Goal: Information Seeking & Learning: Learn about a topic

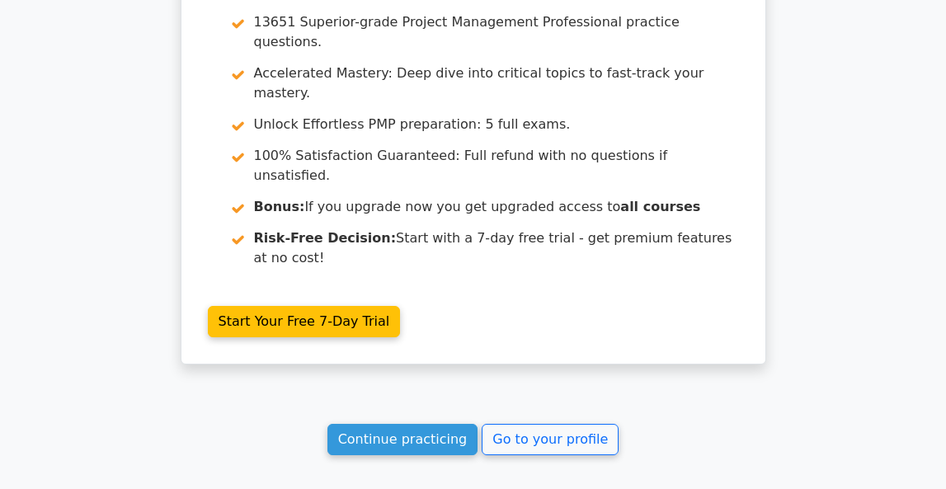
scroll to position [5728, 0]
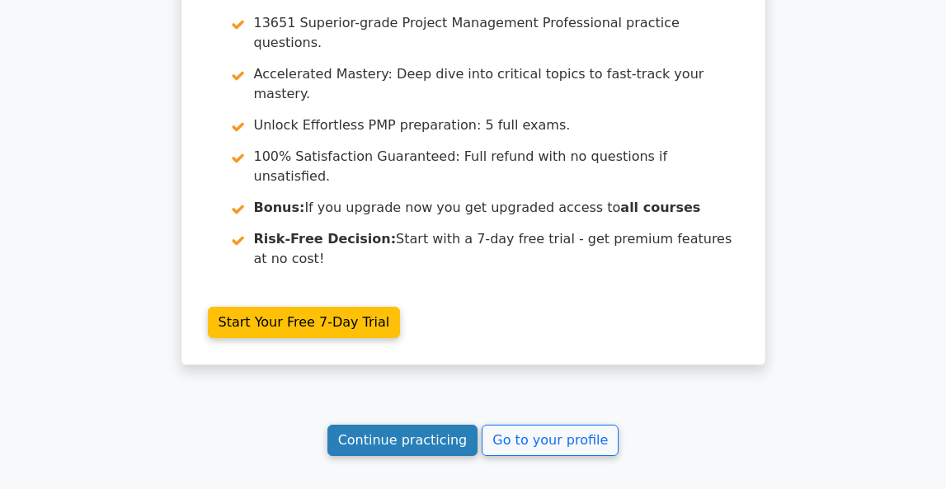
click at [407, 425] on link "Continue practicing" at bounding box center [402, 440] width 151 height 31
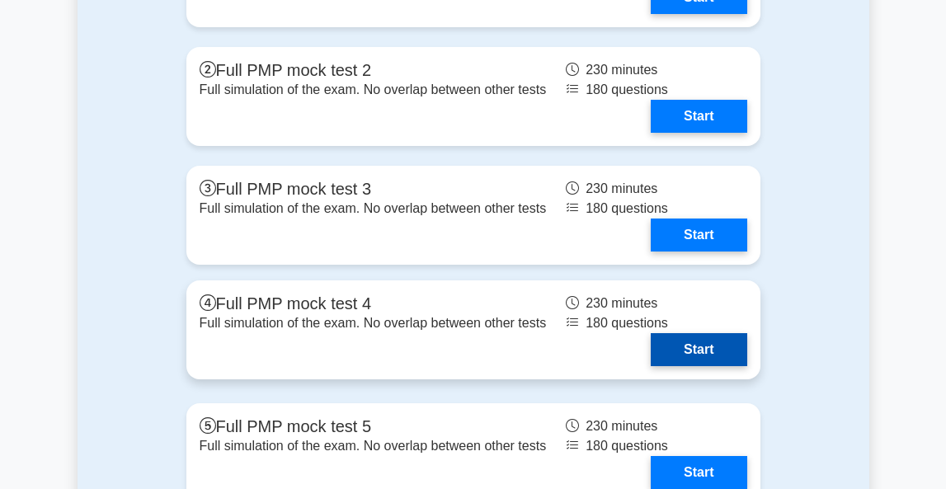
scroll to position [6673, 0]
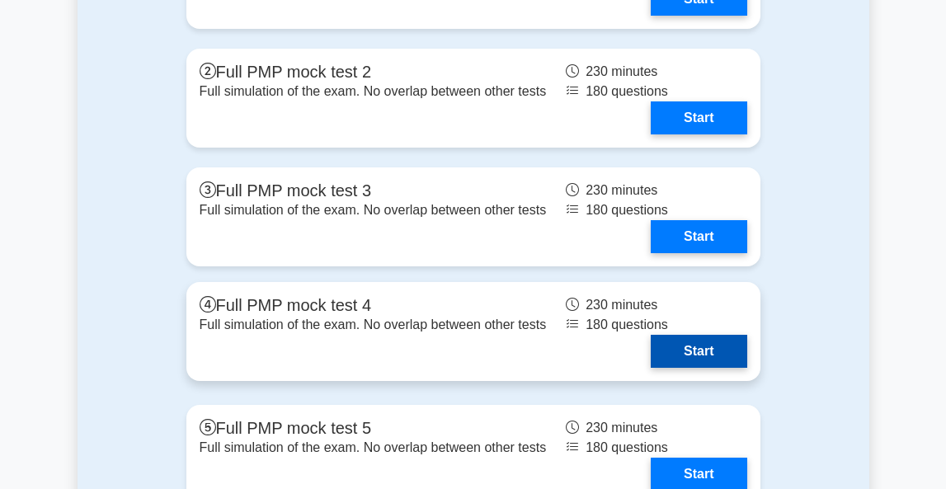
click at [673, 350] on link "Start" at bounding box center [699, 351] width 96 height 33
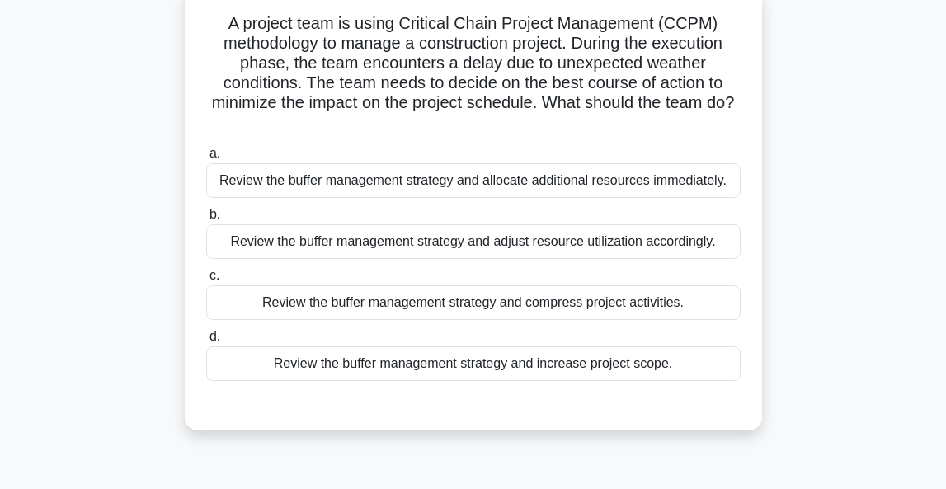
scroll to position [108, 0]
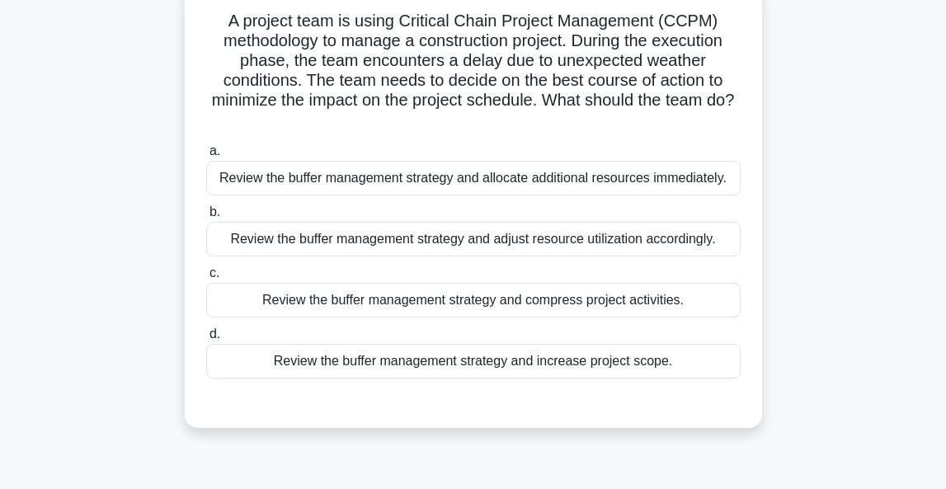
click at [625, 236] on div "Review the buffer management strategy and adjust resource utilization according…" at bounding box center [473, 239] width 534 height 35
click at [206, 218] on input "b. Review the buffer management strategy and adjust resource utilization accord…" at bounding box center [206, 212] width 0 height 11
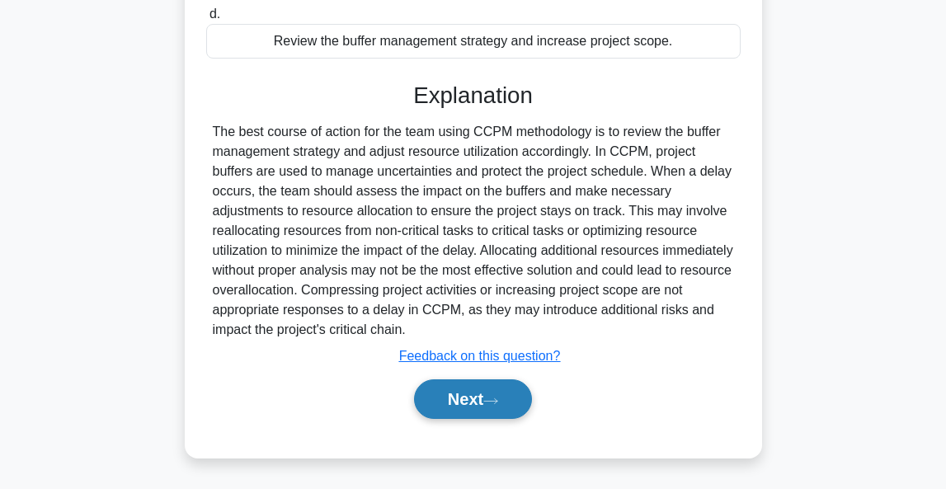
click at [446, 416] on button "Next" at bounding box center [473, 399] width 118 height 40
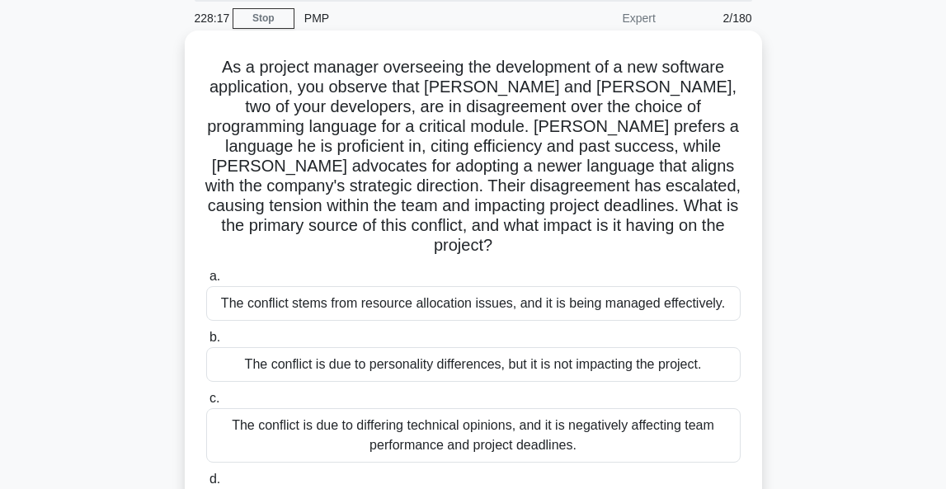
scroll to position [98, 0]
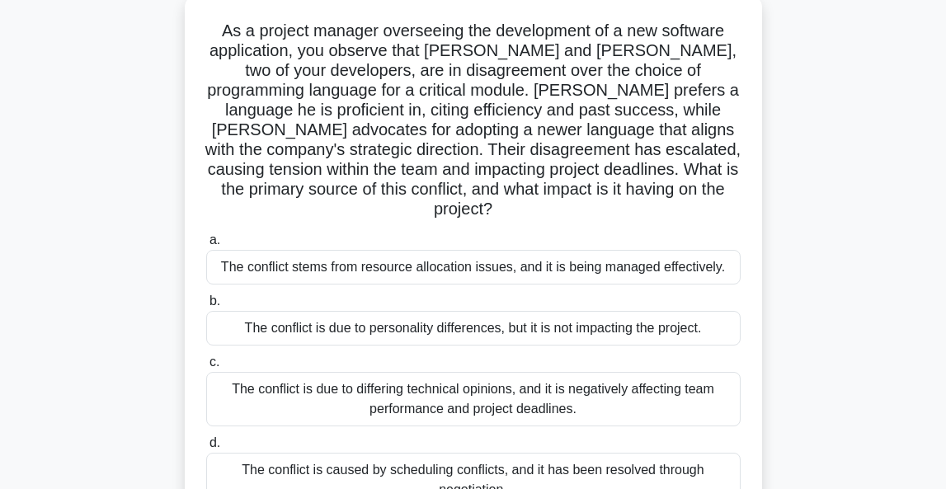
click at [533, 376] on div "The conflict is due to differing technical opinions, and it is negatively affec…" at bounding box center [473, 399] width 534 height 54
click at [206, 368] on input "c. The conflict is due to differing technical opinions, and it is negatively af…" at bounding box center [206, 362] width 0 height 11
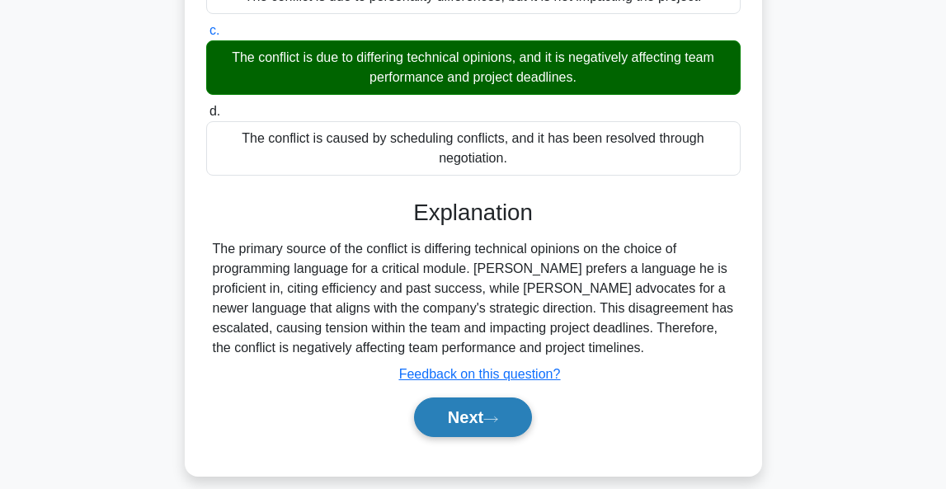
click at [496, 407] on button "Next" at bounding box center [473, 417] width 118 height 40
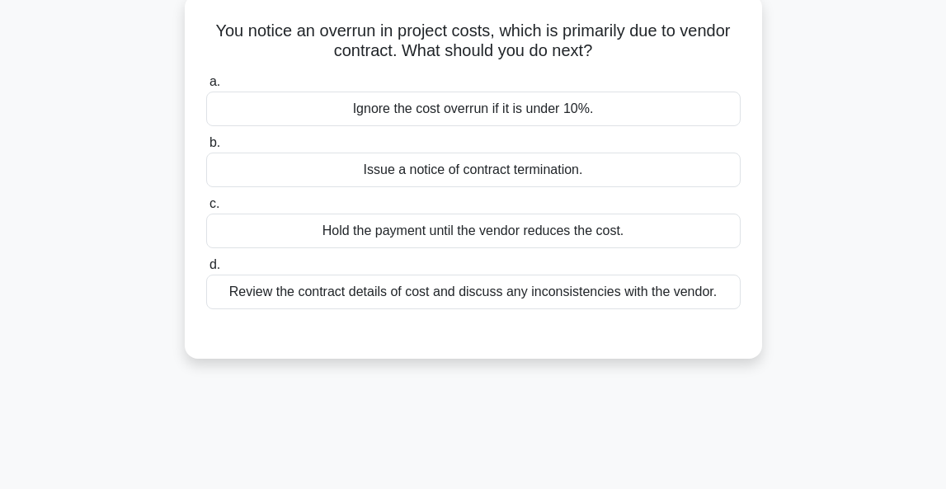
click at [480, 300] on div "Review the contract details of cost and discuss any inconsistencies with the ve…" at bounding box center [473, 292] width 534 height 35
click at [206, 270] on input "d. Review the contract details of cost and discuss any inconsistencies with the…" at bounding box center [206, 265] width 0 height 11
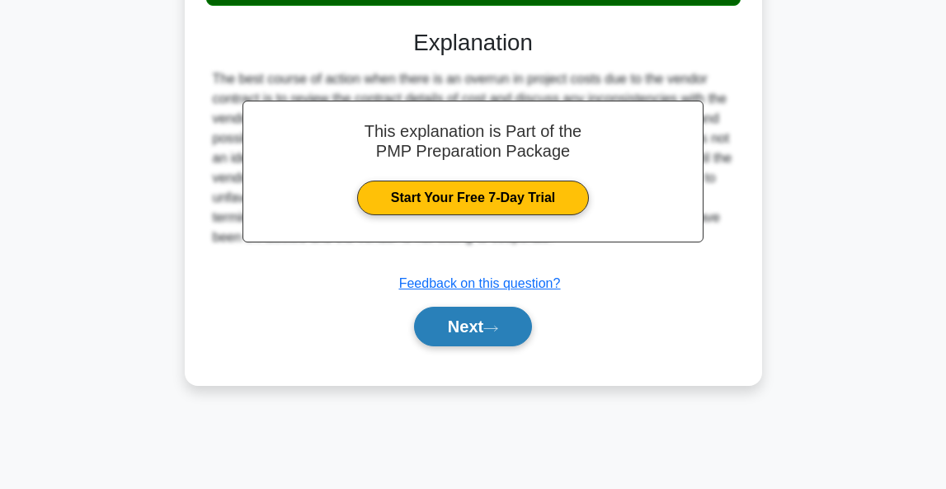
scroll to position [402, 0]
click at [466, 332] on button "Next" at bounding box center [473, 327] width 118 height 40
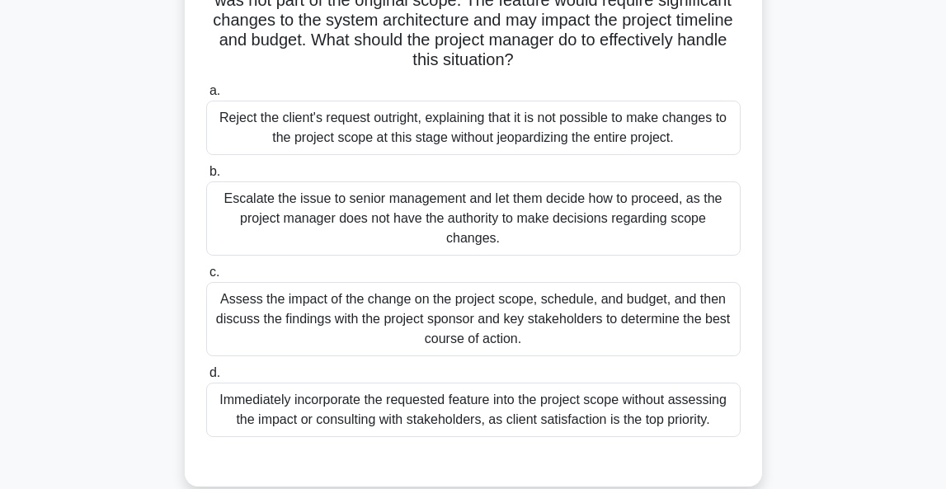
scroll to position [159, 0]
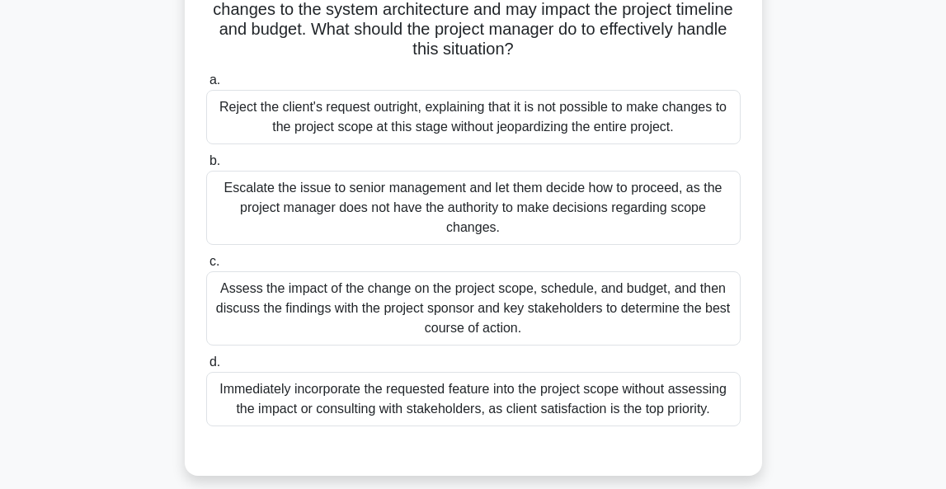
click at [652, 313] on div "Assess the impact of the change on the project scope, schedule, and budget, and…" at bounding box center [473, 308] width 534 height 74
click at [206, 267] on input "c. Assess the impact of the change on the project scope, schedule, and budget, …" at bounding box center [206, 261] width 0 height 11
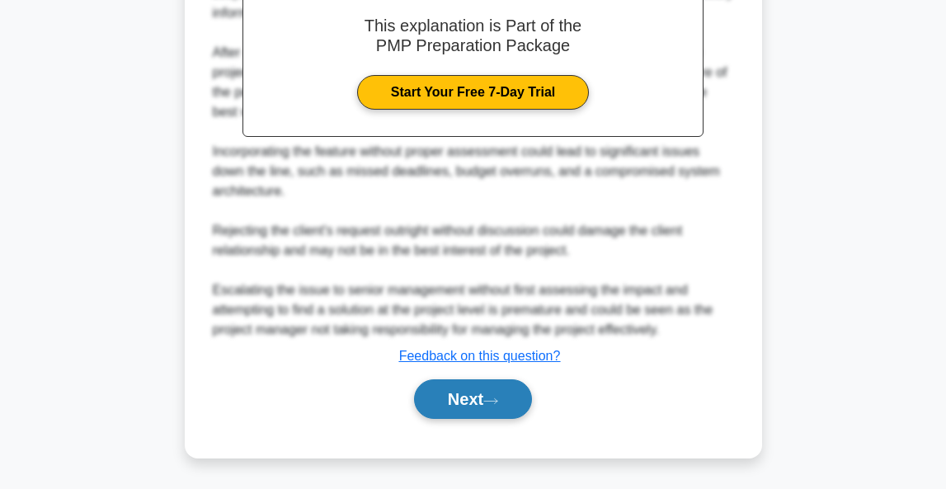
click at [494, 407] on button "Next" at bounding box center [473, 399] width 118 height 40
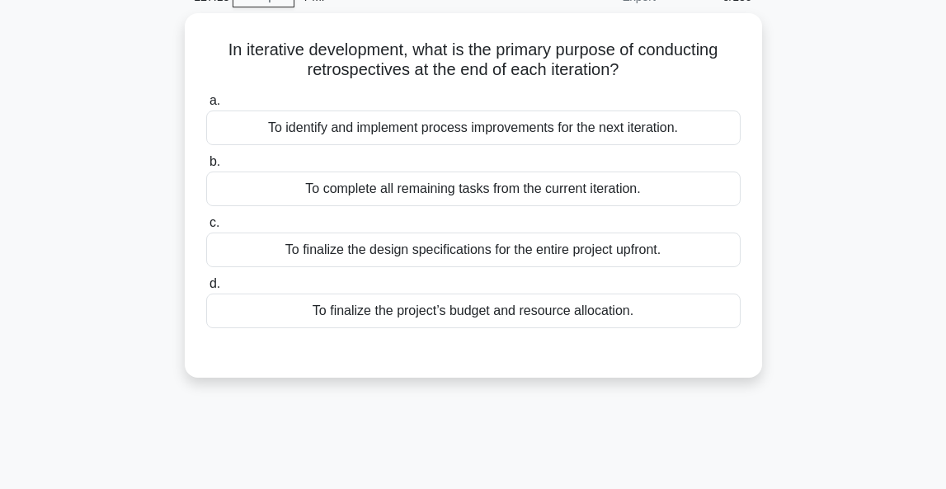
scroll to position [86, 0]
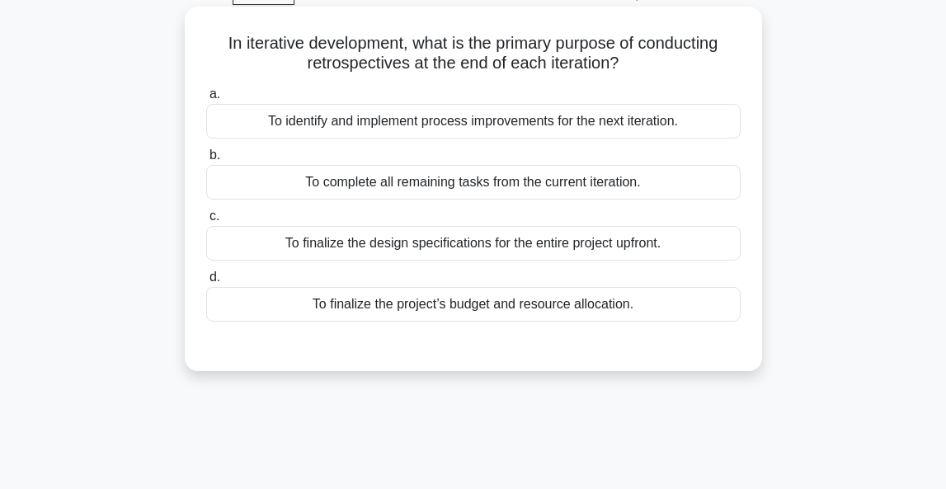
click at [439, 117] on div "To identify and implement process improvements for the next iteration." at bounding box center [473, 121] width 534 height 35
click at [206, 100] on input "a. To identify and implement process improvements for the next iteration." at bounding box center [206, 94] width 0 height 11
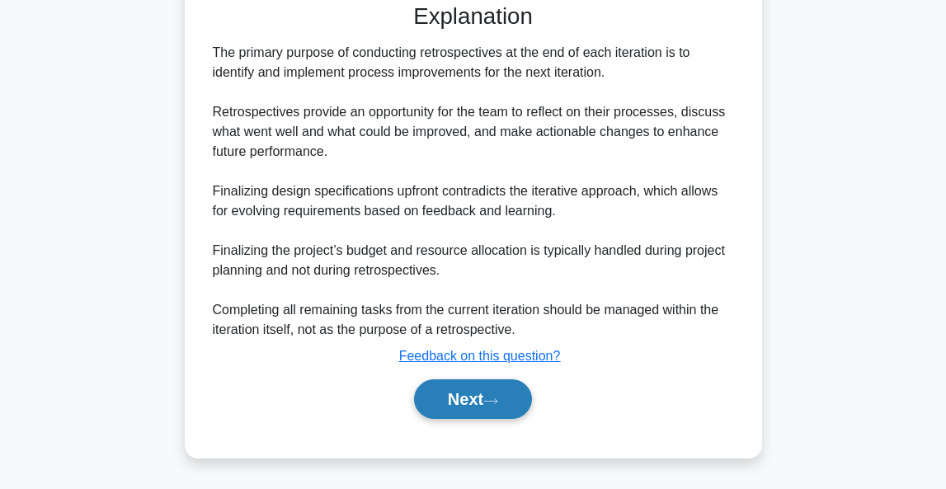
click at [467, 408] on button "Next" at bounding box center [473, 399] width 118 height 40
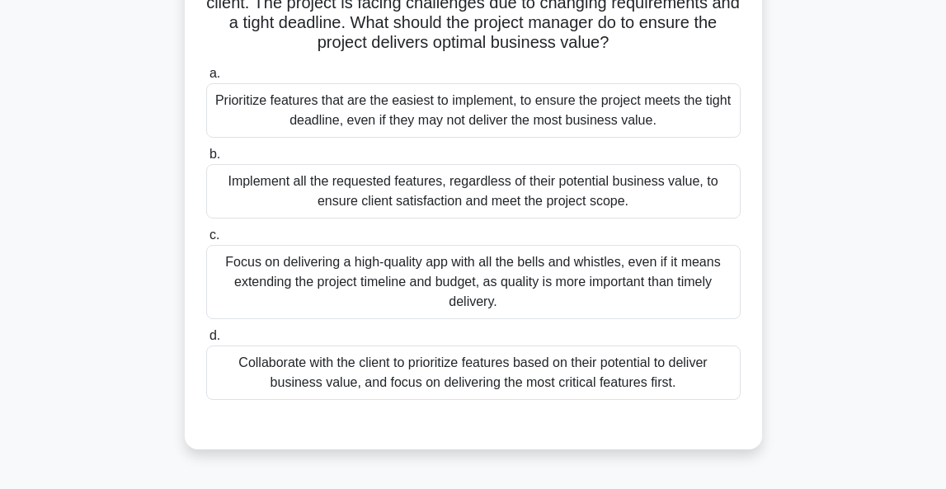
scroll to position [203, 0]
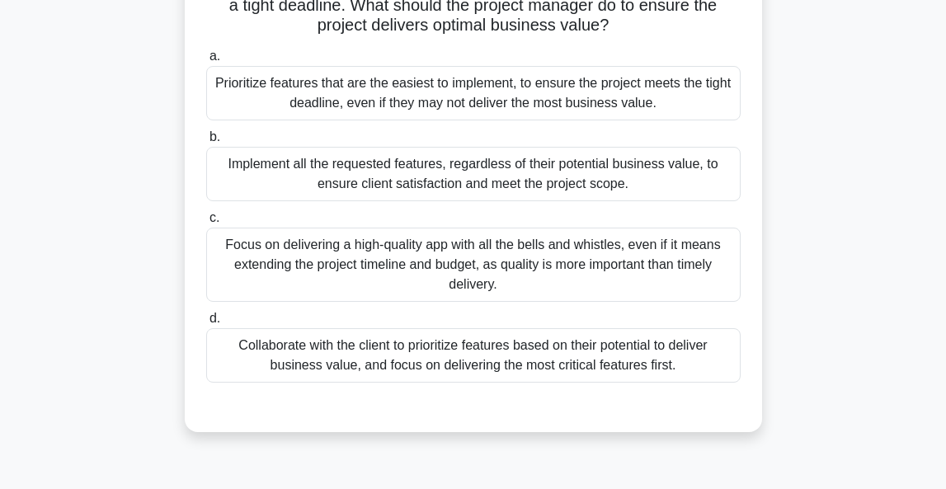
click at [602, 336] on div "Collaborate with the client to prioritize features based on their potential to …" at bounding box center [473, 355] width 534 height 54
click at [206, 324] on input "d. Collaborate with the client to prioritize features based on their potential …" at bounding box center [206, 318] width 0 height 11
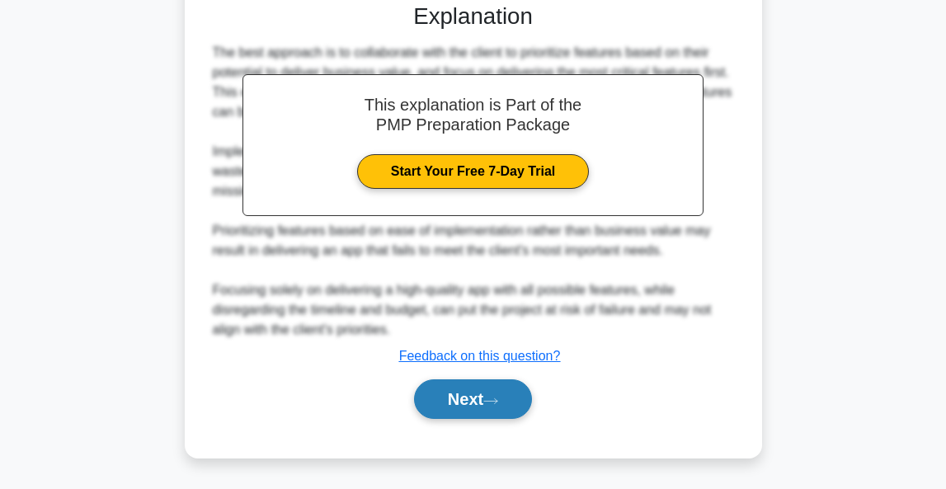
click at [480, 390] on button "Next" at bounding box center [473, 399] width 118 height 40
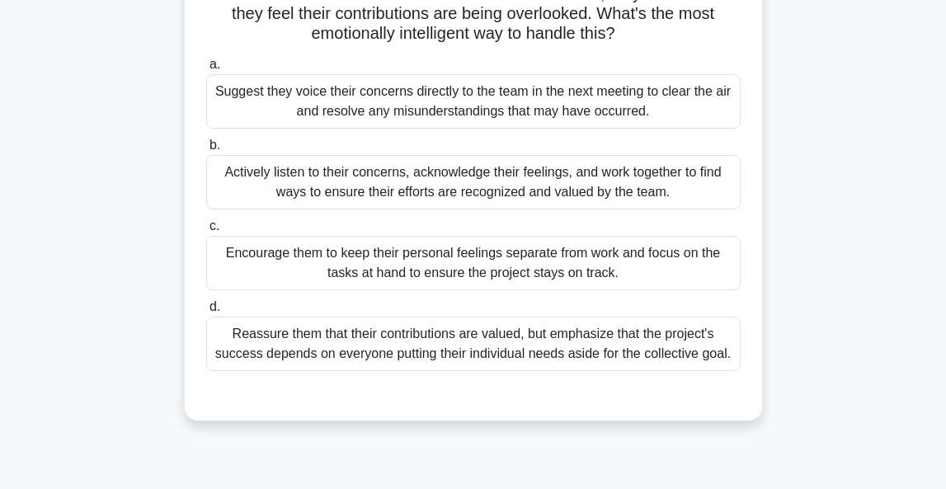
scroll to position [157, 0]
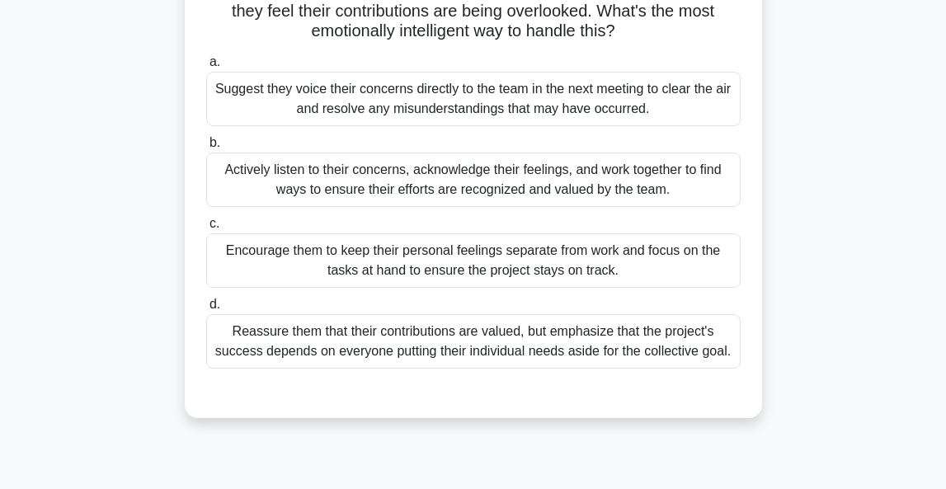
click at [456, 176] on div "Actively listen to their concerns, acknowledge their feelings, and work togethe…" at bounding box center [473, 180] width 534 height 54
click at [206, 148] on input "b. Actively listen to their concerns, acknowledge their feelings, and work toge…" at bounding box center [206, 143] width 0 height 11
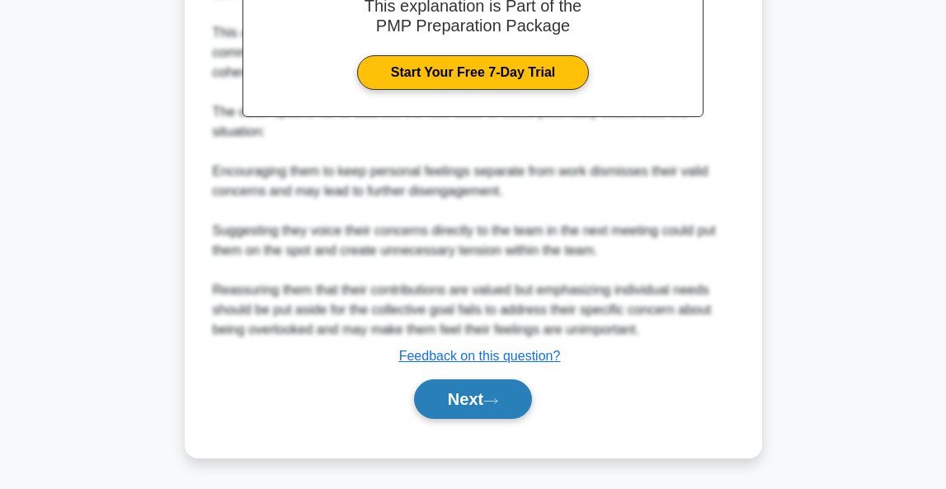
click at [445, 396] on button "Next" at bounding box center [473, 399] width 118 height 40
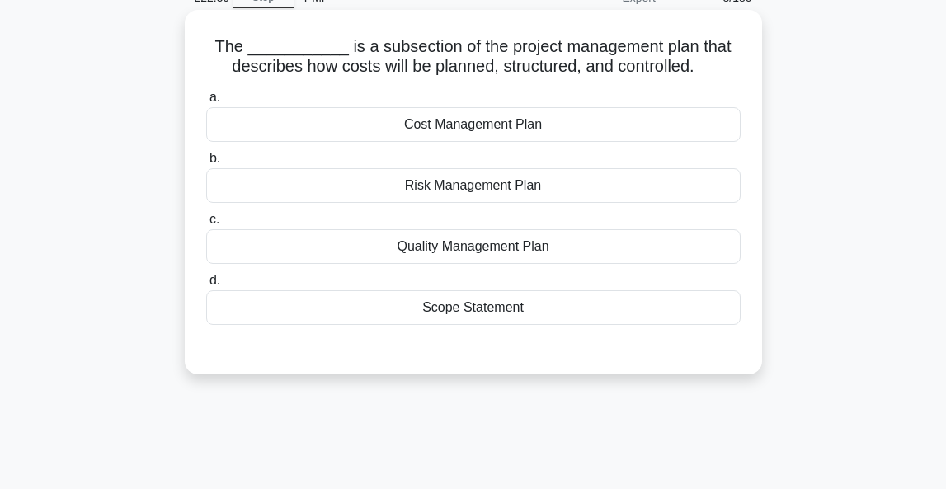
scroll to position [82, 0]
click at [477, 131] on div "Cost Management Plan" at bounding box center [473, 124] width 534 height 35
click at [206, 103] on input "a. Cost Management Plan" at bounding box center [206, 97] width 0 height 11
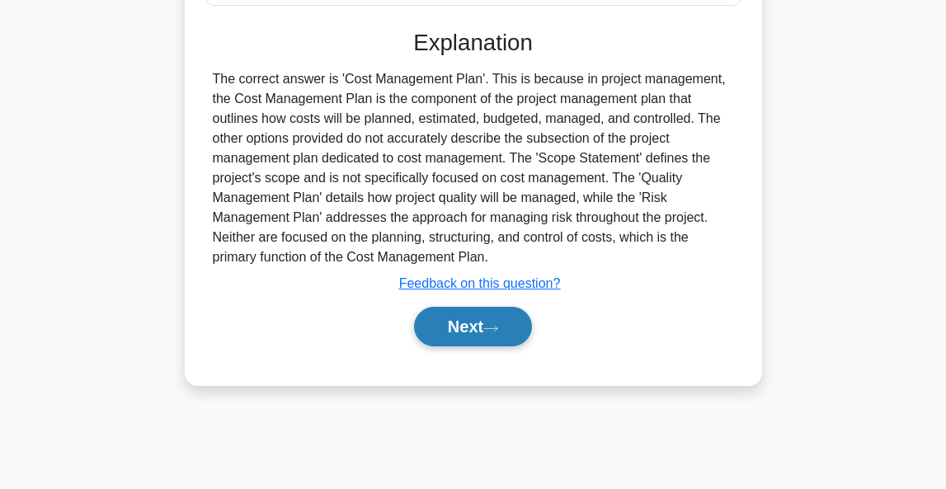
scroll to position [402, 0]
click at [474, 327] on button "Next" at bounding box center [473, 327] width 118 height 40
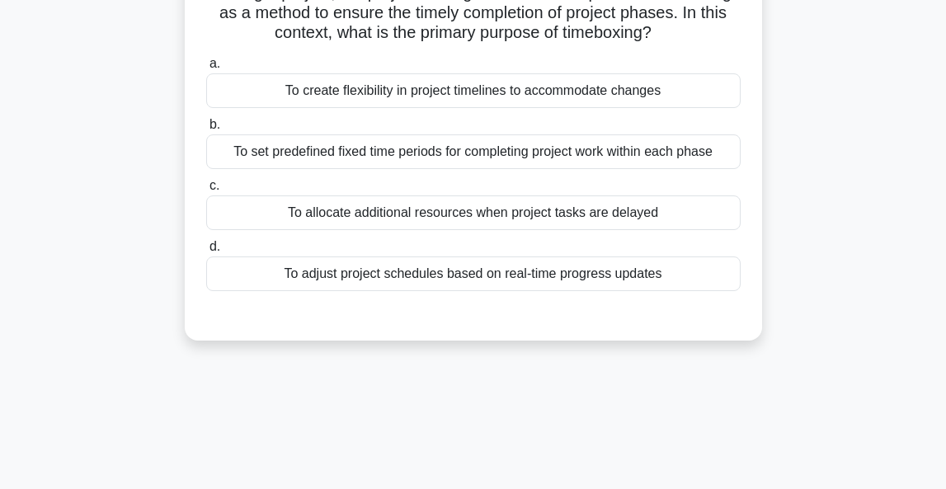
scroll to position [122, 0]
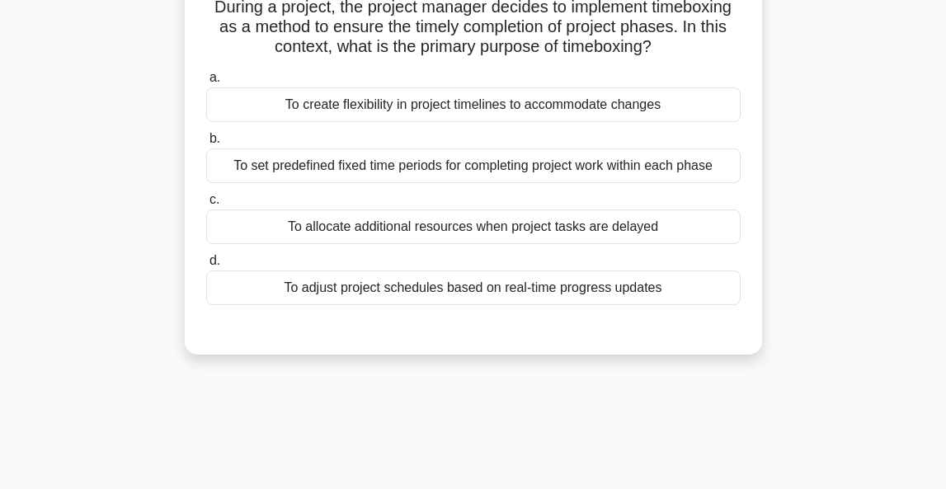
click at [527, 172] on div "To set predefined fixed time periods for completing project work within each ph…" at bounding box center [473, 165] width 534 height 35
click at [206, 144] on input "b. To set predefined fixed time periods for completing project work within each…" at bounding box center [206, 139] width 0 height 11
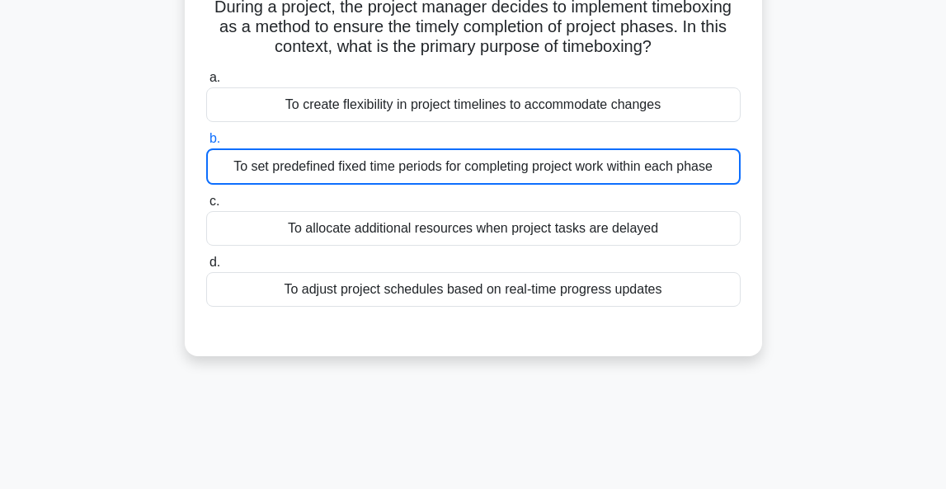
click at [877, 146] on main "220:59 Stop PMP Expert 9/180 During a project, the project manager decides to i…" at bounding box center [473, 350] width 946 height 838
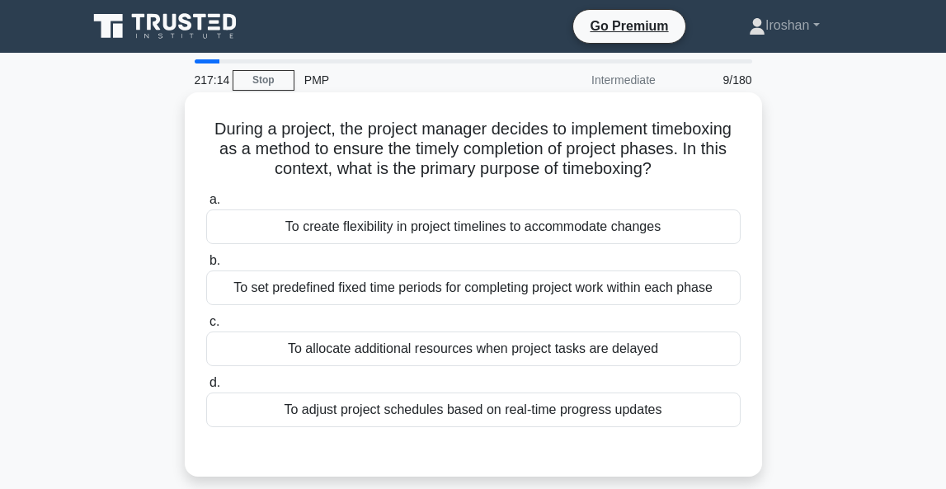
scroll to position [122, 0]
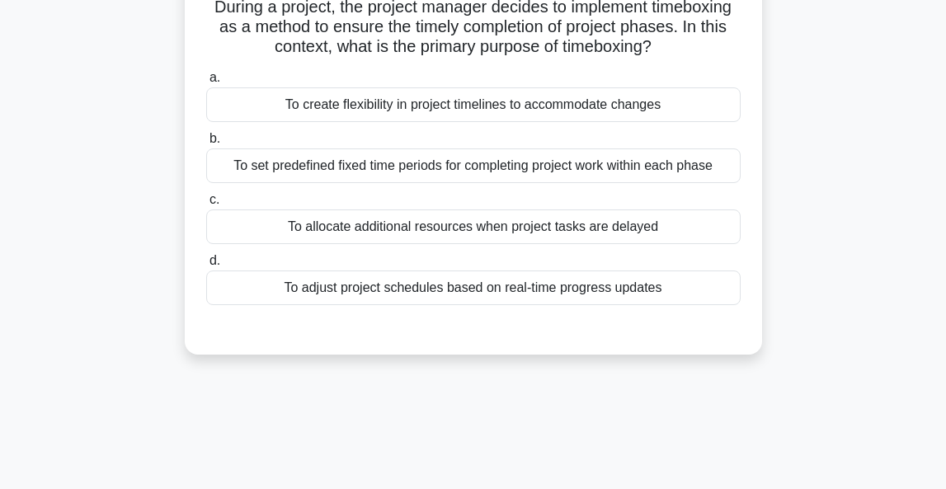
click at [449, 173] on div "To set predefined fixed time periods for completing project work within each ph…" at bounding box center [473, 165] width 534 height 35
click at [206, 144] on input "b. To set predefined fixed time periods for completing project work within each…" at bounding box center [206, 139] width 0 height 11
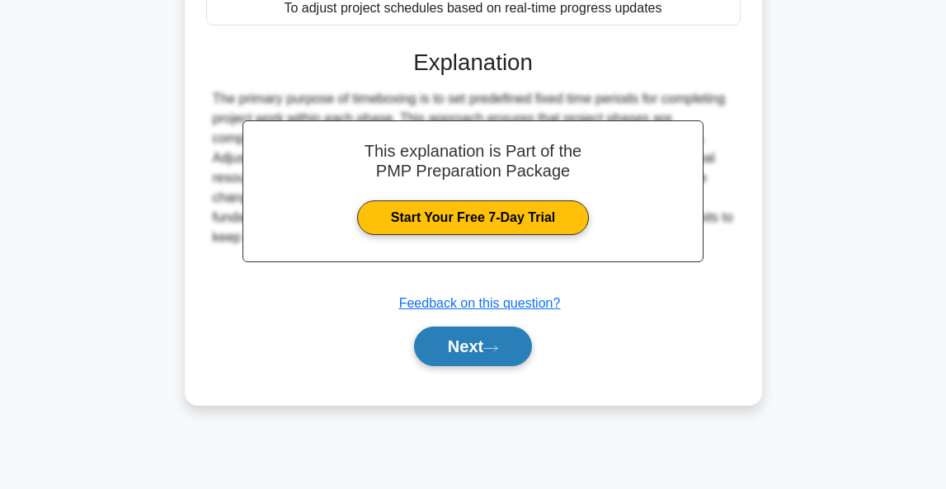
scroll to position [402, 0]
click at [475, 351] on button "Next" at bounding box center [473, 347] width 118 height 40
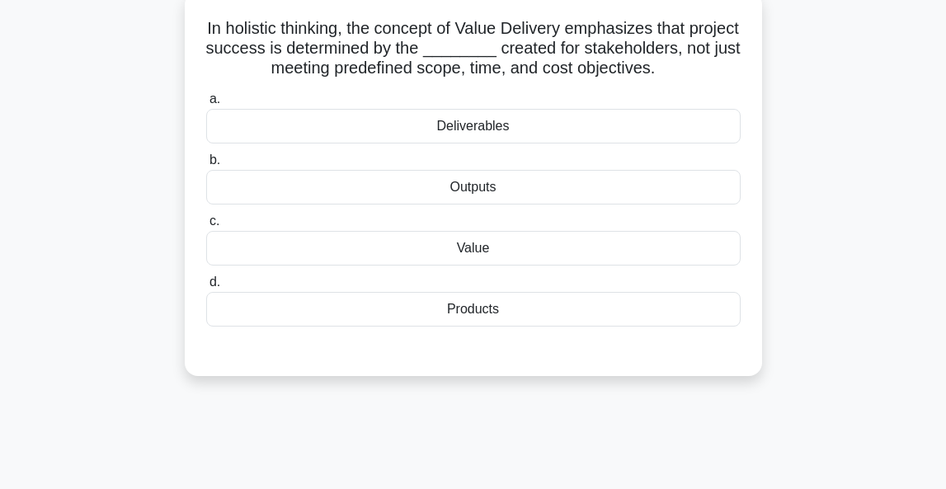
scroll to position [112, 0]
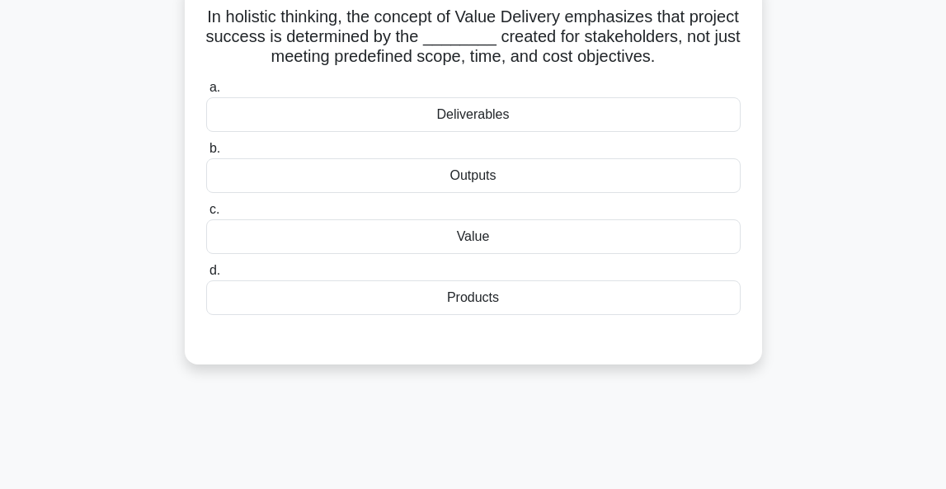
click at [452, 116] on div "Deliverables" at bounding box center [473, 114] width 534 height 35
click at [206, 93] on input "a. Deliverables" at bounding box center [206, 87] width 0 height 11
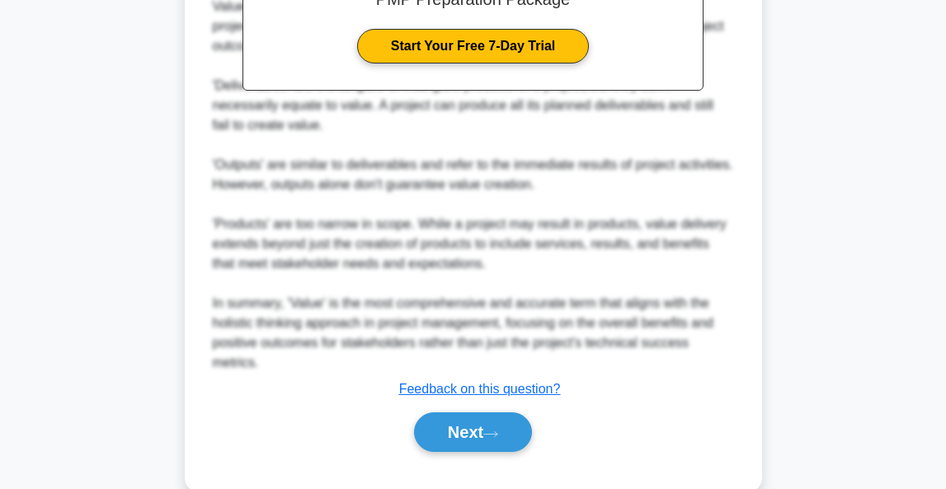
scroll to position [591, 0]
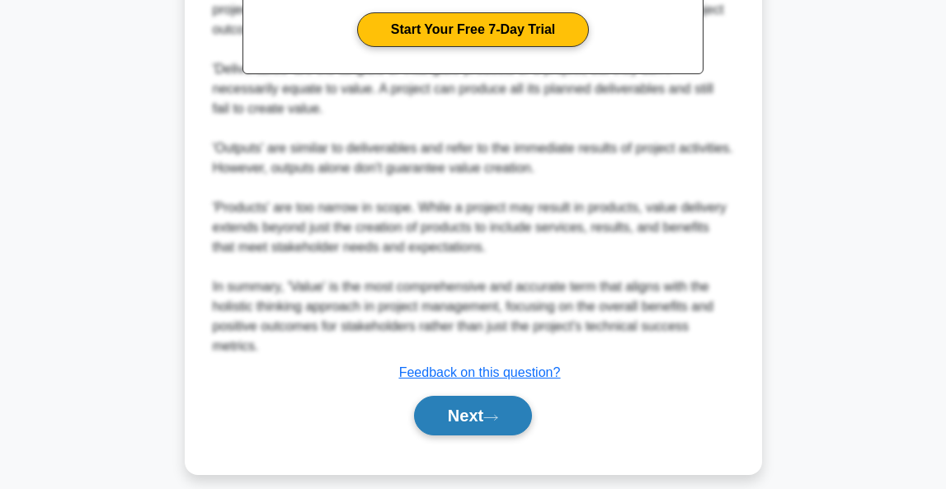
click at [482, 415] on button "Next" at bounding box center [473, 416] width 118 height 40
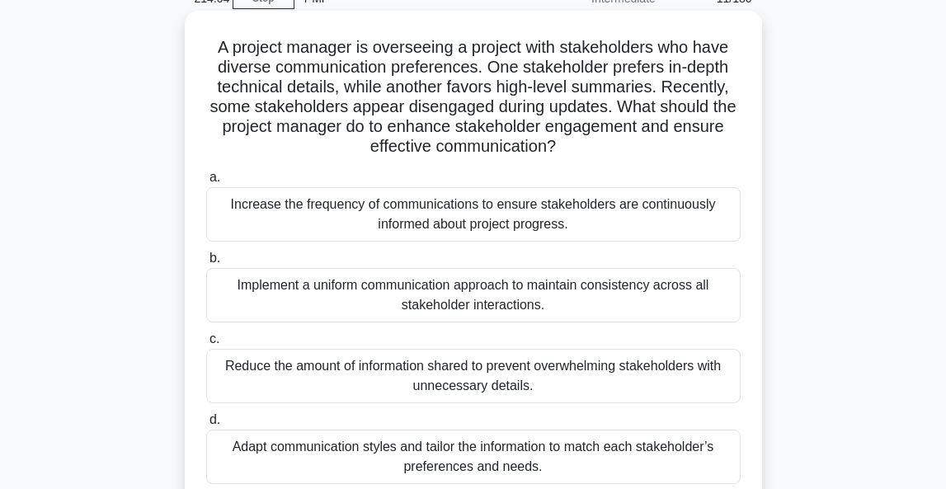
scroll to position [108, 0]
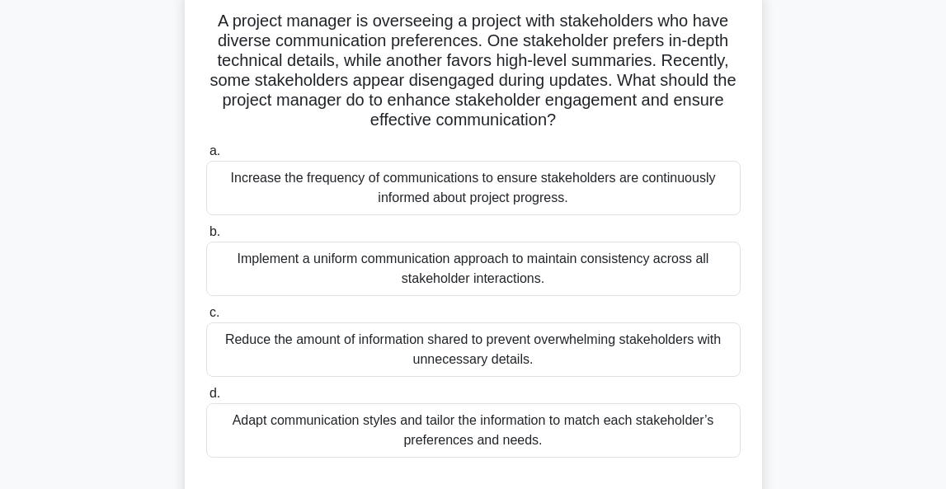
click at [590, 436] on div "Adapt communication styles and tailor the information to match each stakeholder…" at bounding box center [473, 430] width 534 height 54
click at [206, 399] on input "d. Adapt communication styles and tailor the information to match each stakehol…" at bounding box center [206, 393] width 0 height 11
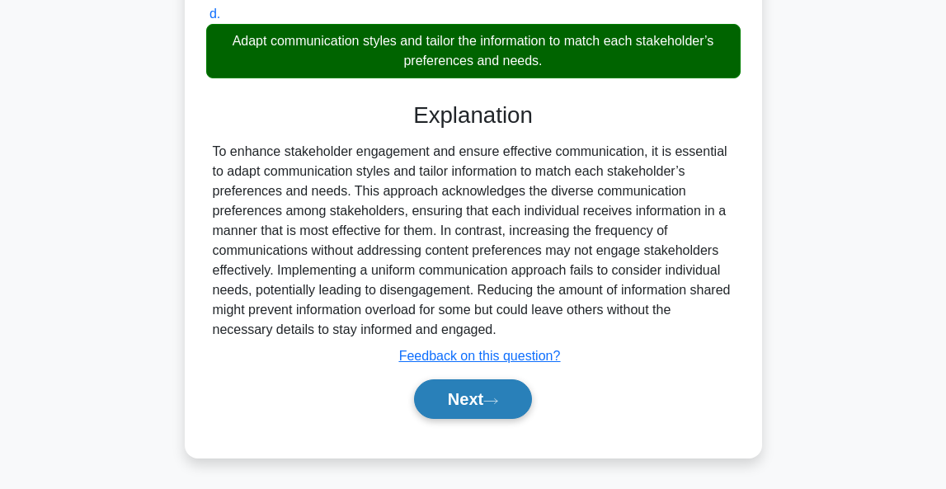
click at [482, 397] on button "Next" at bounding box center [473, 399] width 118 height 40
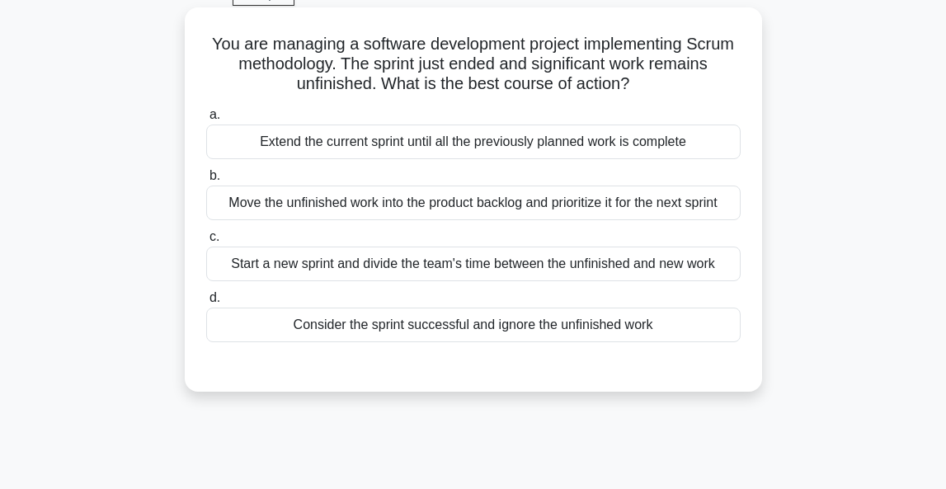
scroll to position [91, 0]
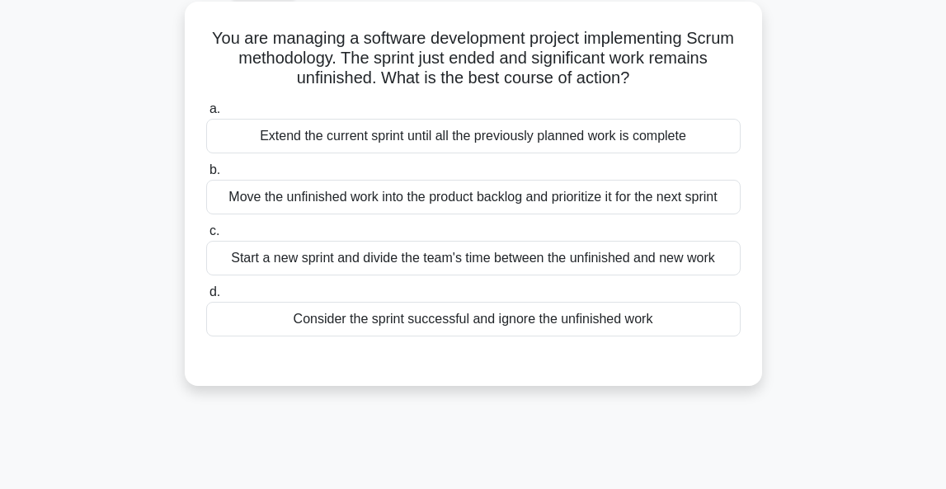
click at [468, 205] on div "Move the unfinished work into the product backlog and prioritize it for the nex…" at bounding box center [473, 197] width 534 height 35
click at [206, 176] on input "b. Move the unfinished work into the product backlog and prioritize it for the …" at bounding box center [206, 170] width 0 height 11
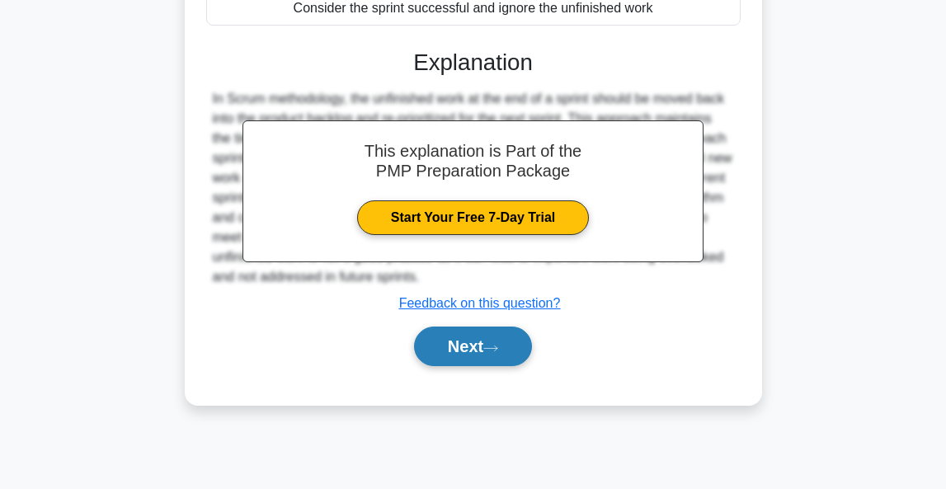
scroll to position [402, 0]
click at [463, 355] on button "Next" at bounding box center [473, 347] width 118 height 40
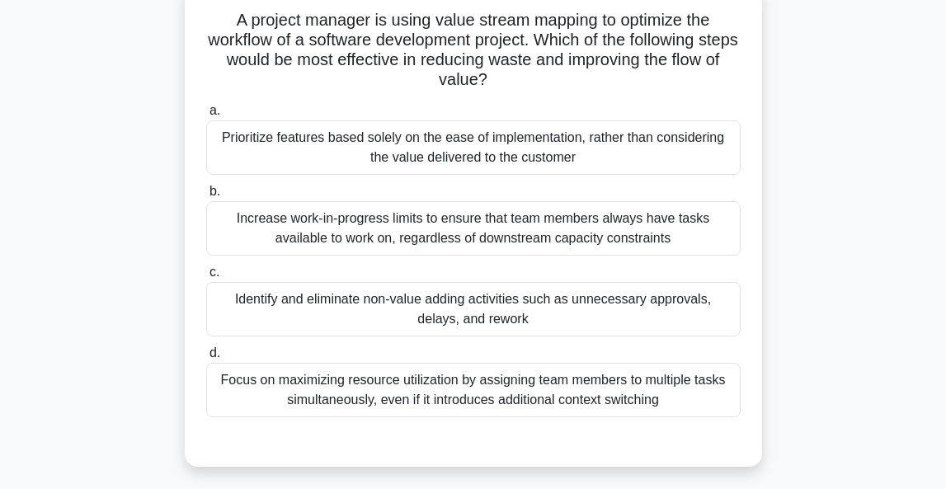
scroll to position [104, 0]
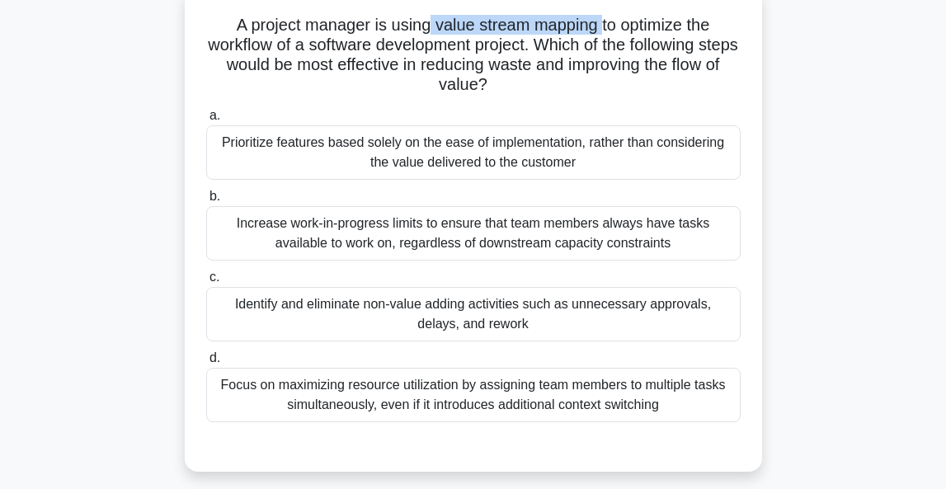
drag, startPoint x: 431, startPoint y: 23, endPoint x: 600, endPoint y: 26, distance: 169.0
click at [600, 26] on h5 "A project manager is using value stream mapping to optimize the workflow of a s…" at bounding box center [473, 55] width 538 height 81
copy h5 "value stream mapping"
click at [413, 317] on div "Identify and eliminate non-value adding activities such as unnecessary approval…" at bounding box center [473, 314] width 534 height 54
click at [206, 283] on input "c. Identify and eliminate non-value adding activities such as unnecessary appro…" at bounding box center [206, 277] width 0 height 11
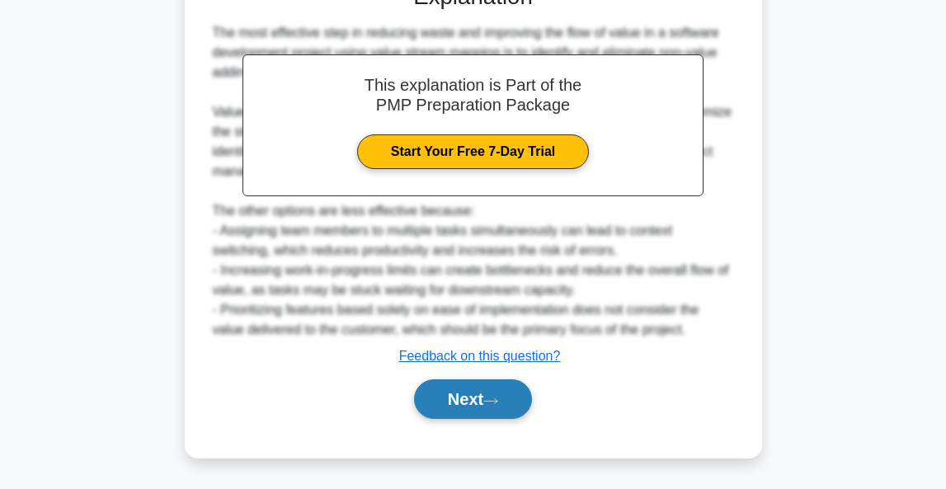
click at [452, 407] on button "Next" at bounding box center [473, 399] width 118 height 40
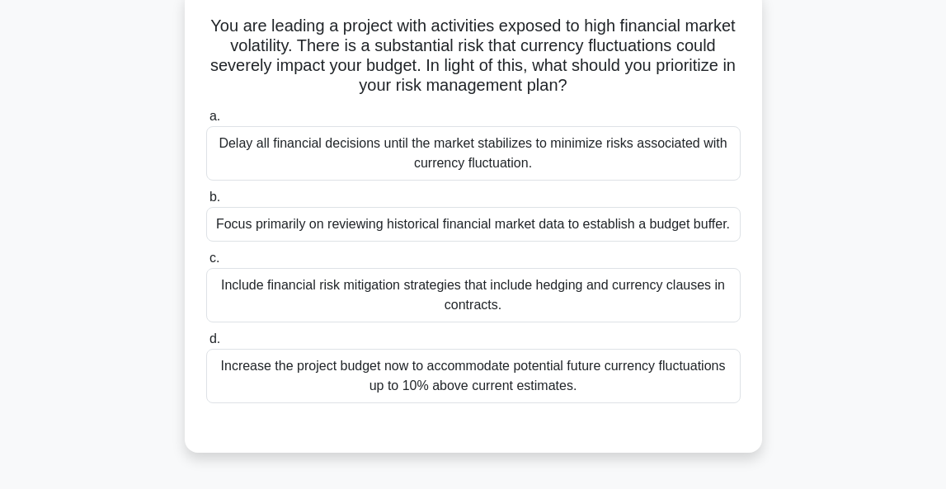
scroll to position [103, 0]
click at [552, 294] on div "Include financial risk mitigation strategies that include hedging and currency …" at bounding box center [473, 295] width 534 height 54
click at [206, 264] on input "c. Include financial risk mitigation strategies that include hedging and curren…" at bounding box center [206, 258] width 0 height 11
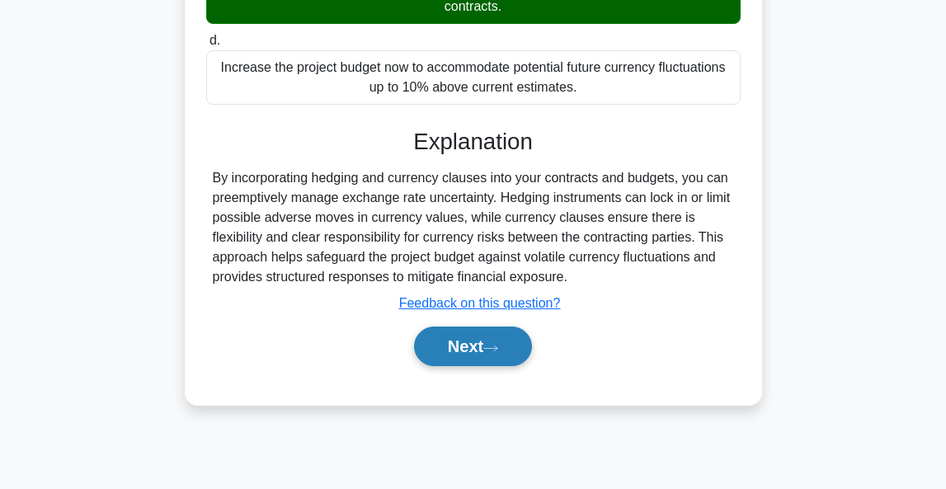
click at [494, 344] on icon at bounding box center [490, 348] width 15 height 9
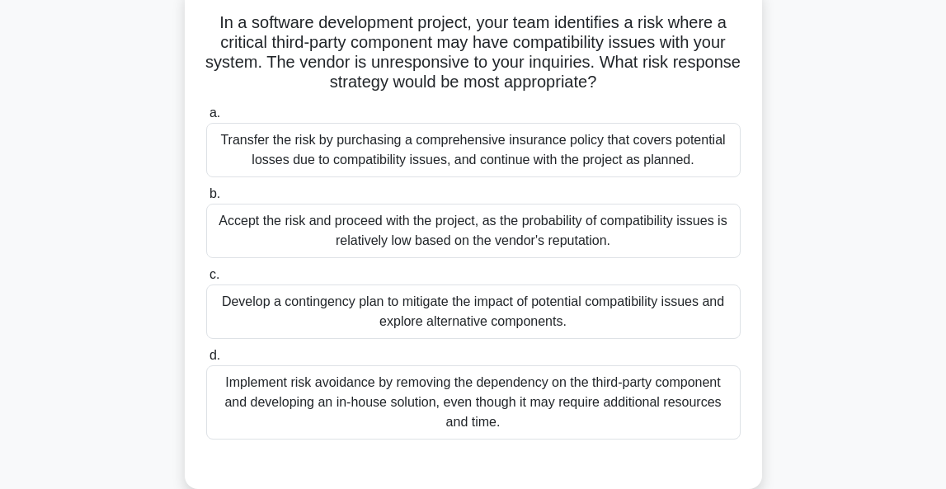
scroll to position [106, 0]
click at [541, 316] on div "Develop a contingency plan to mitigate the impact of potential compatibility is…" at bounding box center [473, 311] width 534 height 54
click at [206, 280] on input "c. Develop a contingency plan to mitigate the impact of potential compatibility…" at bounding box center [206, 275] width 0 height 11
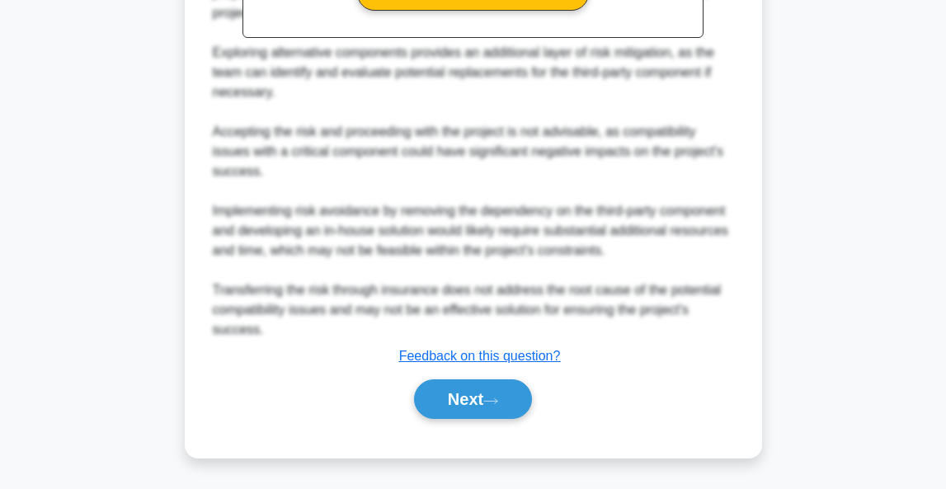
scroll to position [745, 0]
click at [451, 408] on button "Next" at bounding box center [473, 399] width 118 height 40
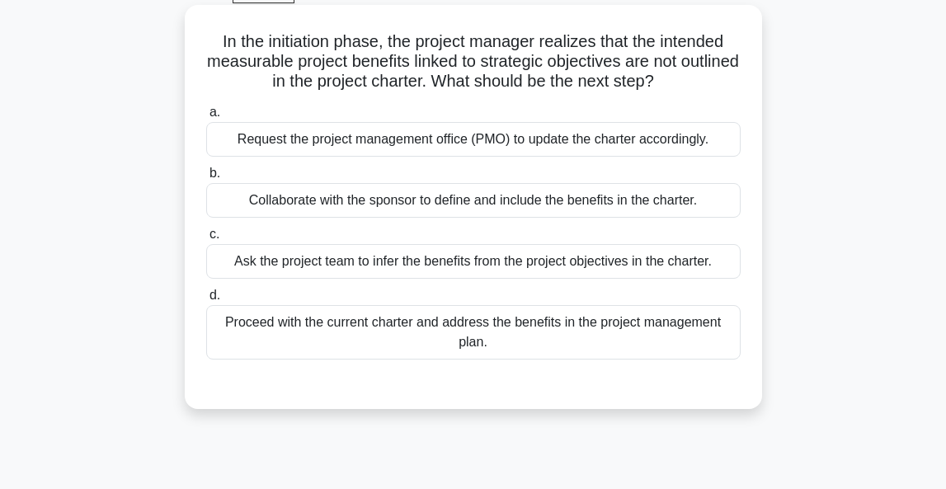
scroll to position [101, 0]
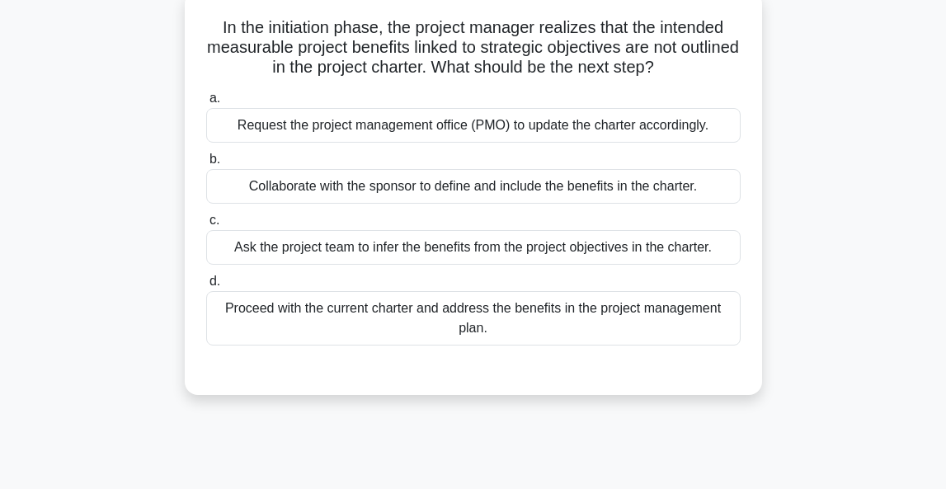
click at [310, 122] on div "Request the project management office (PMO) to update the charter accordingly." at bounding box center [473, 125] width 534 height 35
click at [206, 104] on input "a. Request the project management office (PMO) to update the charter accordingl…" at bounding box center [206, 98] width 0 height 11
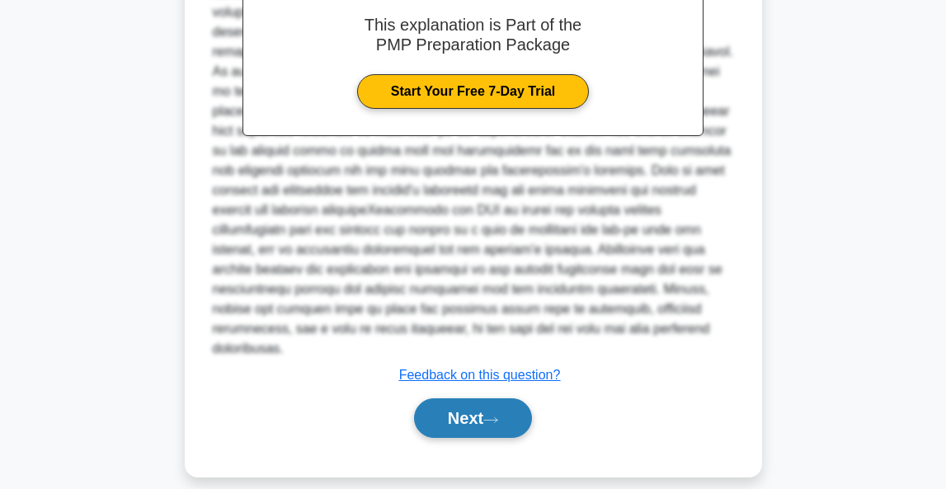
click at [417, 399] on button "Next" at bounding box center [473, 418] width 118 height 40
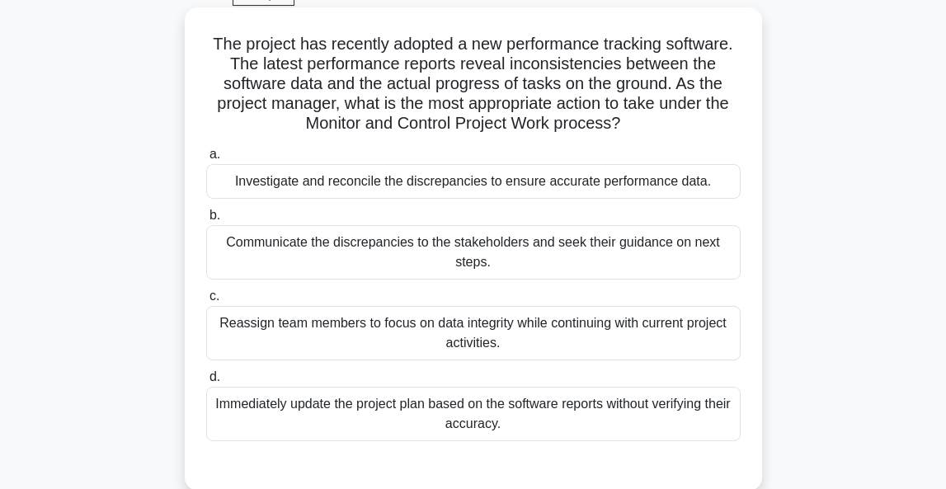
scroll to position [102, 0]
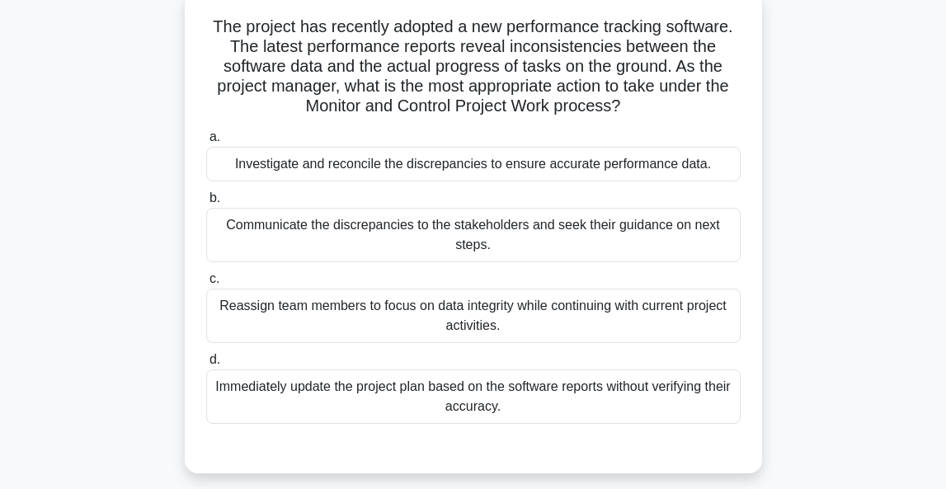
click at [510, 168] on div "Investigate and reconcile the discrepancies to ensure accurate performance data." at bounding box center [473, 164] width 534 height 35
click at [206, 143] on input "a. Investigate and reconcile the discrepancies to ensure accurate performance d…" at bounding box center [206, 137] width 0 height 11
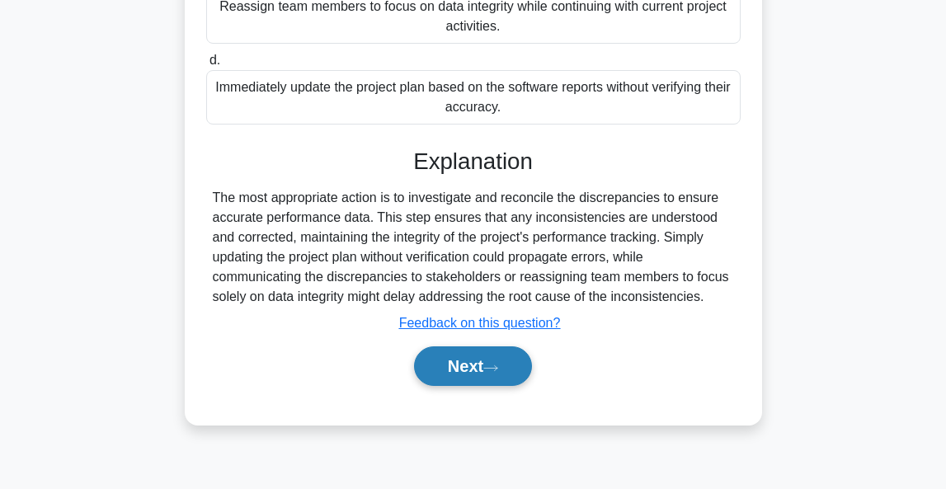
scroll to position [402, 0]
click at [472, 366] on button "Next" at bounding box center [473, 366] width 118 height 40
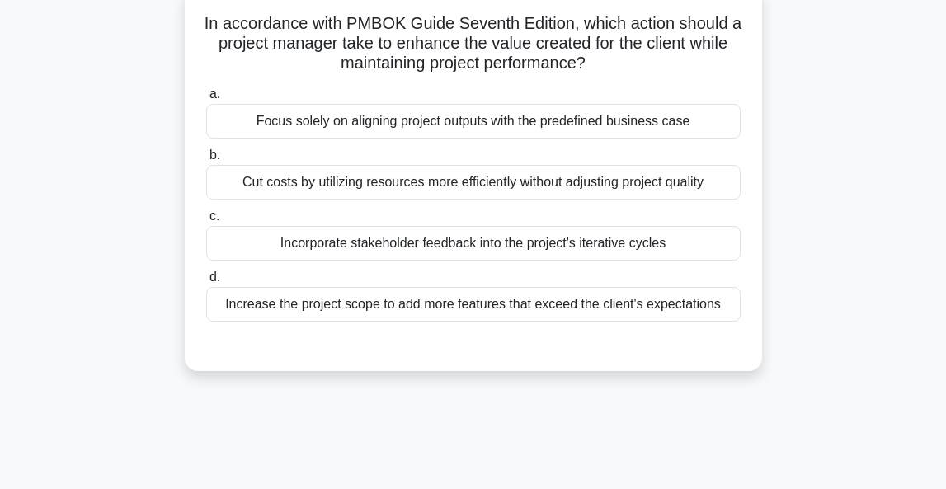
scroll to position [115, 0]
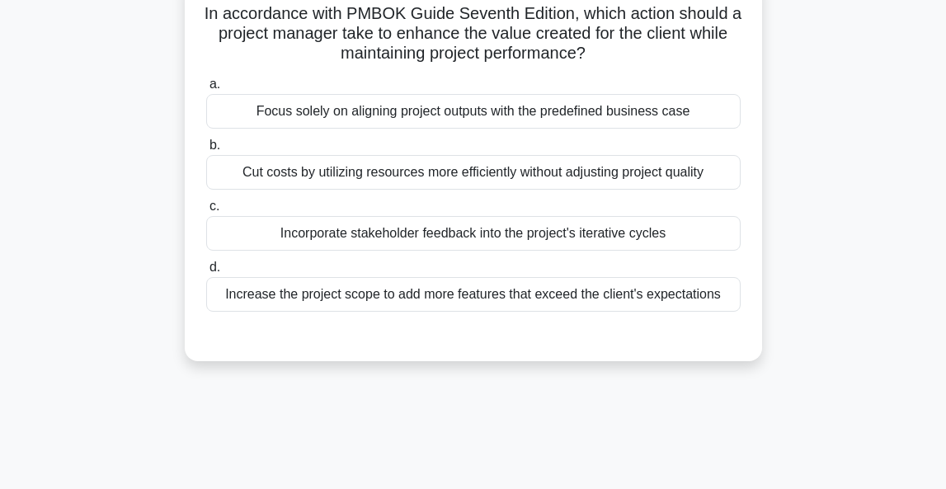
click at [643, 232] on div "Incorporate stakeholder feedback into the project's iterative cycles" at bounding box center [473, 233] width 534 height 35
click at [206, 212] on input "c. Incorporate stakeholder feedback into the project's iterative cycles" at bounding box center [206, 206] width 0 height 11
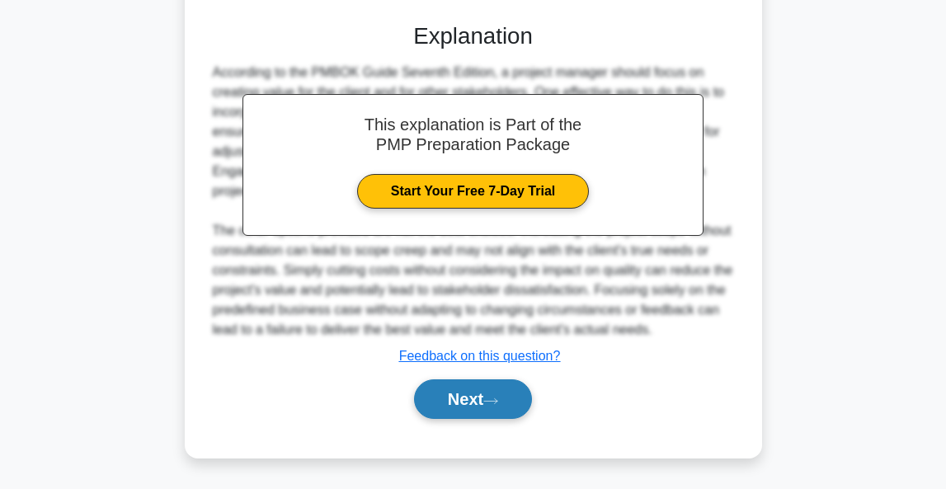
click at [496, 398] on icon at bounding box center [490, 401] width 15 height 9
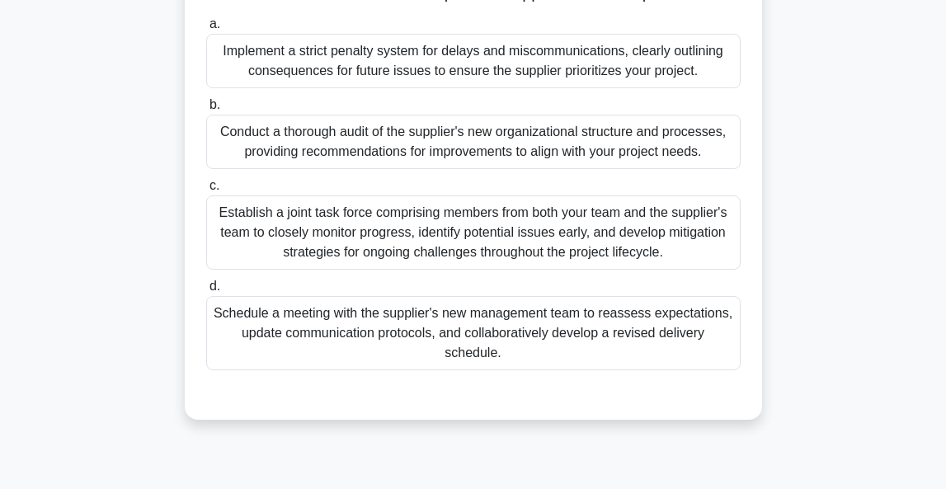
scroll to position [287, 0]
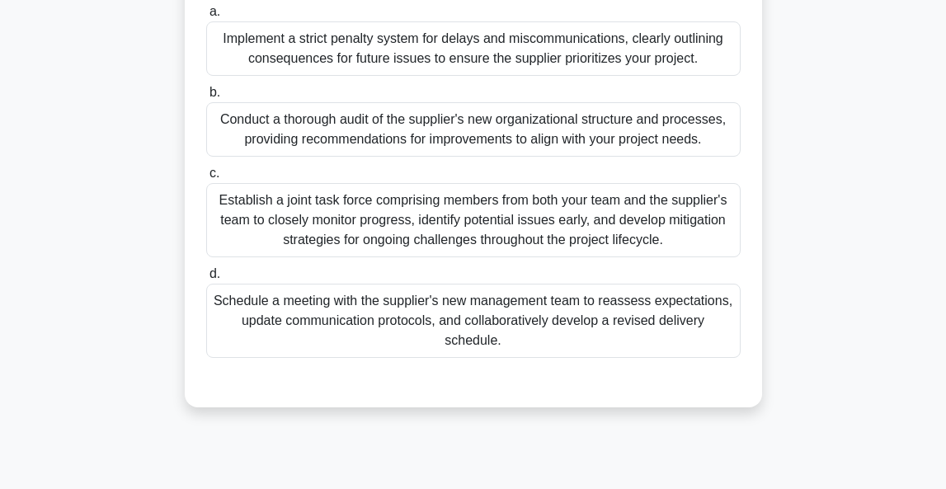
click at [608, 235] on div "Establish a joint task force comprising members from both your team and the sup…" at bounding box center [473, 220] width 534 height 74
click at [206, 179] on input "c. Establish a joint task force comprising members from both your team and the …" at bounding box center [206, 173] width 0 height 11
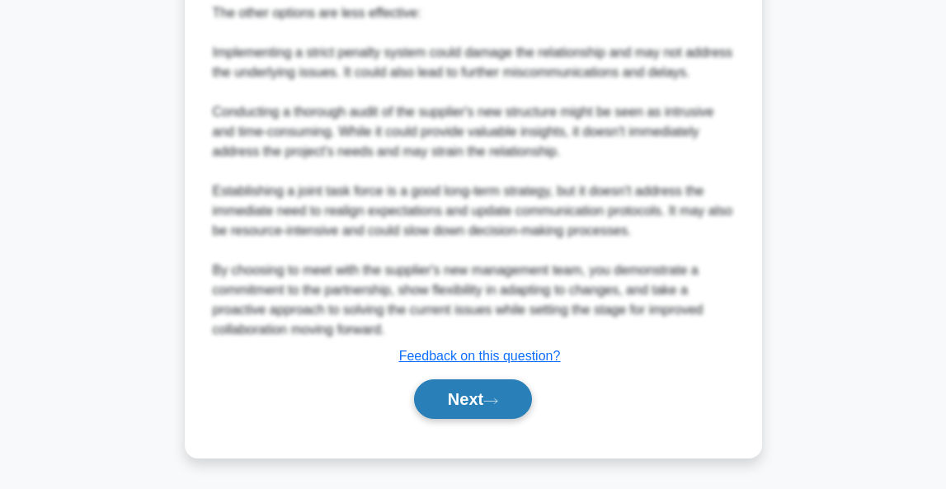
click at [480, 397] on button "Next" at bounding box center [473, 399] width 118 height 40
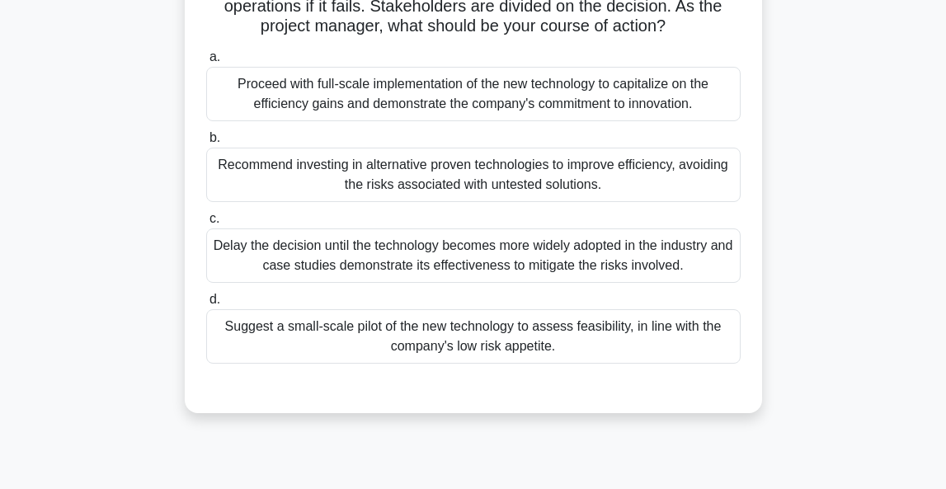
scroll to position [188, 0]
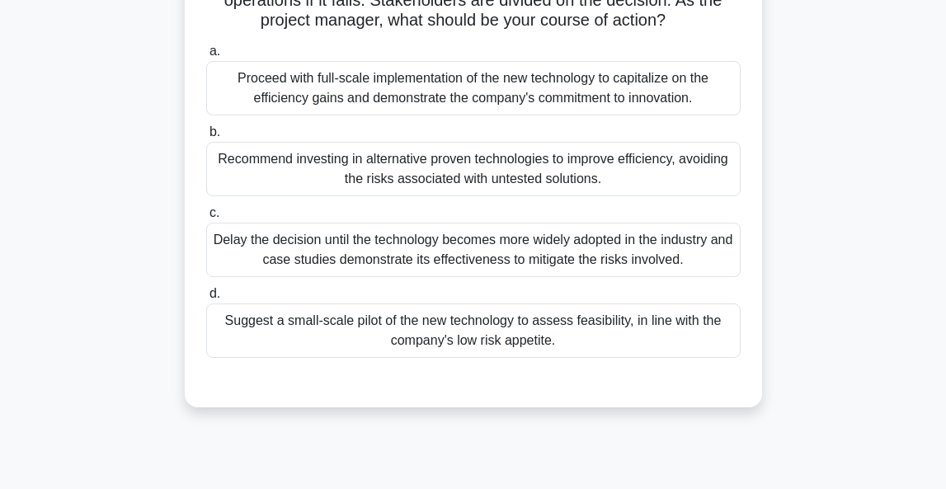
click at [659, 337] on div "Suggest a small-scale pilot of the new technology to assess feasibility, in lin…" at bounding box center [473, 330] width 534 height 54
click at [206, 299] on input "d. Suggest a small-scale pilot of the new technology to assess feasibility, in …" at bounding box center [206, 294] width 0 height 11
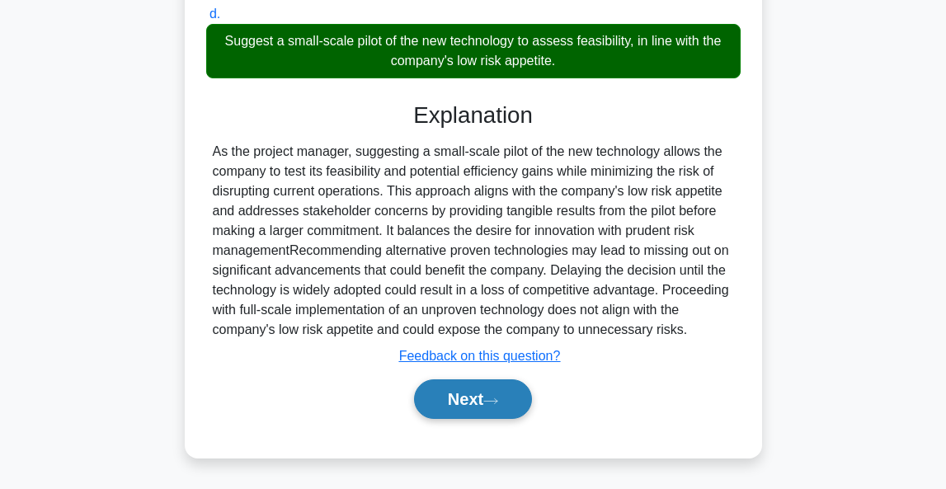
click at [491, 407] on button "Next" at bounding box center [473, 399] width 118 height 40
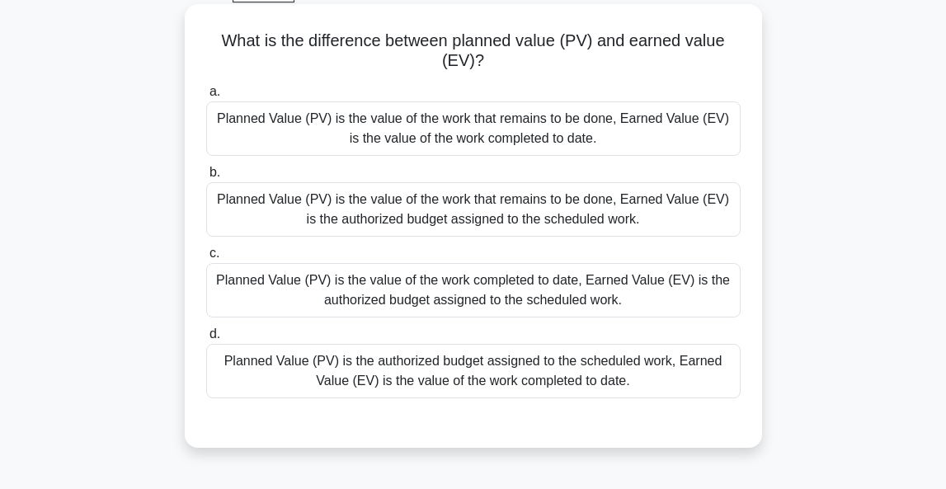
scroll to position [93, 0]
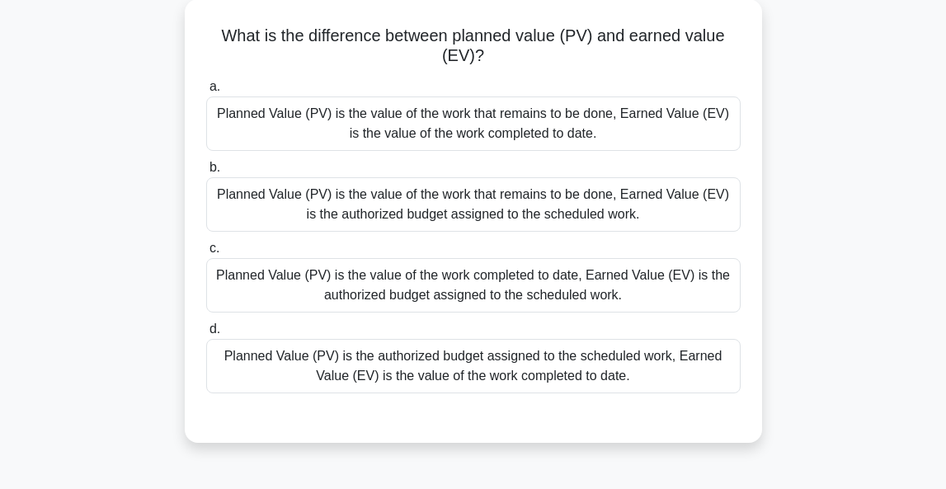
click at [648, 379] on div "Planned Value (PV) is the authorized budget assigned to the scheduled work, Ear…" at bounding box center [473, 366] width 534 height 54
click at [206, 335] on input "d. Planned Value (PV) is the authorized budget assigned to the scheduled work, …" at bounding box center [206, 329] width 0 height 11
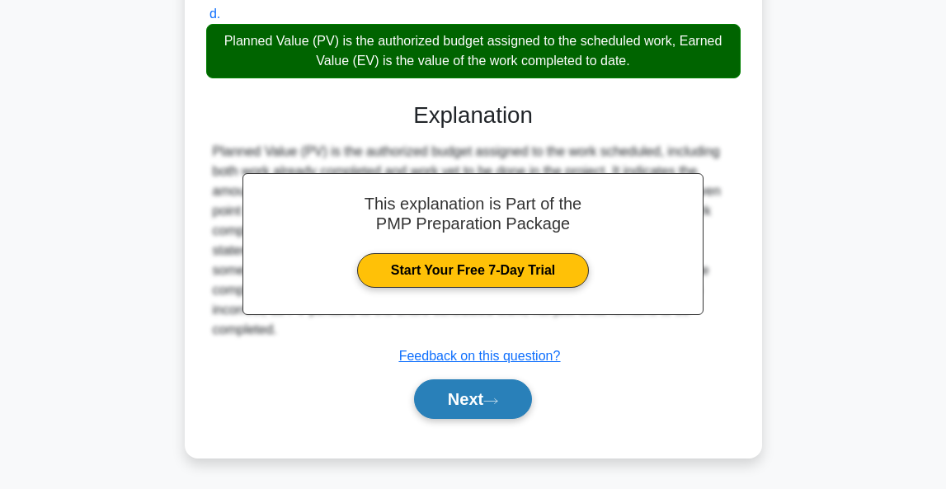
click at [461, 390] on button "Next" at bounding box center [473, 399] width 118 height 40
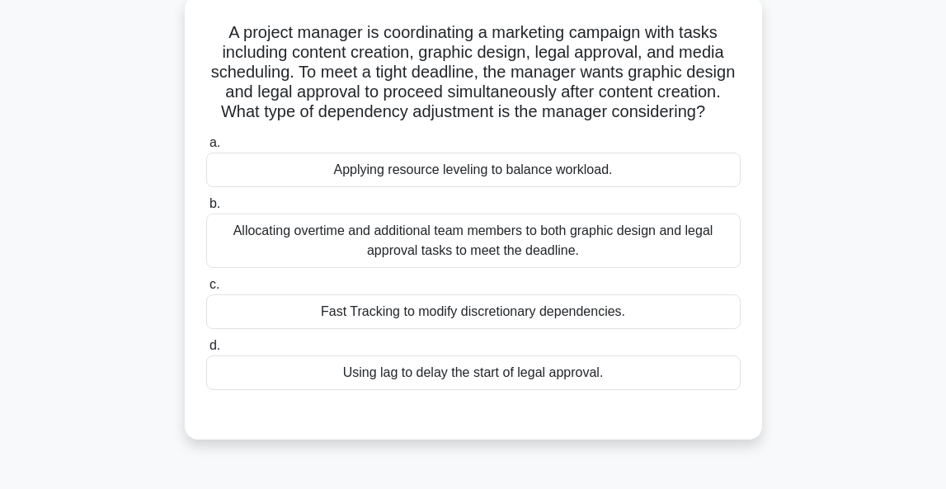
scroll to position [97, 0]
click at [513, 303] on div "Fast Tracking to modify discretionary dependencies." at bounding box center [473, 311] width 534 height 35
click at [206, 289] on input "c. Fast Tracking to modify discretionary dependencies." at bounding box center [206, 284] width 0 height 11
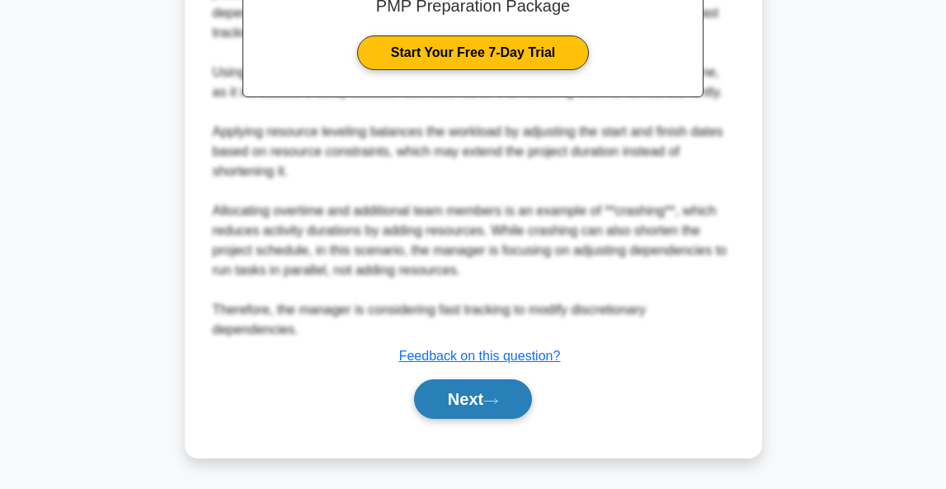
click at [498, 398] on icon at bounding box center [490, 401] width 15 height 9
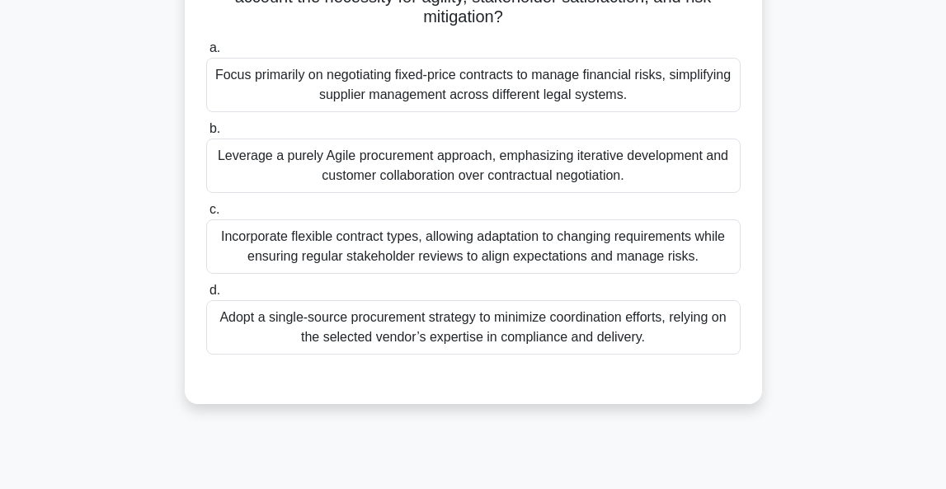
scroll to position [393, 0]
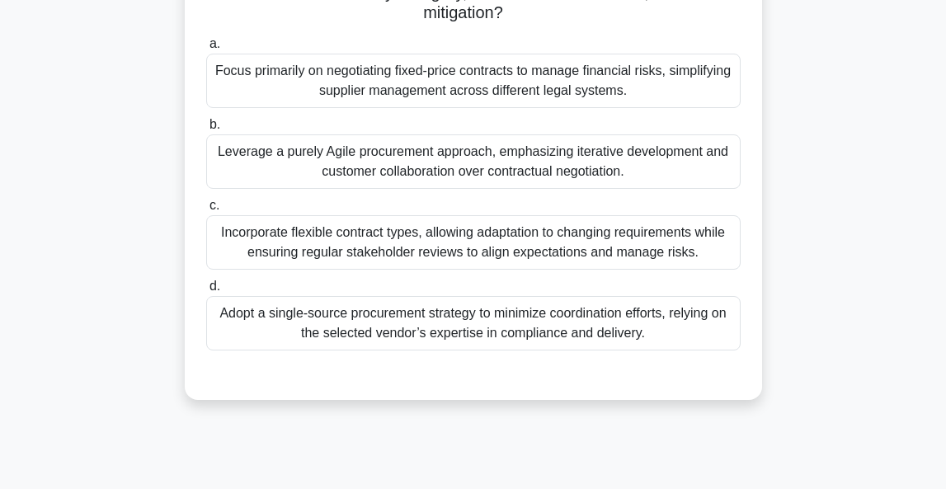
click at [548, 243] on div "Incorporate flexible contract types, allowing adaptation to changing requiremen…" at bounding box center [473, 242] width 534 height 54
click at [206, 211] on input "c. Incorporate flexible contract types, allowing adaptation to changing require…" at bounding box center [206, 205] width 0 height 11
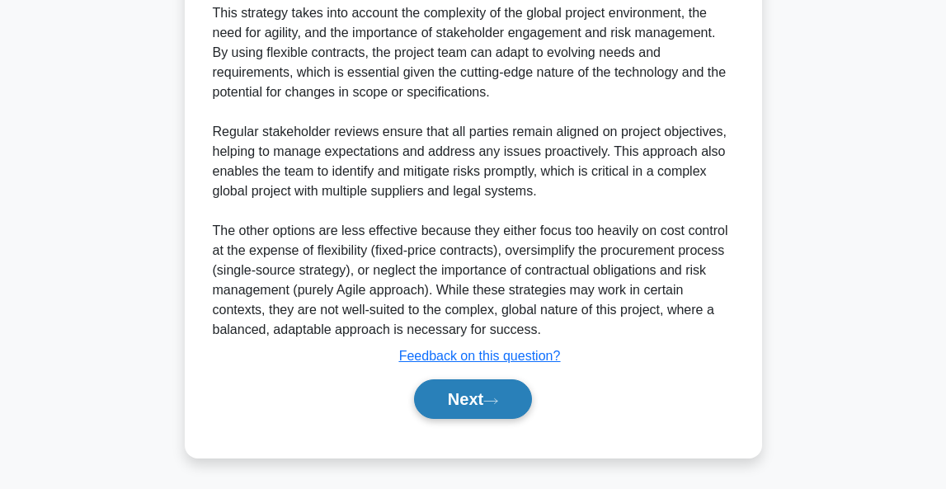
scroll to position [884, 0]
click at [477, 399] on button "Next" at bounding box center [473, 399] width 118 height 40
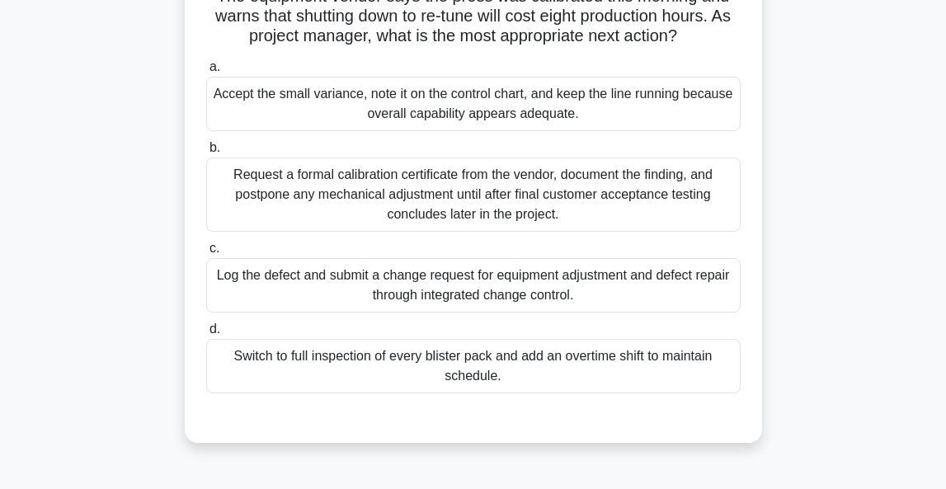
scroll to position [214, 0]
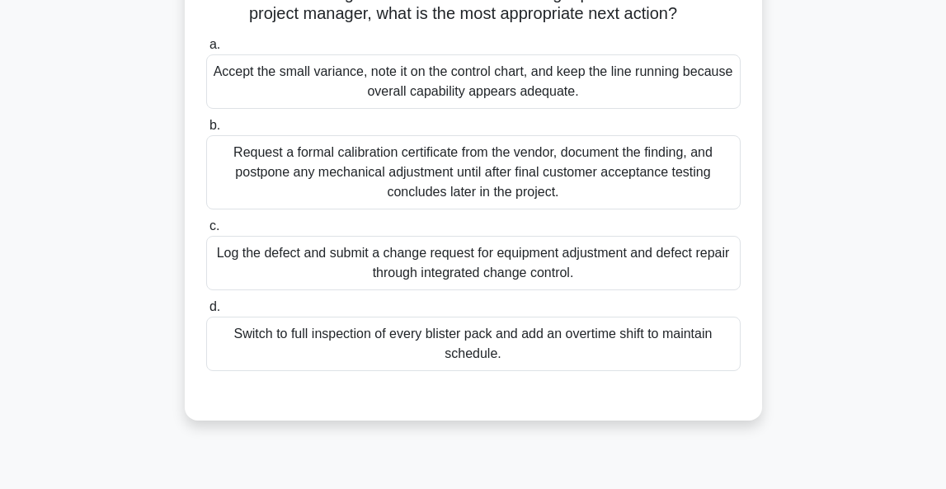
click at [657, 256] on div "Log the defect and submit a change request for equipment adjustment and defect …" at bounding box center [473, 263] width 534 height 54
click at [206, 232] on input "c. Log the defect and submit a change request for equipment adjustment and defe…" at bounding box center [206, 226] width 0 height 11
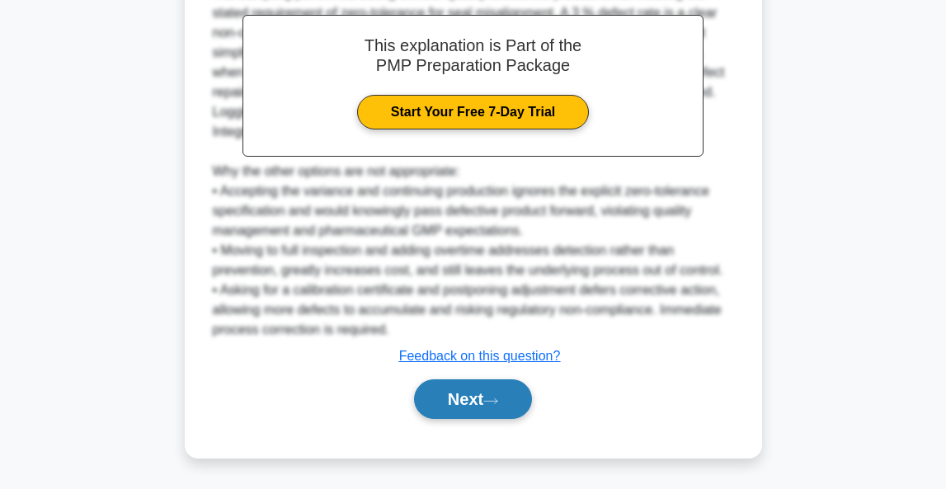
click at [501, 382] on button "Next" at bounding box center [473, 399] width 118 height 40
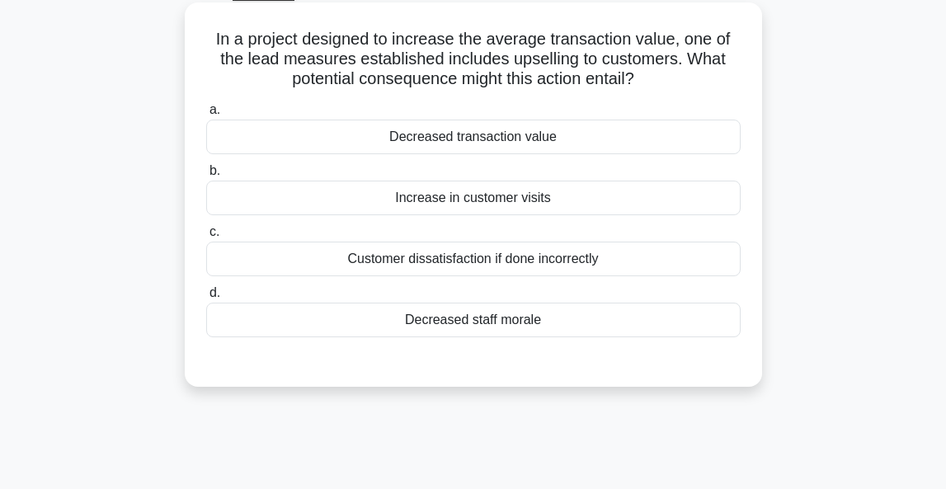
scroll to position [92, 0]
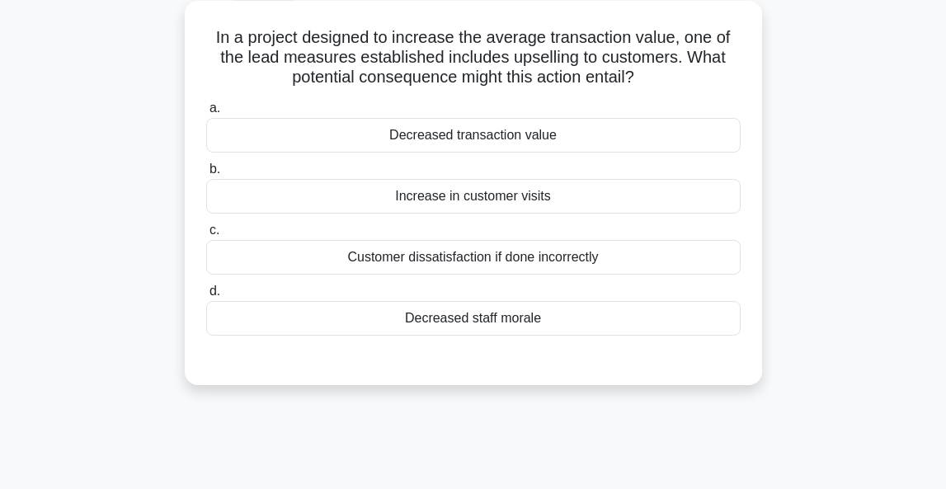
click at [545, 199] on div "Increase in customer visits" at bounding box center [473, 196] width 534 height 35
click at [206, 175] on input "b. Increase in customer visits" at bounding box center [206, 169] width 0 height 11
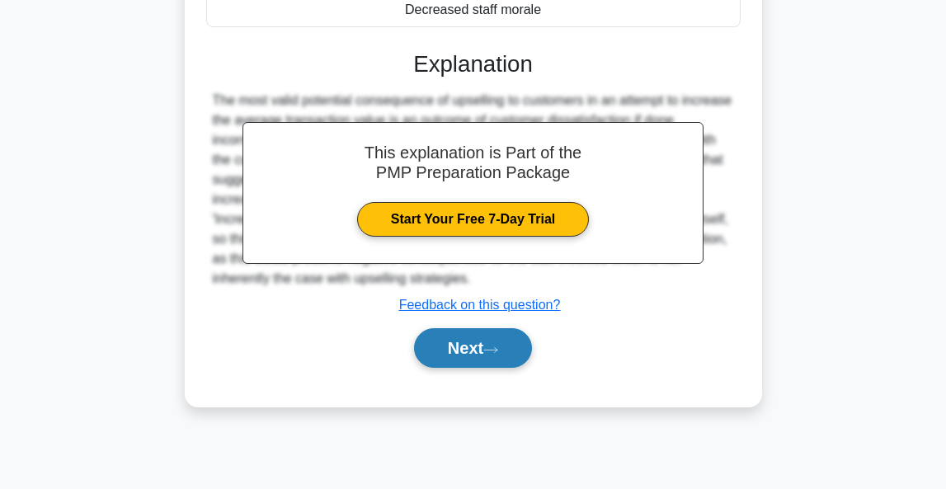
scroll to position [402, 0]
click at [486, 345] on button "Next" at bounding box center [473, 348] width 118 height 40
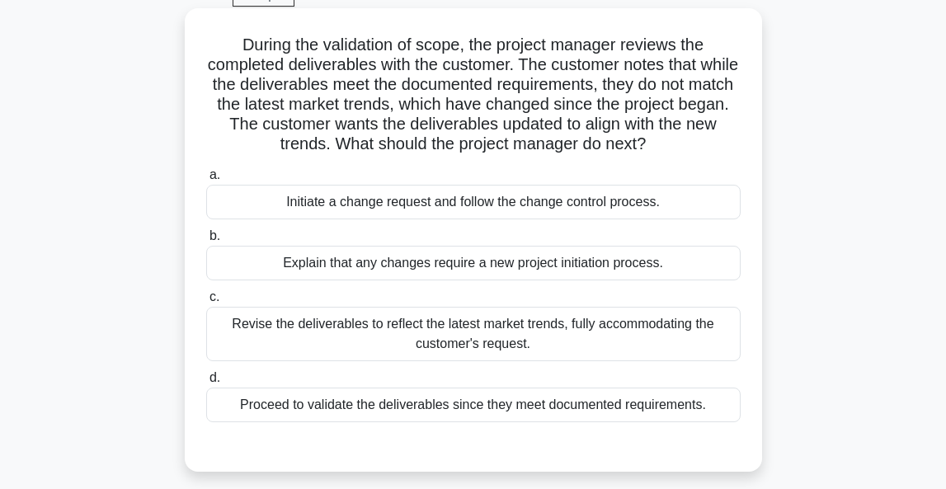
scroll to position [104, 0]
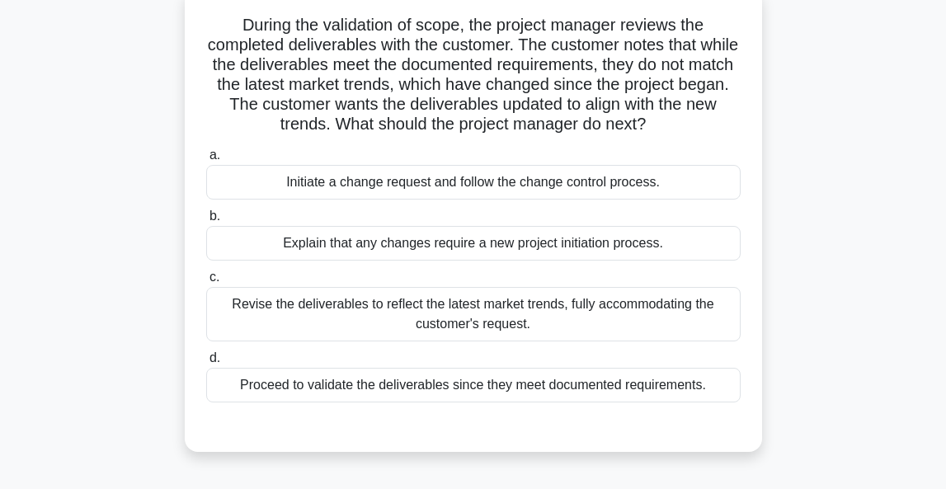
click at [518, 186] on div "Initiate a change request and follow the change control process." at bounding box center [473, 182] width 534 height 35
click at [206, 161] on input "a. Initiate a change request and follow the change control process." at bounding box center [206, 155] width 0 height 11
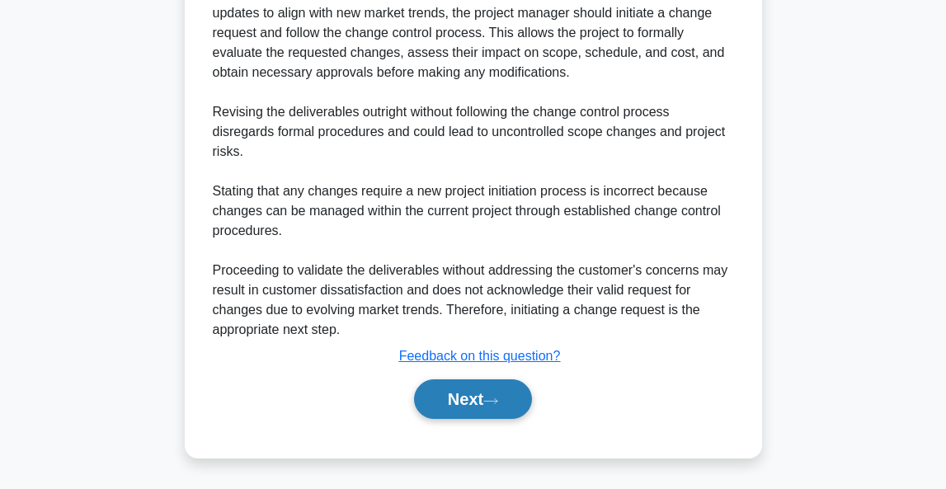
click at [468, 392] on button "Next" at bounding box center [473, 399] width 118 height 40
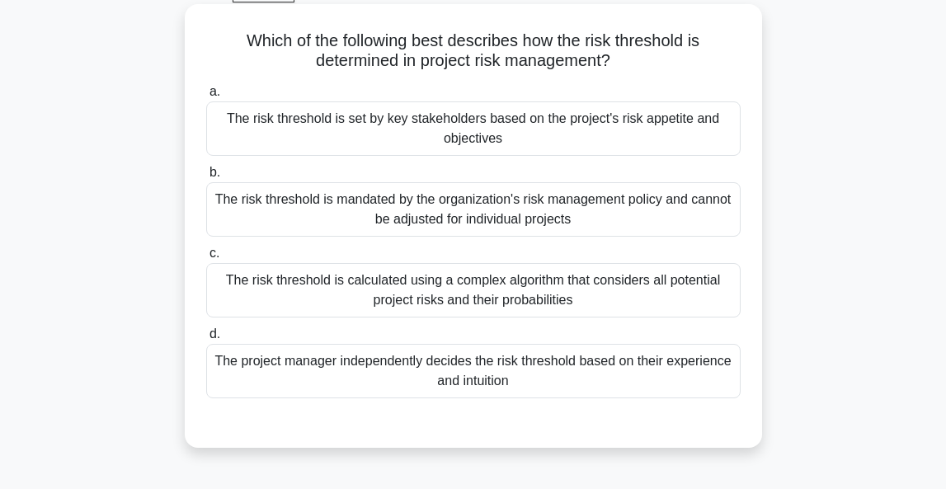
scroll to position [88, 0]
click at [619, 289] on div "The risk threshold is calculated using a complex algorithm that considers all p…" at bounding box center [473, 290] width 534 height 54
click at [206, 259] on input "c. The risk threshold is calculated using a complex algorithm that considers al…" at bounding box center [206, 253] width 0 height 11
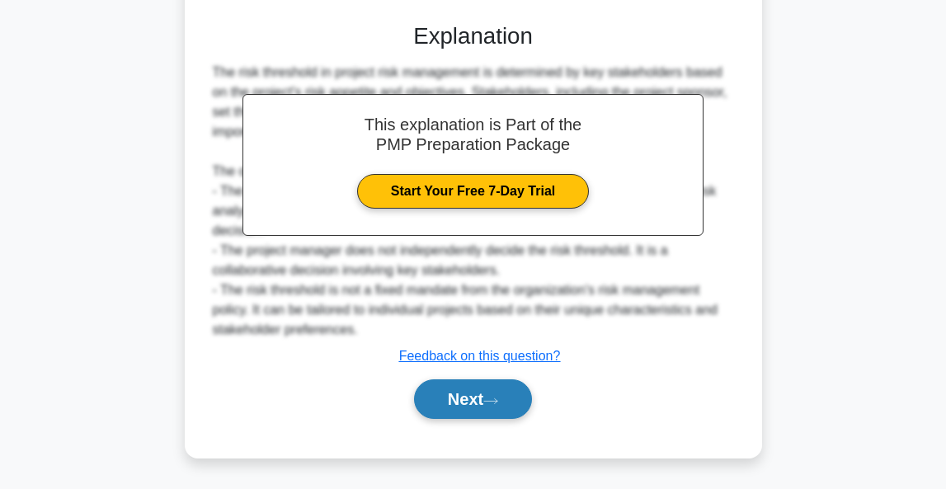
click at [469, 407] on button "Next" at bounding box center [473, 399] width 118 height 40
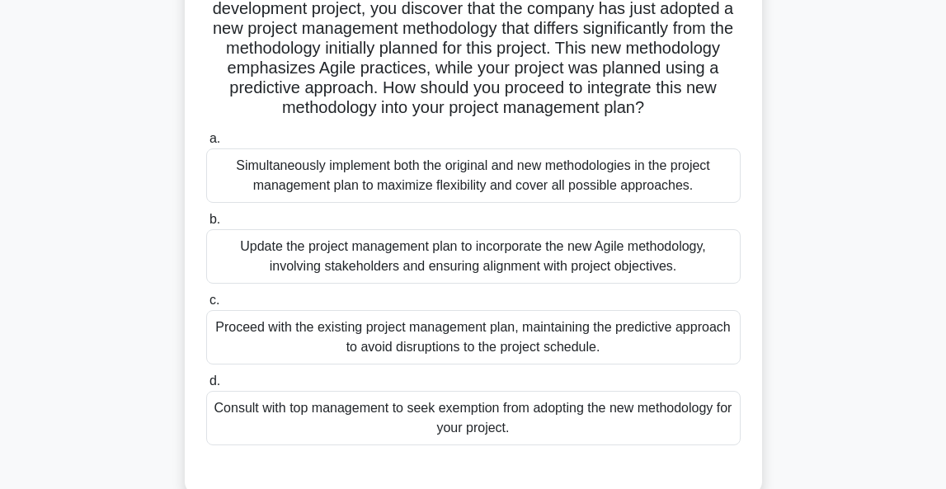
scroll to position [169, 0]
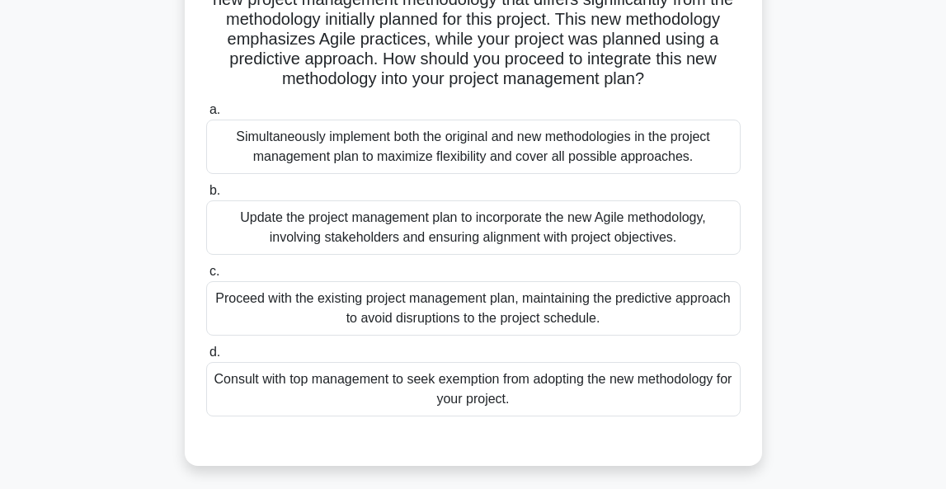
click at [470, 150] on div "Simultaneously implement both the original and new methodologies in the project…" at bounding box center [473, 147] width 534 height 54
click at [206, 115] on input "a. Simultaneously implement both the original and new methodologies in the proj…" at bounding box center [206, 110] width 0 height 11
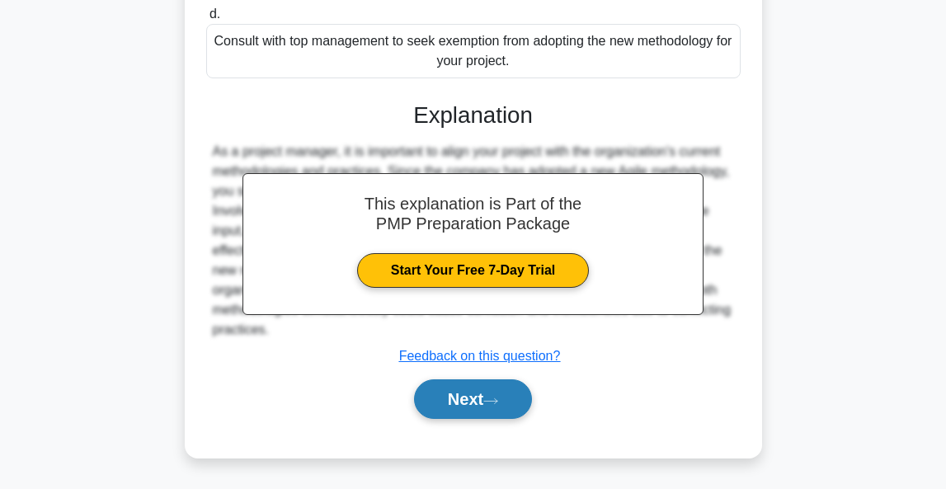
click at [453, 396] on button "Next" at bounding box center [473, 399] width 118 height 40
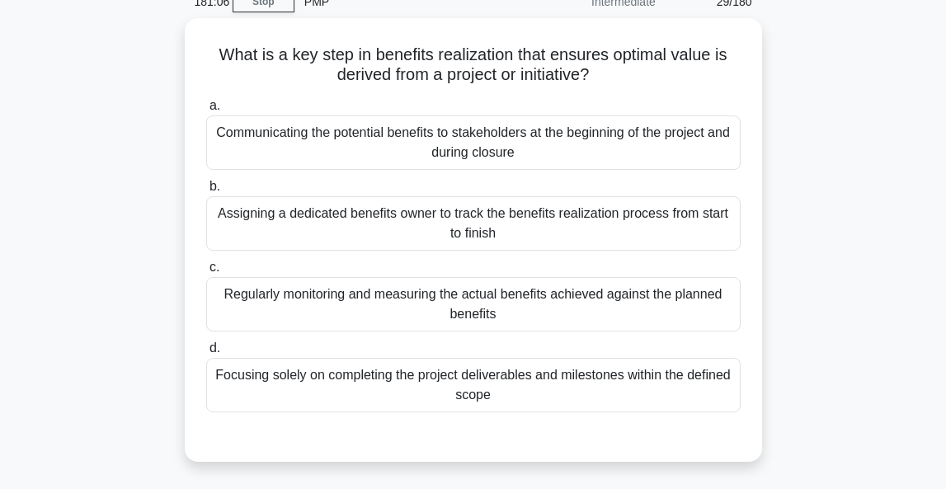
scroll to position [65, 0]
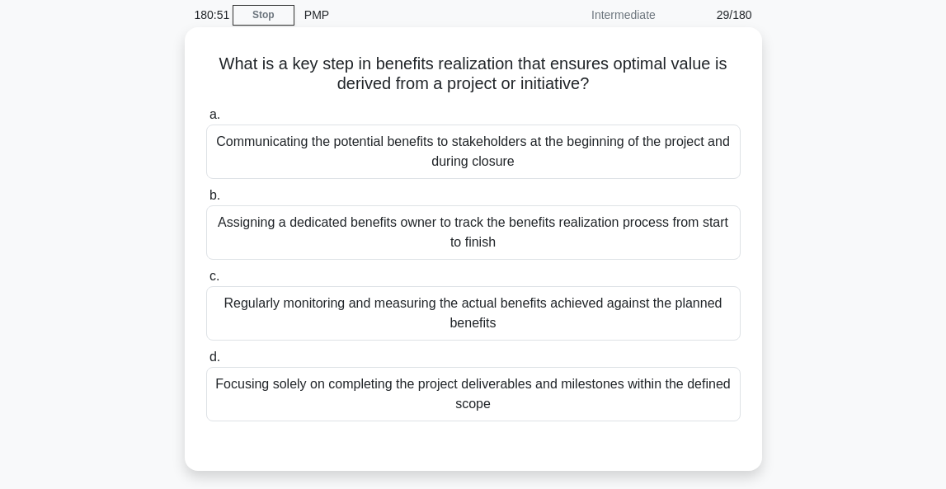
click at [499, 314] on div "Regularly monitoring and measuring the actual benefits achieved against the pla…" at bounding box center [473, 313] width 534 height 54
click at [206, 282] on input "c. Regularly monitoring and measuring the actual benefits achieved against the …" at bounding box center [206, 276] width 0 height 11
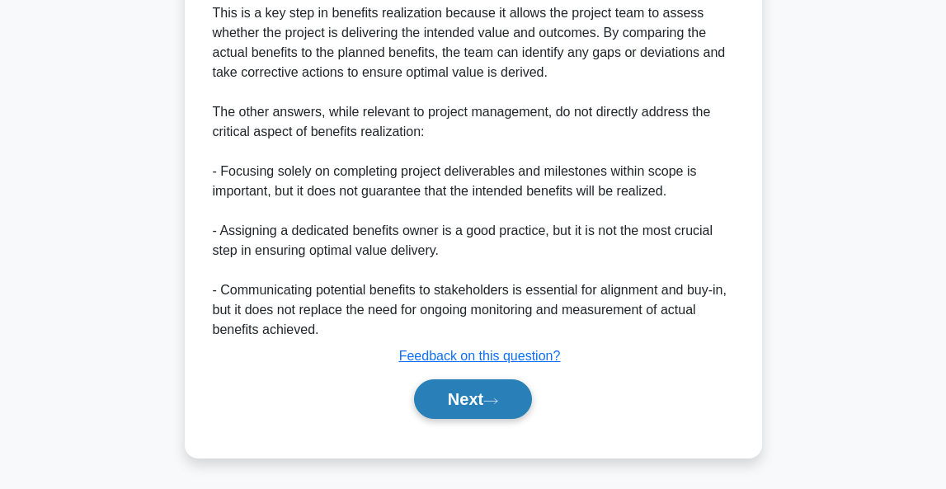
click at [468, 404] on button "Next" at bounding box center [473, 399] width 118 height 40
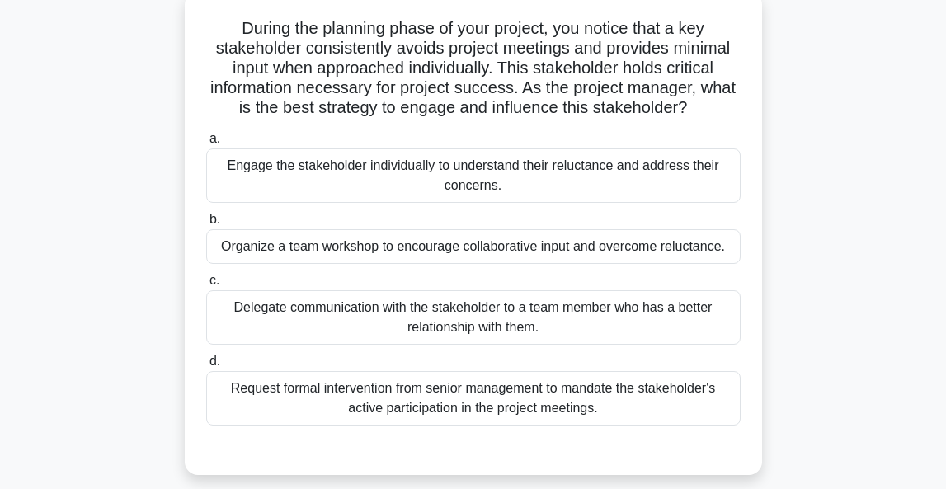
scroll to position [104, 0]
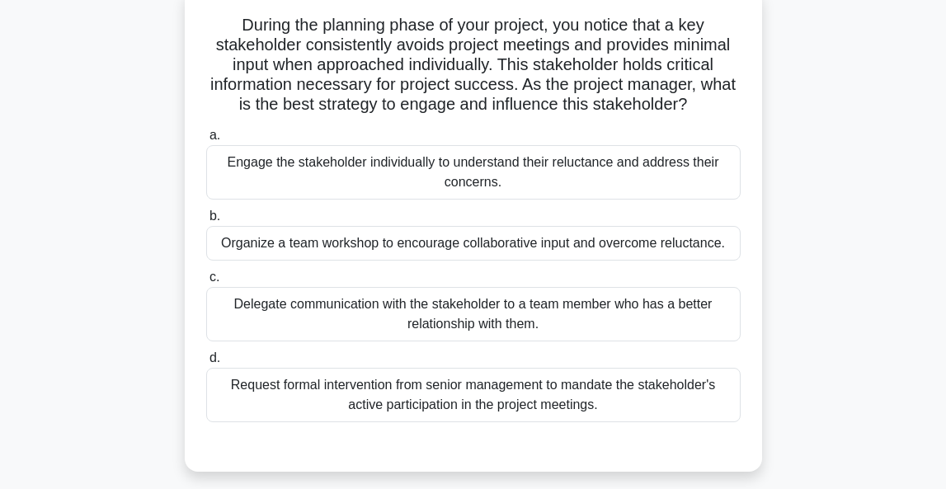
click at [569, 162] on div "Engage the stakeholder individually to understand their reluctance and address …" at bounding box center [473, 172] width 534 height 54
click at [206, 141] on input "a. Engage the stakeholder individually to understand their reluctance and addre…" at bounding box center [206, 135] width 0 height 11
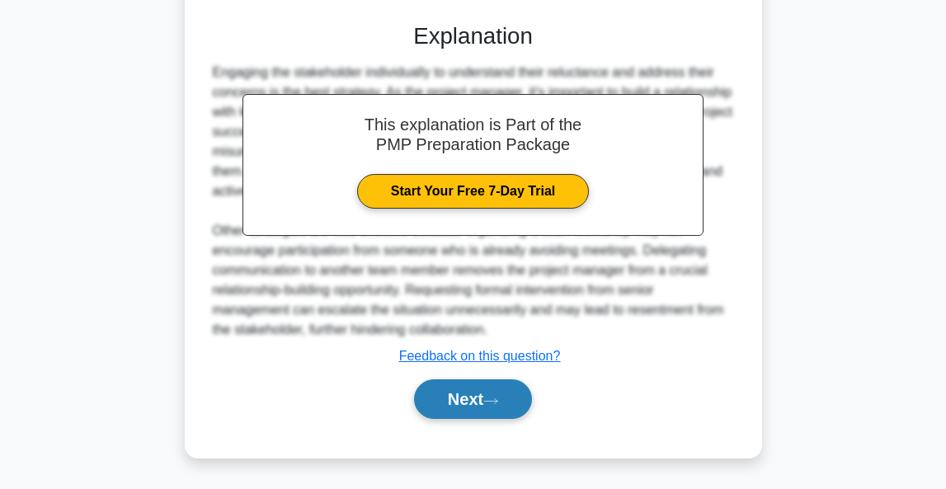
click at [449, 397] on button "Next" at bounding box center [473, 399] width 118 height 40
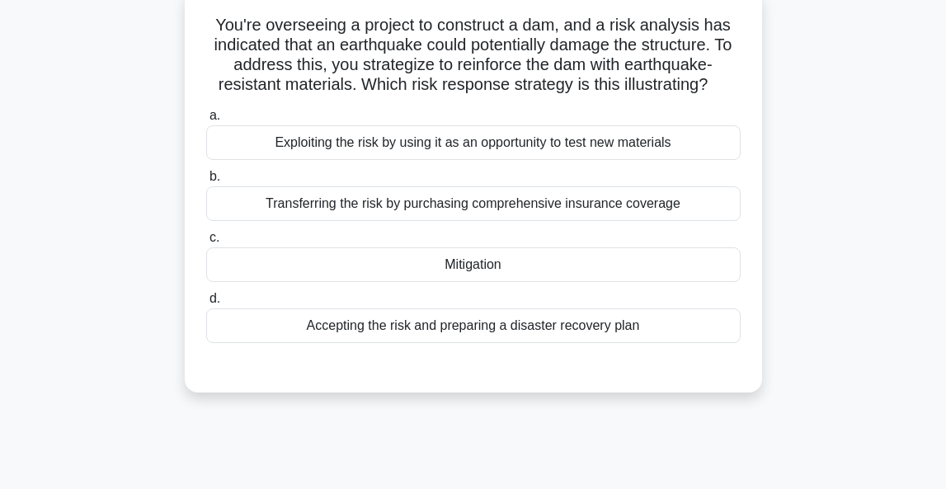
click at [632, 143] on div "Exploiting the risk by using it as an opportunity to test new materials" at bounding box center [473, 142] width 534 height 35
click at [206, 121] on input "a. Exploiting the risk by using it as an opportunity to test new materials" at bounding box center [206, 115] width 0 height 11
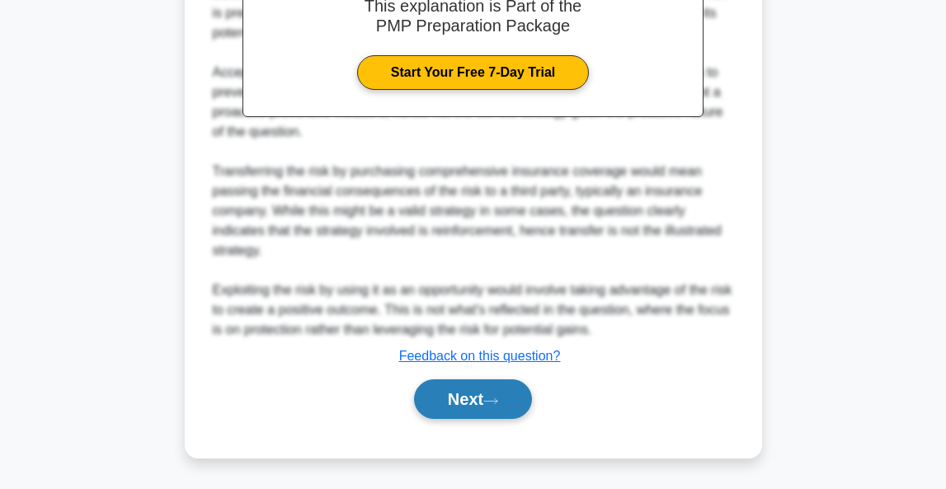
scroll to position [569, 0]
click at [449, 397] on button "Next" at bounding box center [473, 399] width 118 height 40
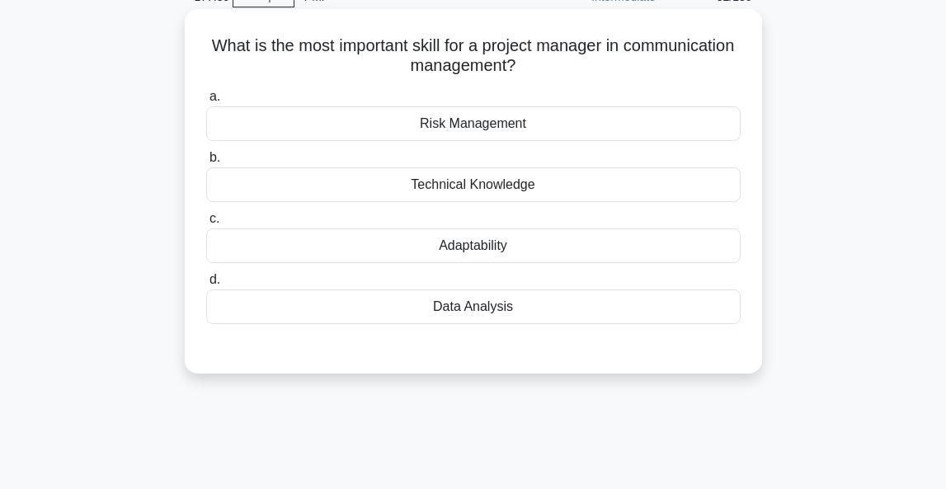
scroll to position [89, 0]
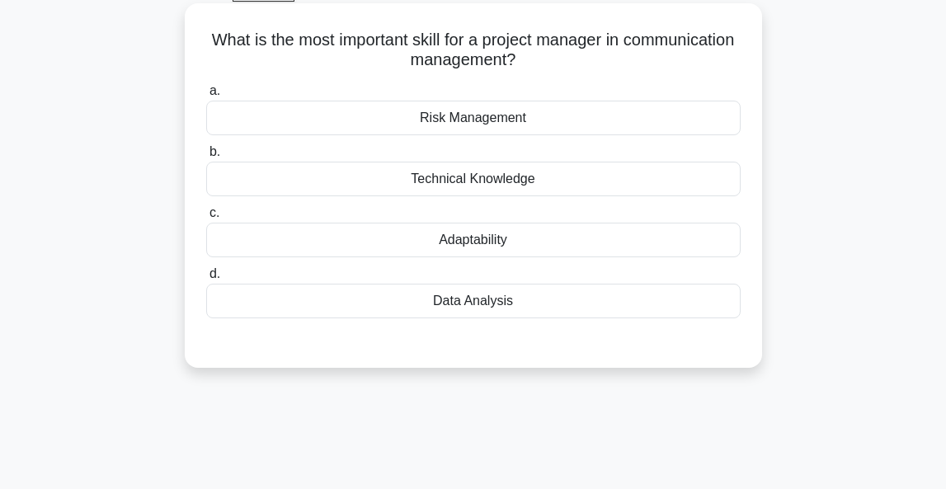
click at [519, 247] on div "Adaptability" at bounding box center [473, 240] width 534 height 35
click at [206, 219] on input "c. Adaptability" at bounding box center [206, 213] width 0 height 11
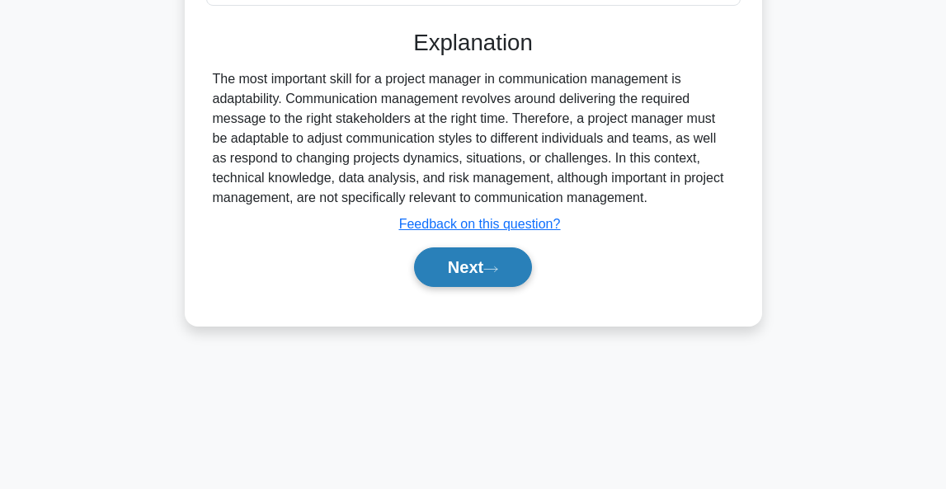
scroll to position [402, 0]
click at [458, 270] on button "Next" at bounding box center [473, 267] width 118 height 40
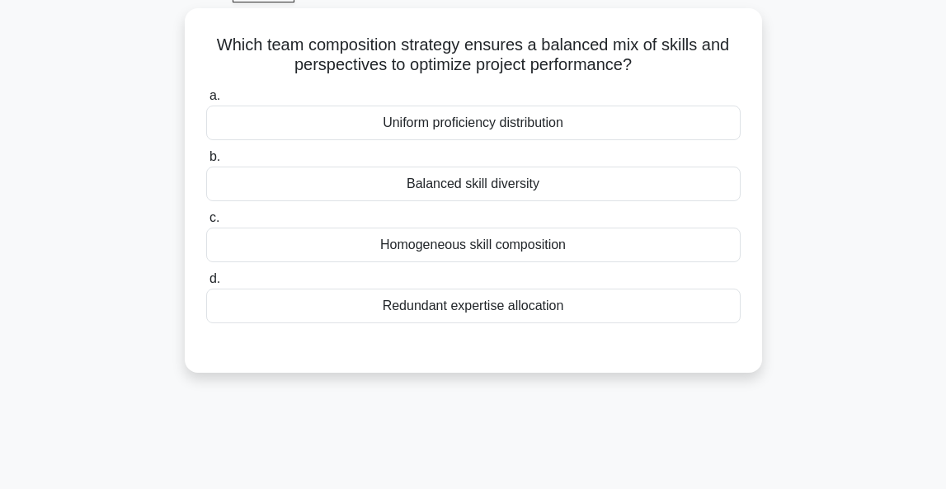
scroll to position [97, 0]
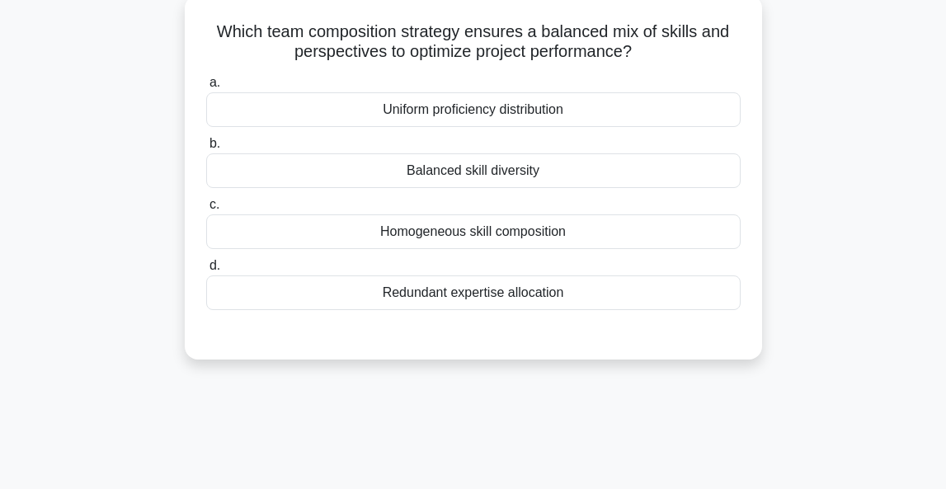
click at [526, 171] on div "Balanced skill diversity" at bounding box center [473, 170] width 534 height 35
click at [206, 149] on input "b. Balanced skill diversity" at bounding box center [206, 144] width 0 height 11
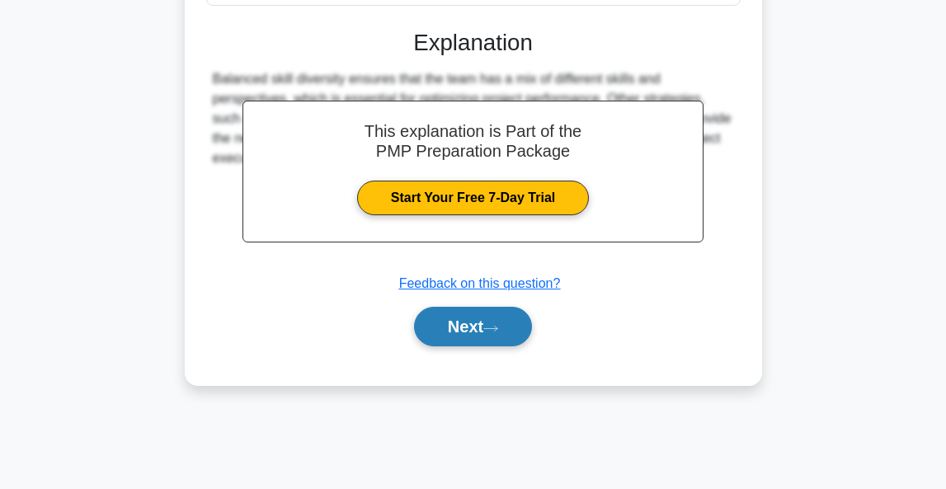
scroll to position [402, 0]
click at [468, 333] on button "Next" at bounding box center [473, 327] width 118 height 40
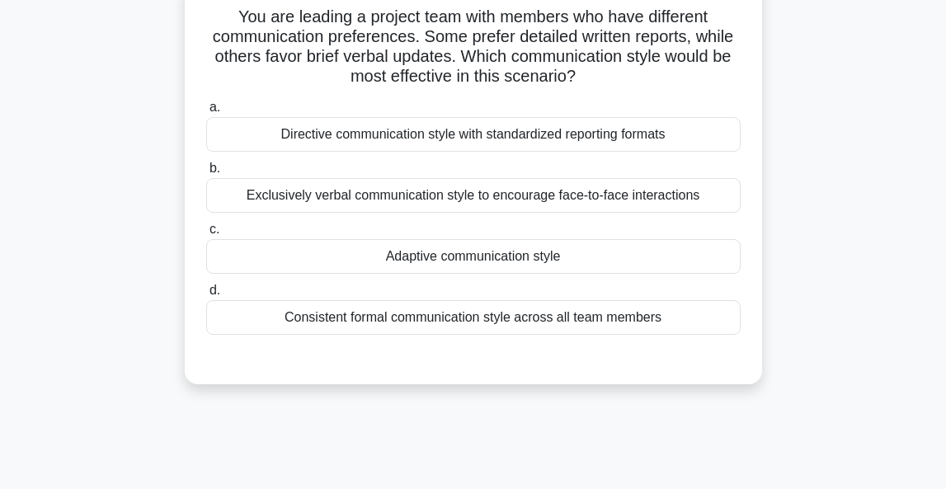
scroll to position [115, 0]
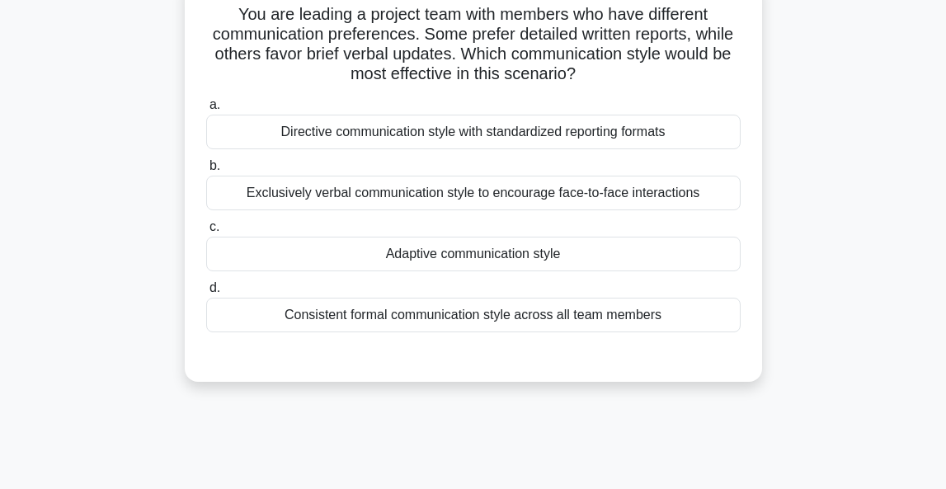
click at [487, 251] on div "Adaptive communication style" at bounding box center [473, 254] width 534 height 35
click at [206, 233] on input "c. Adaptive communication style" at bounding box center [206, 227] width 0 height 11
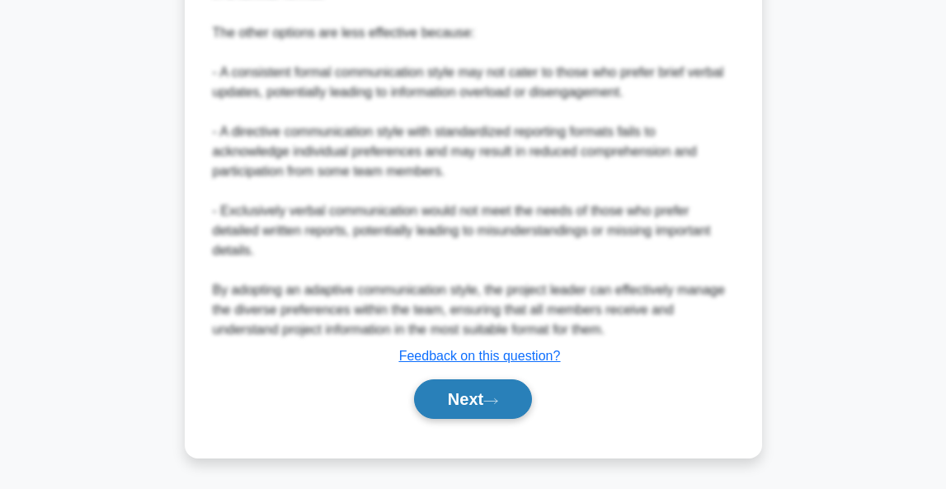
click at [482, 400] on button "Next" at bounding box center [473, 399] width 118 height 40
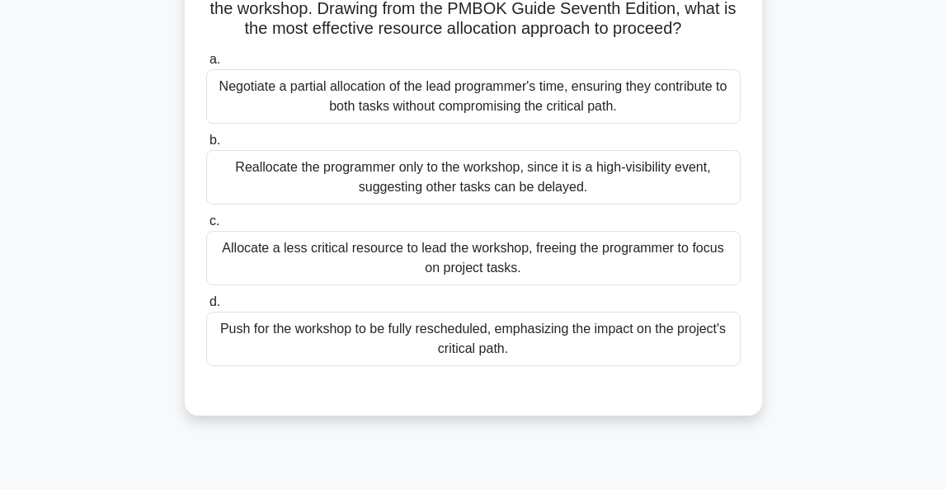
scroll to position [219, 0]
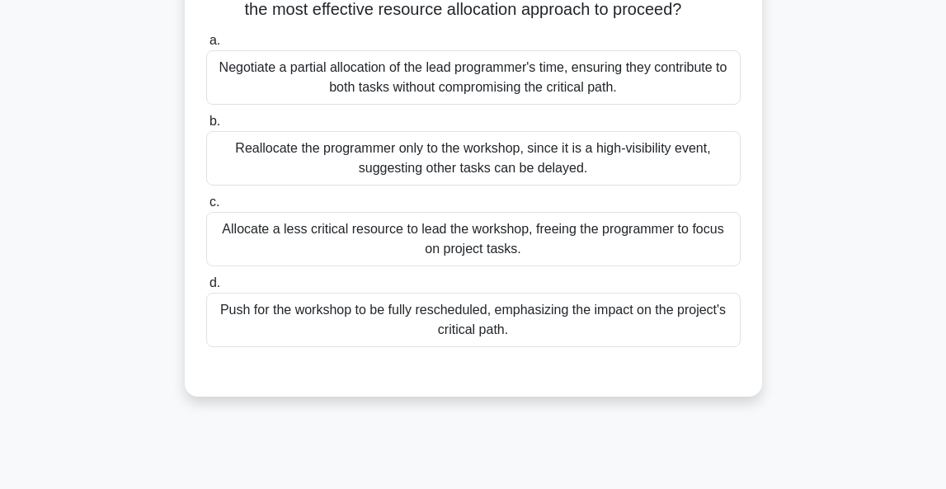
click at [580, 101] on div "Negotiate a partial allocation of the lead programmer's time, ensuring they con…" at bounding box center [473, 77] width 534 height 54
click at [206, 46] on input "a. Negotiate a partial allocation of the lead programmer's time, ensuring they …" at bounding box center [206, 40] width 0 height 11
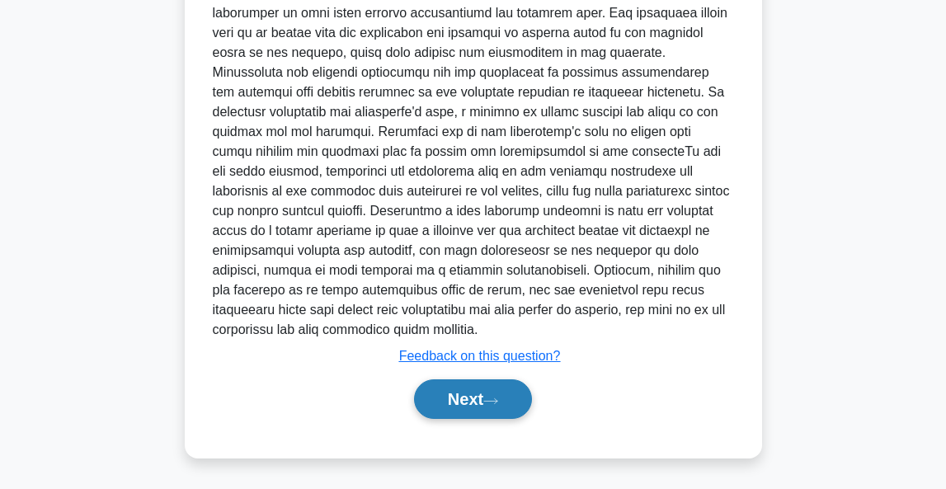
click at [468, 402] on button "Next" at bounding box center [473, 399] width 118 height 40
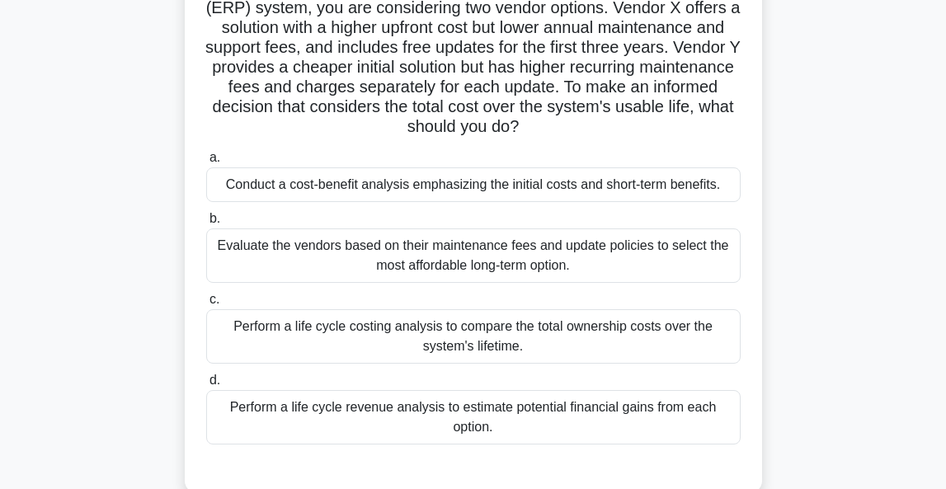
scroll to position [181, 0]
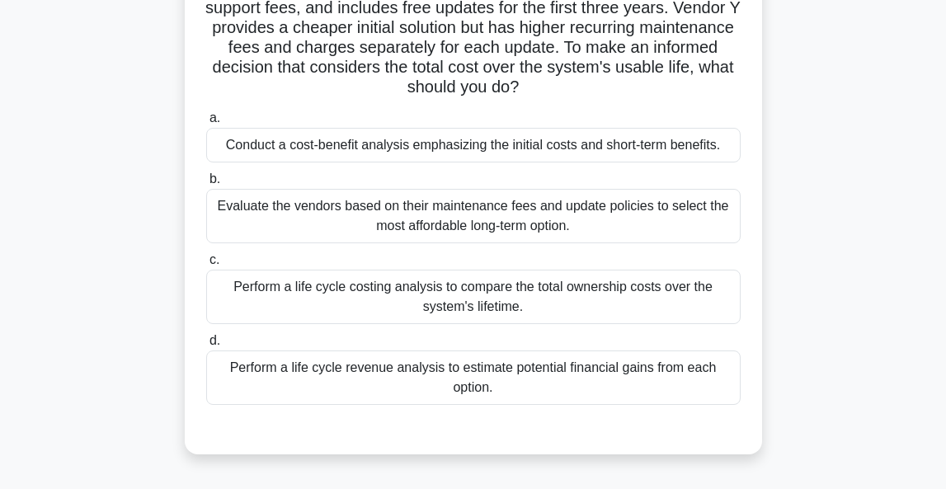
click at [604, 221] on div "Evaluate the vendors based on their maintenance fees and update policies to sel…" at bounding box center [473, 216] width 534 height 54
click at [206, 185] on input "b. Evaluate the vendors based on their maintenance fees and update policies to …" at bounding box center [206, 179] width 0 height 11
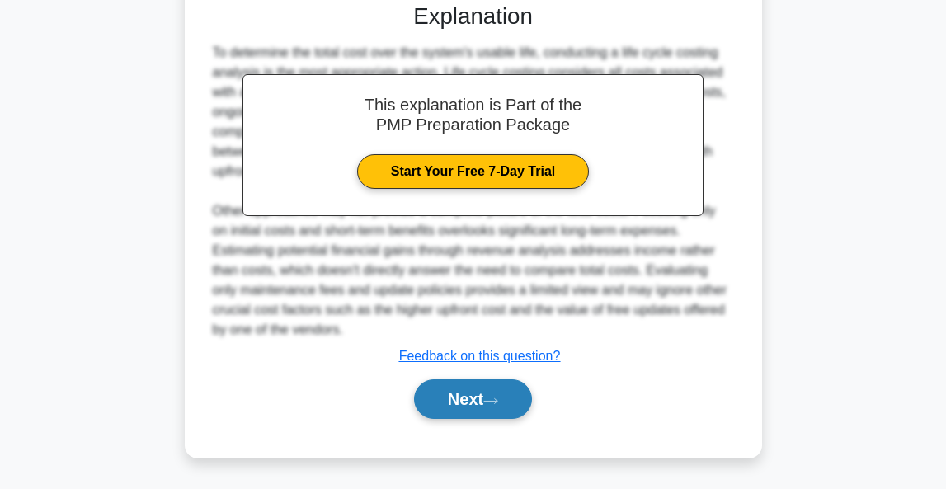
click at [491, 397] on icon at bounding box center [490, 401] width 15 height 9
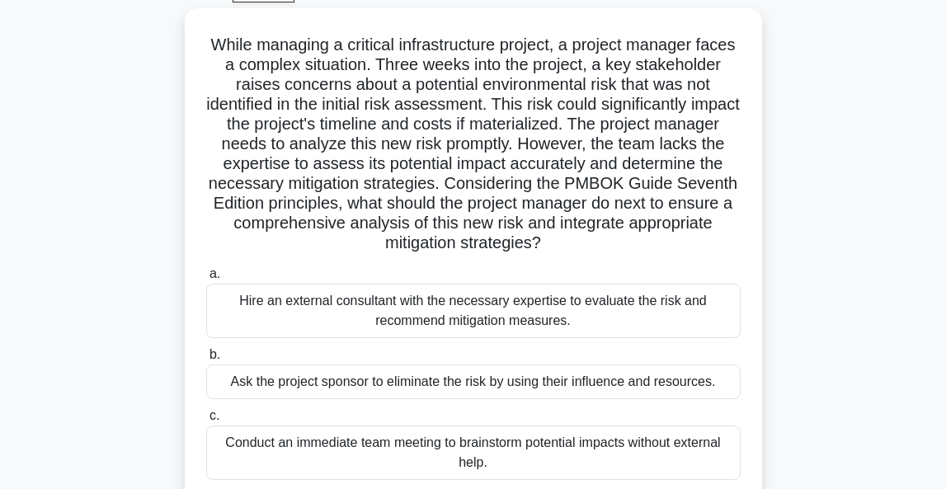
scroll to position [90, 0]
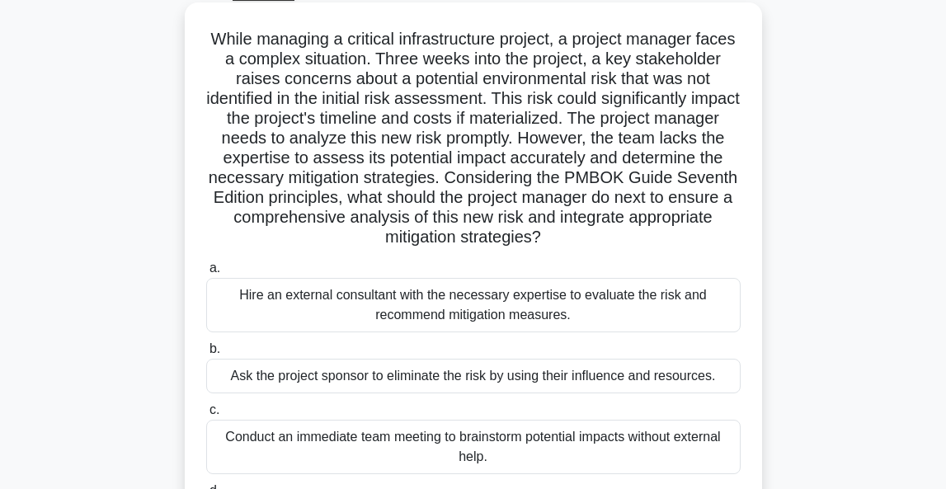
click at [857, 81] on div "While managing a critical infrastructure project, a project manager faces a com…" at bounding box center [474, 318] width 792 height 622
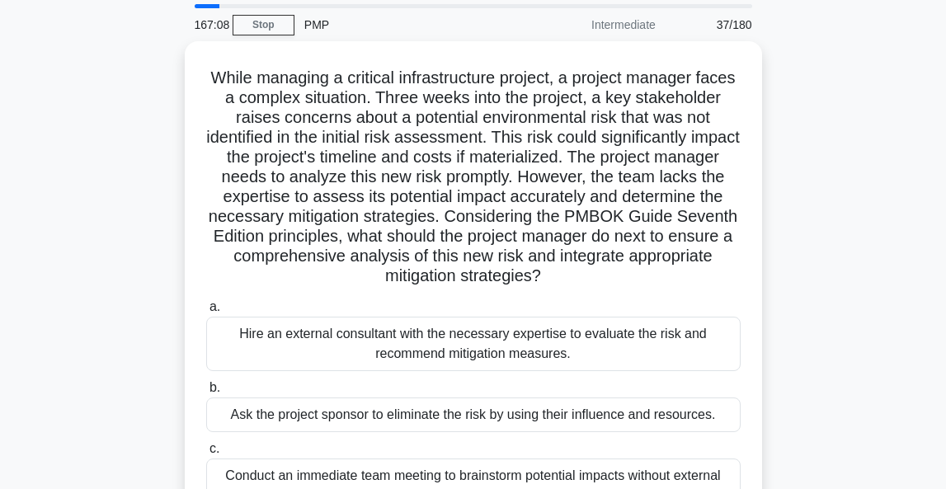
scroll to position [73, 0]
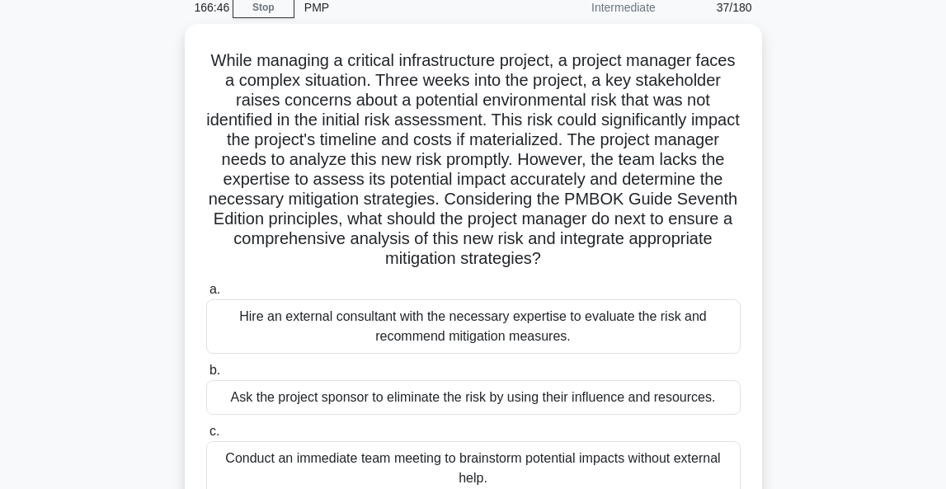
click at [779, 261] on div "While managing a critical infrastructure project, a project manager faces a com…" at bounding box center [474, 335] width 792 height 622
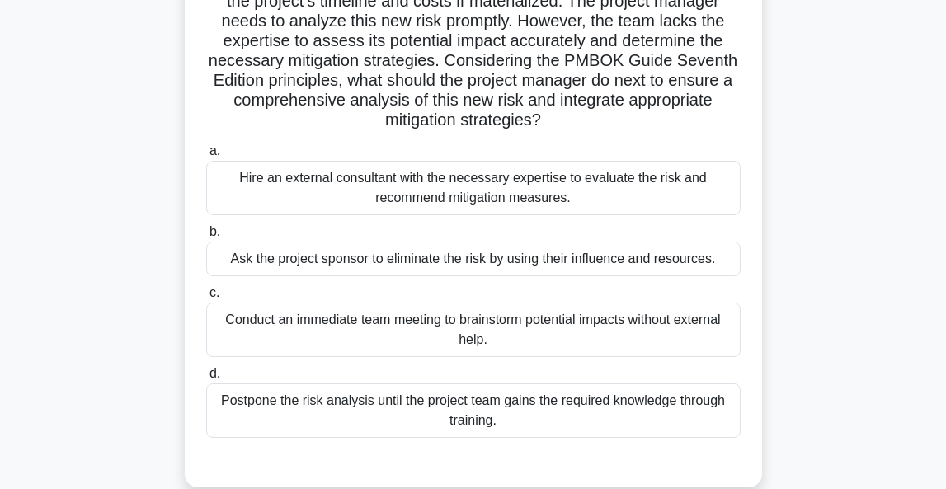
scroll to position [214, 0]
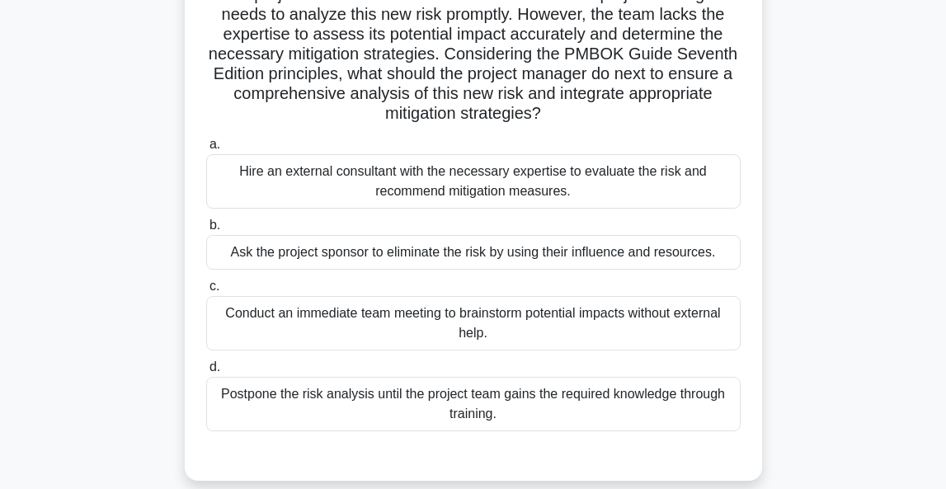
click at [573, 336] on div "Conduct an immediate team meeting to brainstorm potential impacts without exter…" at bounding box center [473, 323] width 534 height 54
click at [206, 292] on input "c. Conduct an immediate team meeting to brainstorm potential impacts without ex…" at bounding box center [206, 286] width 0 height 11
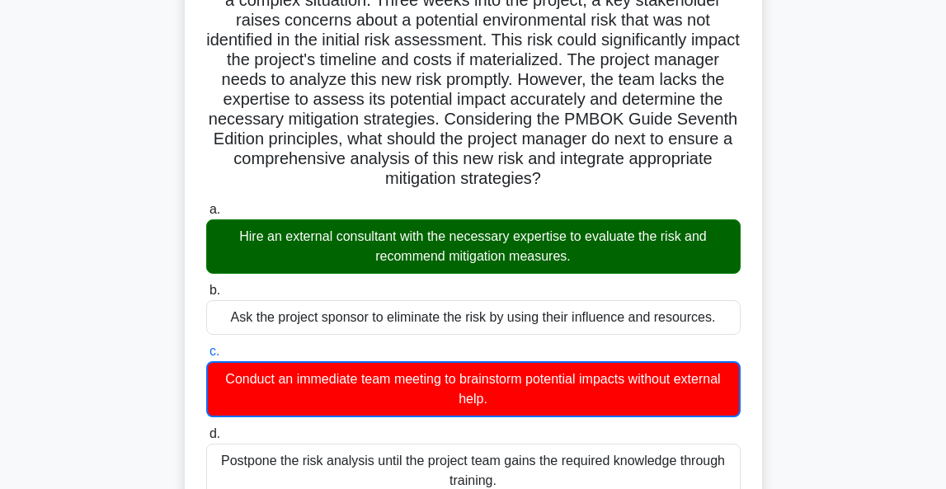
scroll to position [148, 0]
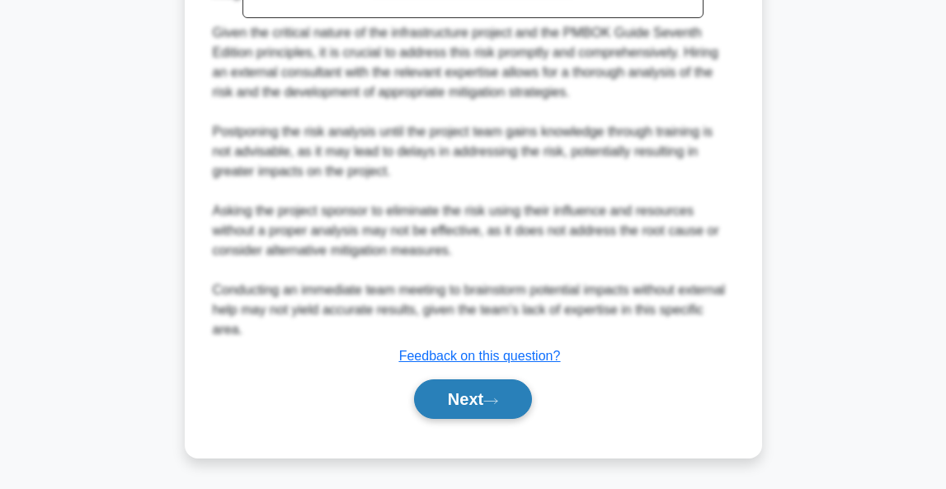
click at [486, 390] on button "Next" at bounding box center [473, 399] width 118 height 40
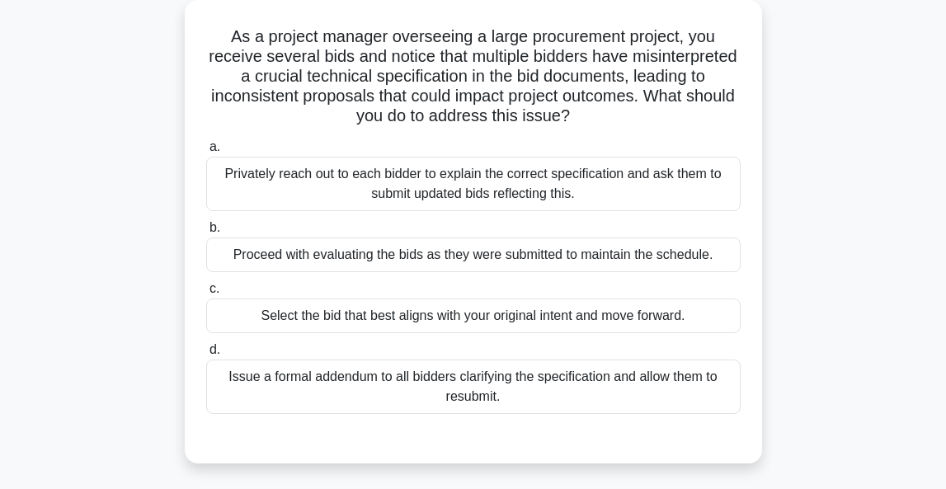
scroll to position [94, 0]
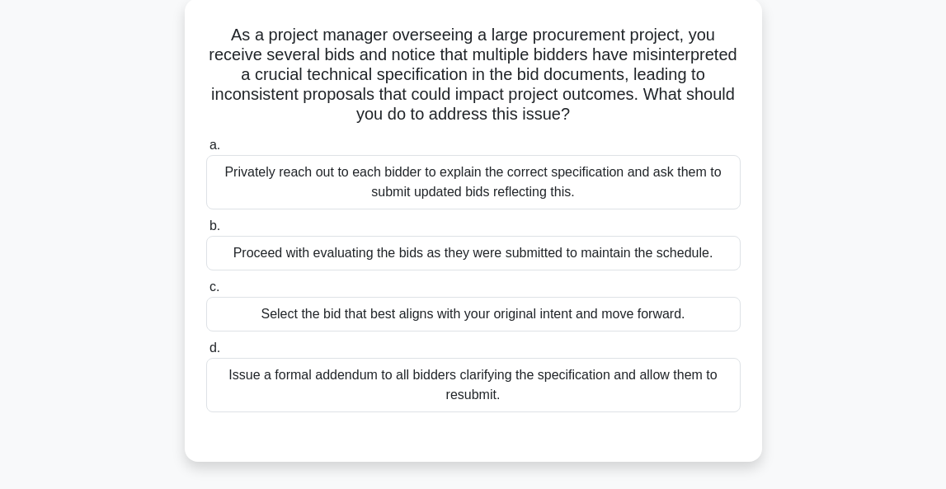
click at [674, 376] on div "Issue a formal addendum to all bidders clarifying the specification and allow t…" at bounding box center [473, 385] width 534 height 54
click at [206, 354] on input "d. Issue a formal addendum to all bidders clarifying the specification and allo…" at bounding box center [206, 348] width 0 height 11
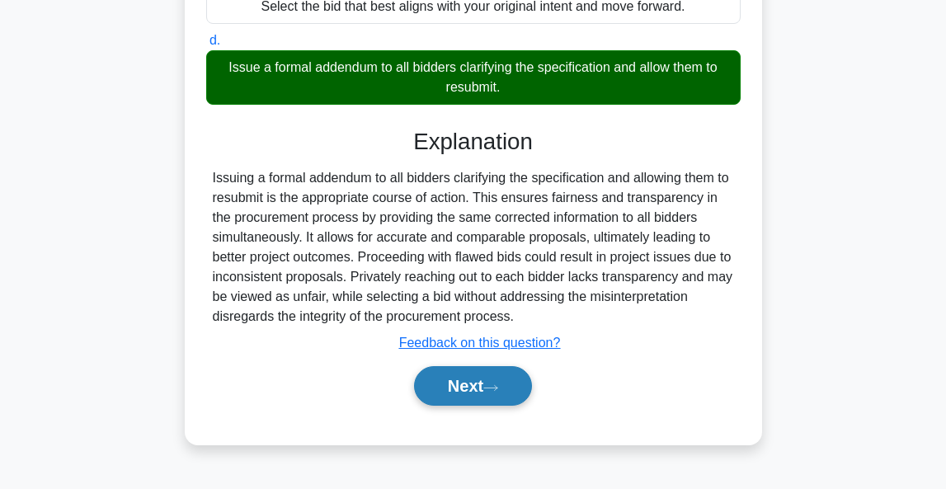
scroll to position [402, 0]
click at [463, 395] on button "Next" at bounding box center [473, 386] width 118 height 40
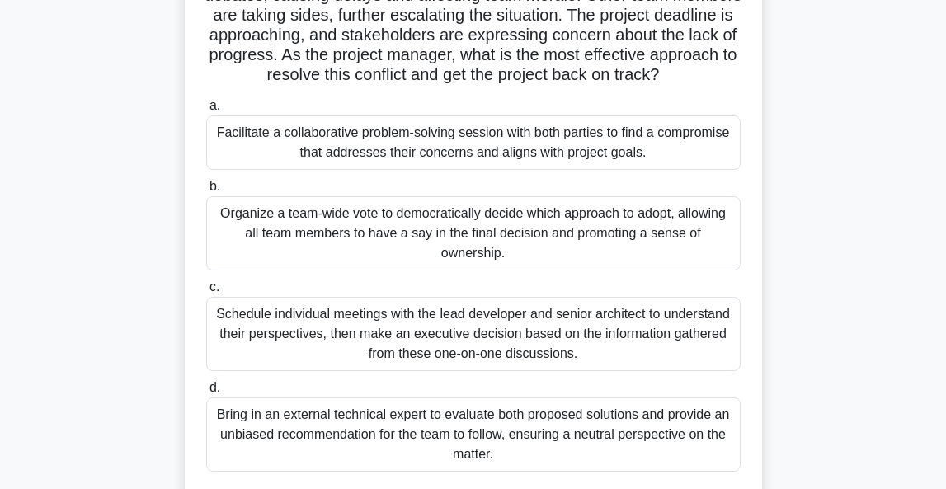
scroll to position [222, 0]
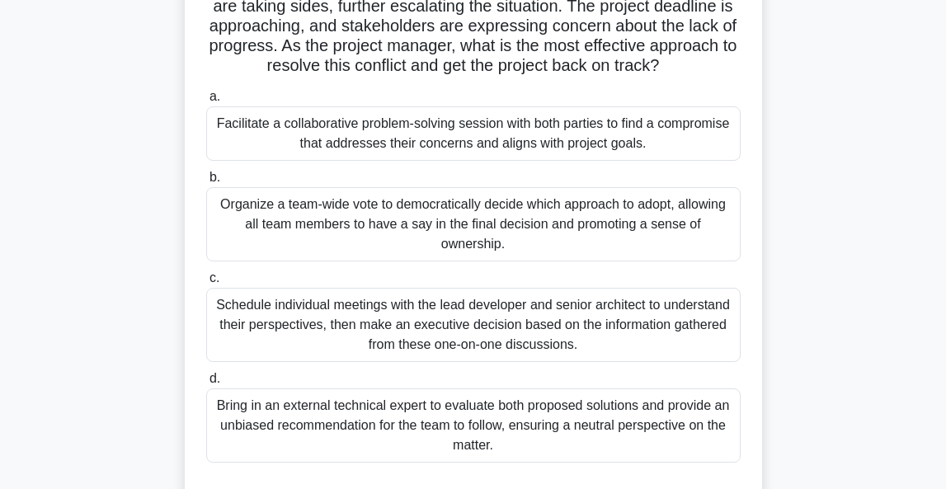
click at [553, 151] on div "Facilitate a collaborative problem-solving session with both parties to find a …" at bounding box center [473, 133] width 534 height 54
click at [206, 102] on input "a. Facilitate a collaborative problem-solving session with both parties to find…" at bounding box center [206, 97] width 0 height 11
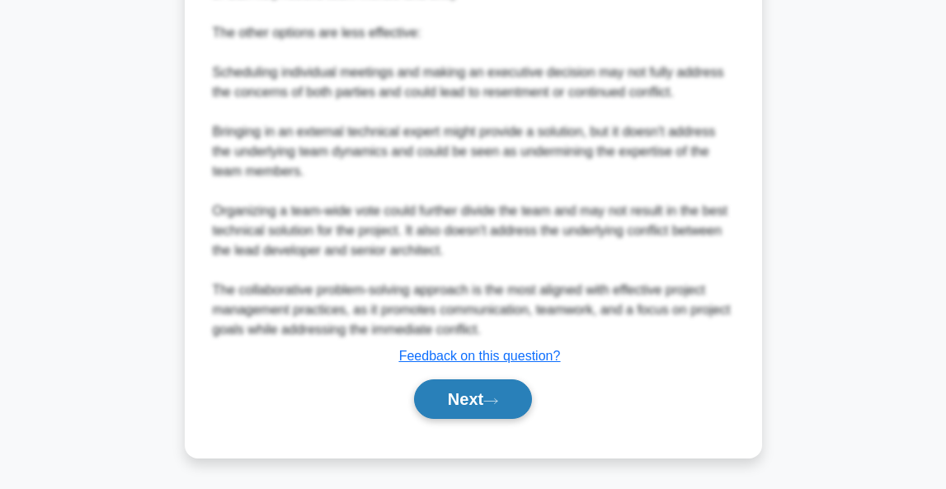
click at [468, 403] on button "Next" at bounding box center [473, 399] width 118 height 40
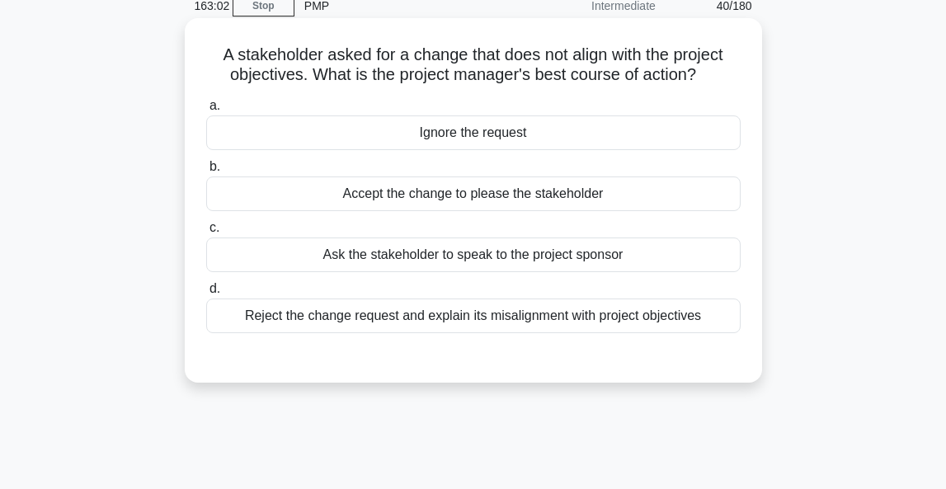
scroll to position [74, 0]
click at [636, 322] on div "Reject the change request and explain its misalignment with project objectives" at bounding box center [473, 315] width 534 height 35
click at [206, 294] on input "d. Reject the change request and explain its misalignment with project objectiv…" at bounding box center [206, 289] width 0 height 11
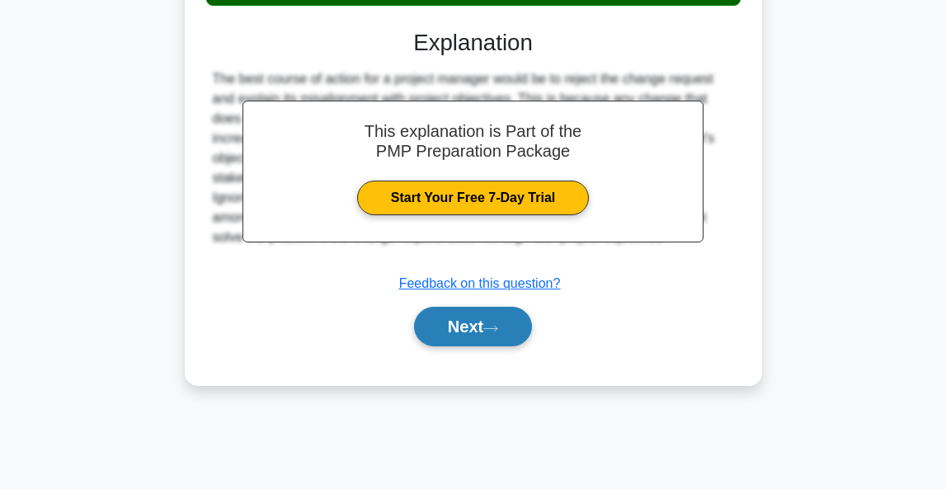
scroll to position [402, 0]
click at [481, 342] on button "Next" at bounding box center [473, 327] width 118 height 40
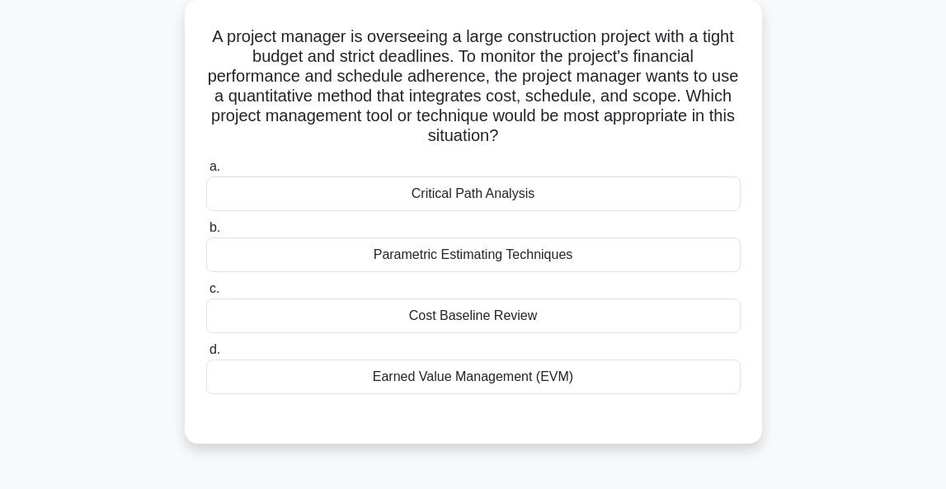
scroll to position [100, 0]
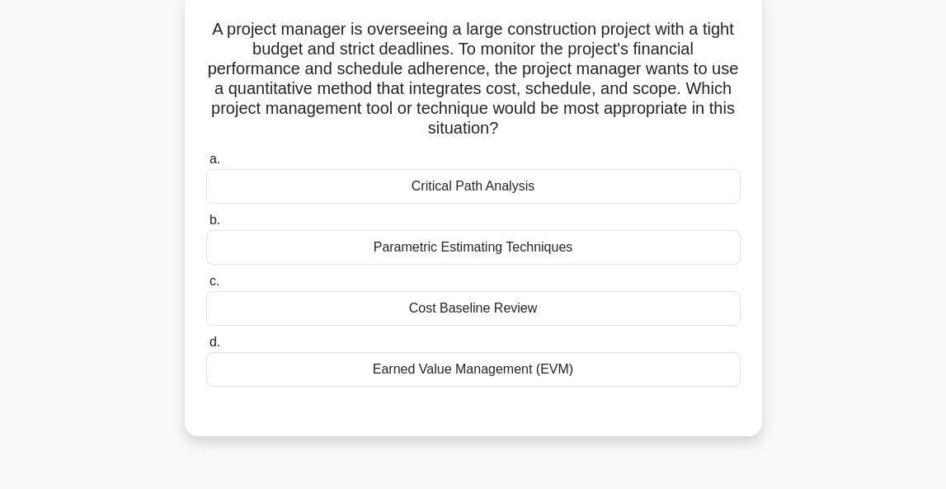
click at [532, 248] on div "Parametric Estimating Techniques" at bounding box center [473, 247] width 534 height 35
click at [206, 226] on input "b. Parametric Estimating Techniques" at bounding box center [206, 220] width 0 height 11
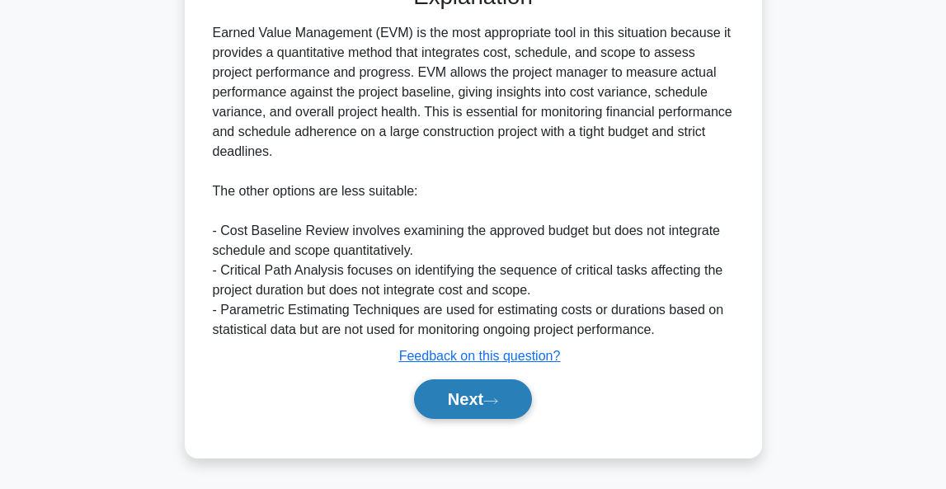
scroll to position [529, 0]
click at [469, 396] on button "Next" at bounding box center [473, 399] width 118 height 40
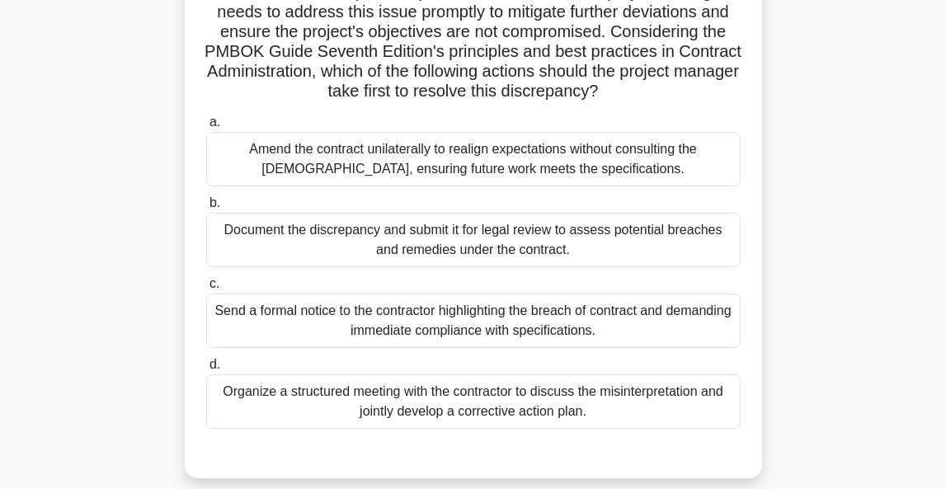
scroll to position [221, 0]
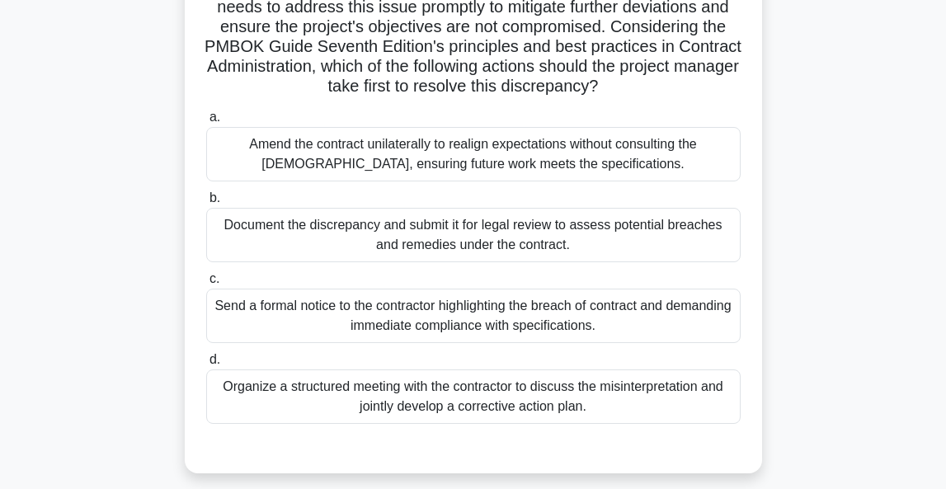
click at [638, 399] on div "Organize a structured meeting with the contractor to discuss the misinterpretat…" at bounding box center [473, 396] width 534 height 54
click at [206, 365] on input "d. Organize a structured meeting with the contractor to discuss the misinterpre…" at bounding box center [206, 360] width 0 height 11
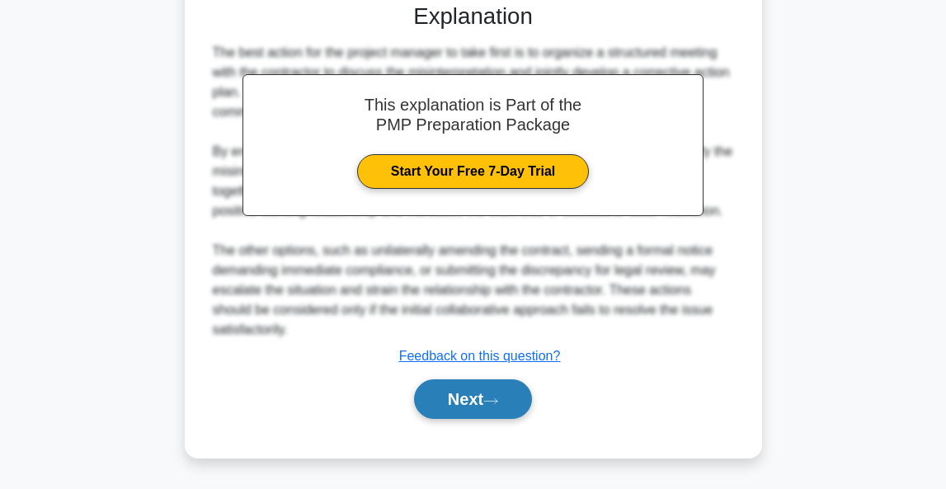
click at [481, 402] on button "Next" at bounding box center [473, 399] width 118 height 40
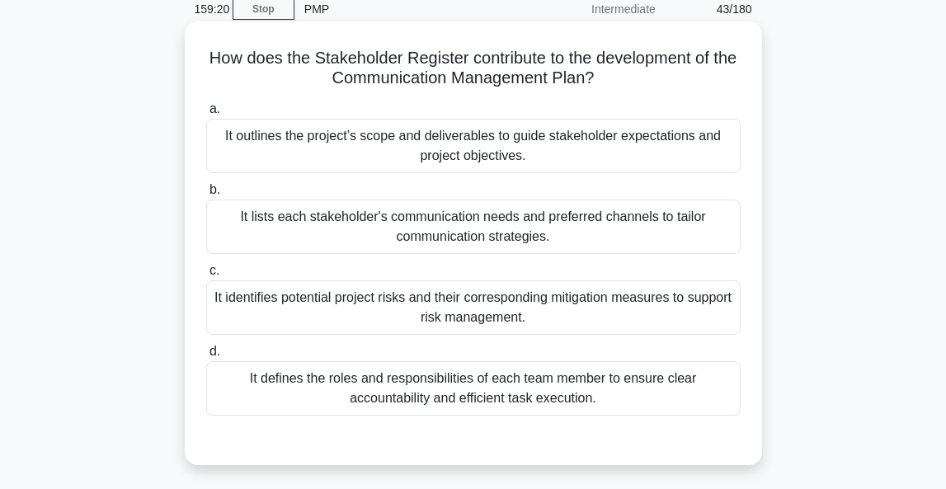
scroll to position [59, 0]
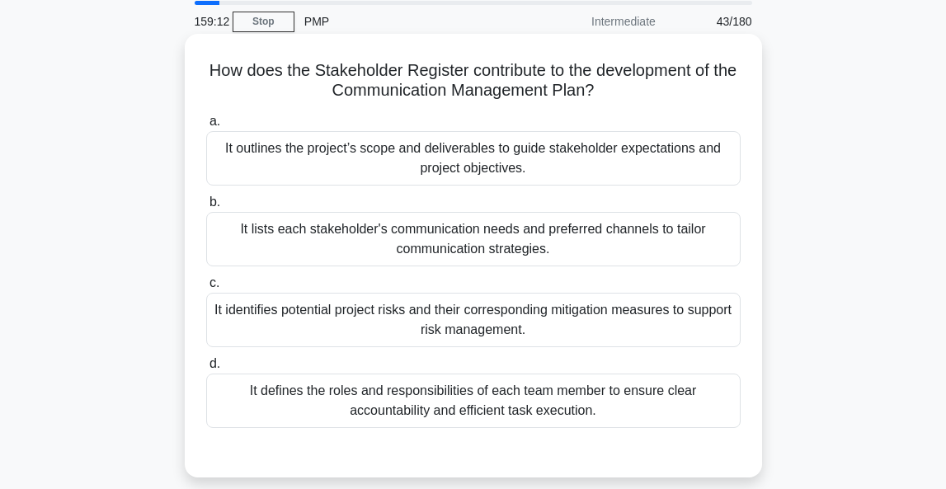
click at [671, 237] on div "It lists each stakeholder's communication needs and preferred channels to tailo…" at bounding box center [473, 239] width 534 height 54
click at [206, 208] on input "b. It lists each stakeholder's communication needs and preferred channels to ta…" at bounding box center [206, 202] width 0 height 11
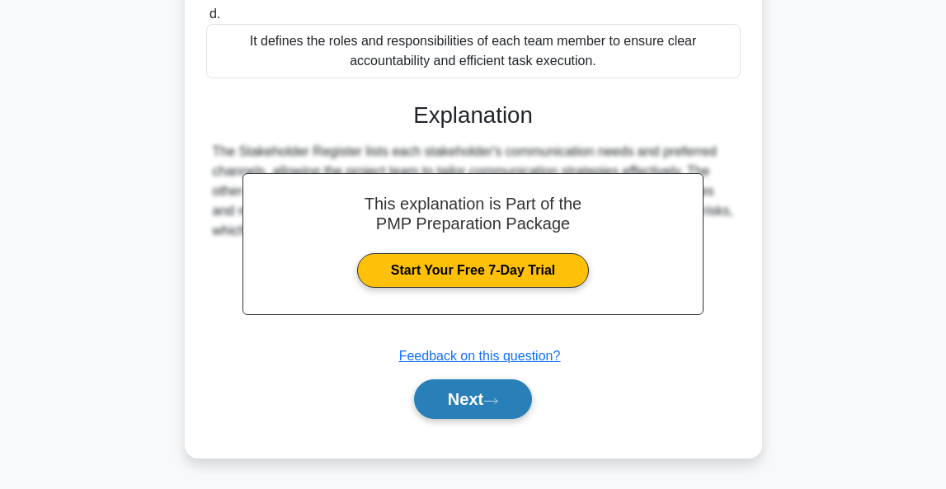
scroll to position [409, 0]
click at [471, 402] on button "Next" at bounding box center [473, 399] width 118 height 40
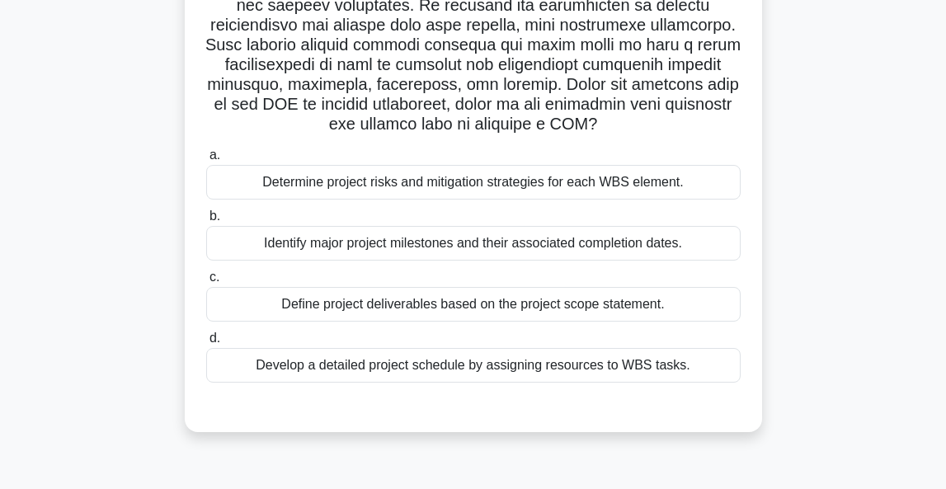
scroll to position [308, 0]
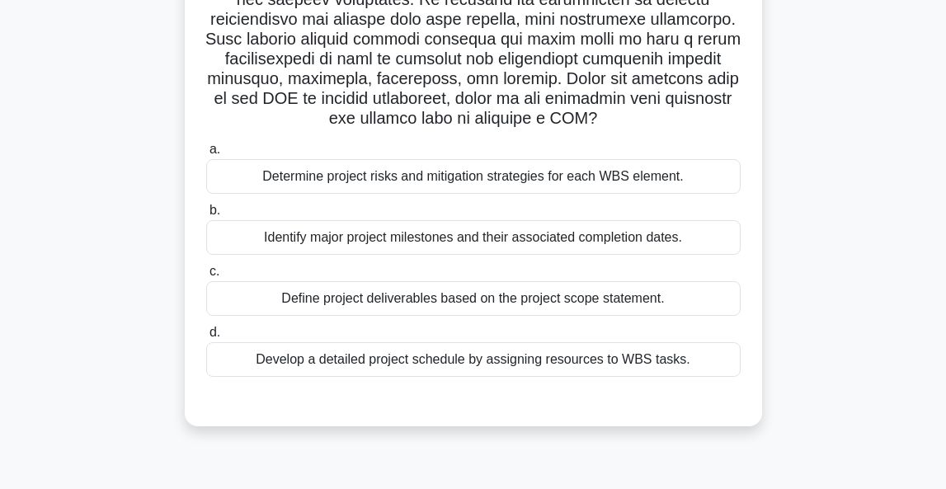
click at [644, 295] on div "Define project deliverables based on the project scope statement." at bounding box center [473, 298] width 534 height 35
click at [206, 277] on input "c. Define project deliverables based on the project scope statement." at bounding box center [206, 271] width 0 height 11
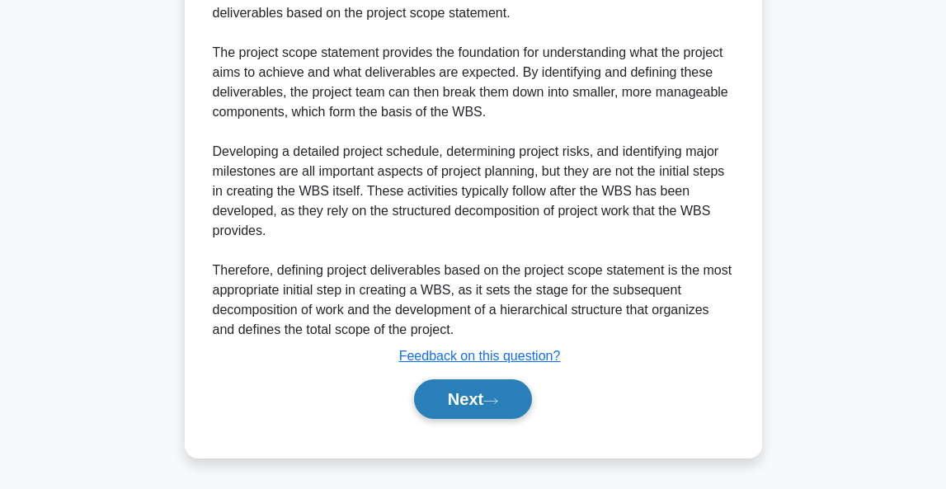
scroll to position [765, 0]
click at [476, 397] on button "Next" at bounding box center [473, 399] width 118 height 40
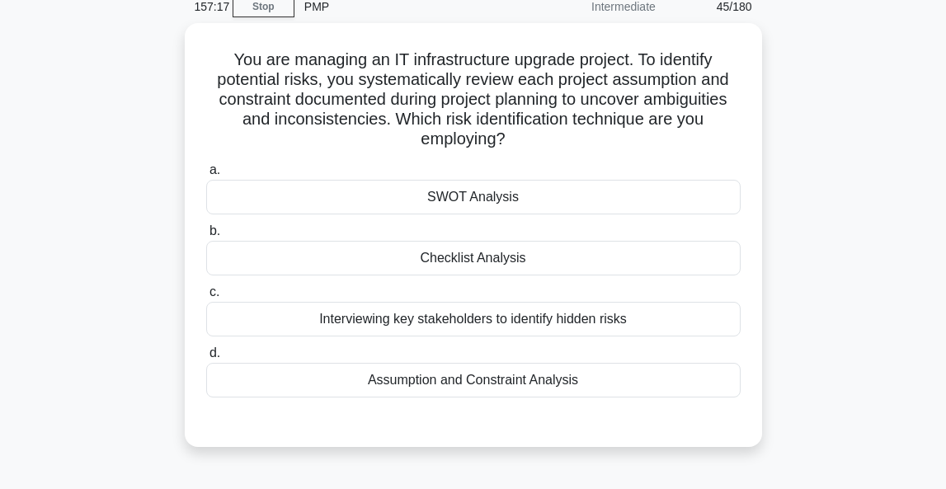
scroll to position [76, 0]
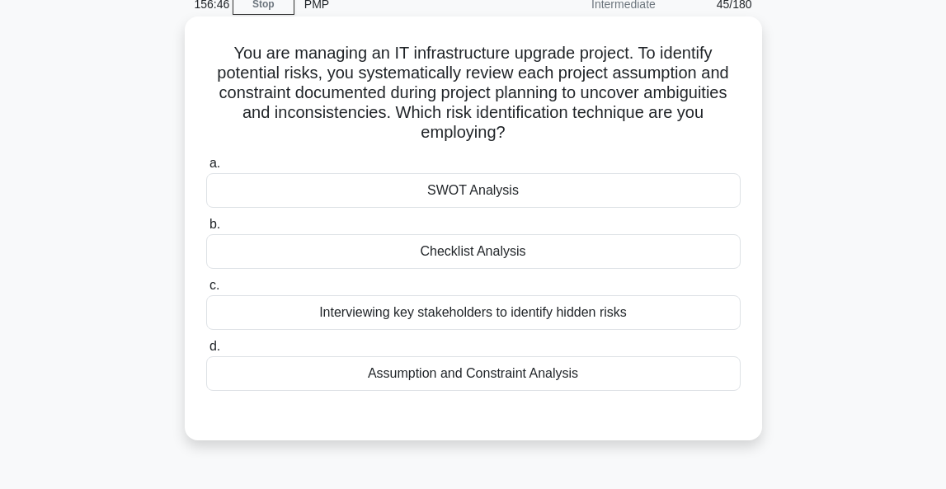
click at [458, 186] on div "SWOT Analysis" at bounding box center [473, 190] width 534 height 35
click at [206, 169] on input "a. SWOT Analysis" at bounding box center [206, 163] width 0 height 11
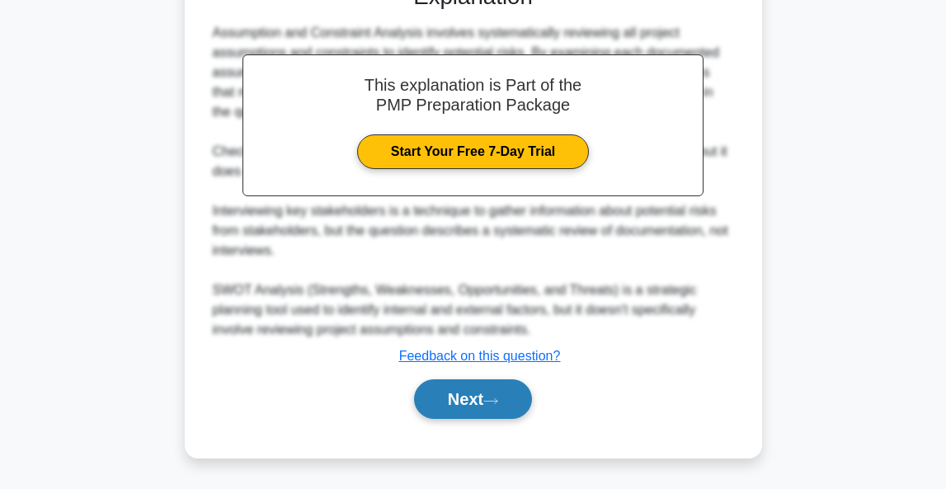
scroll to position [510, 0]
click at [455, 403] on button "Next" at bounding box center [473, 399] width 118 height 40
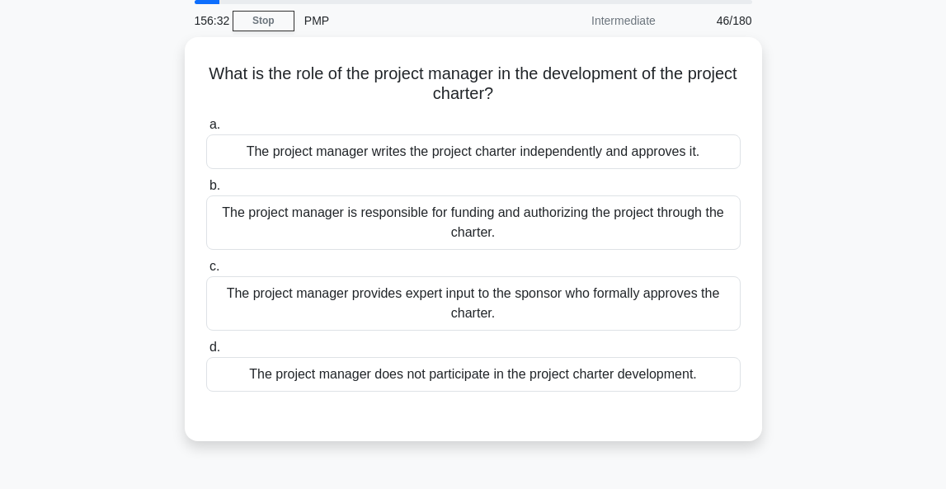
scroll to position [67, 0]
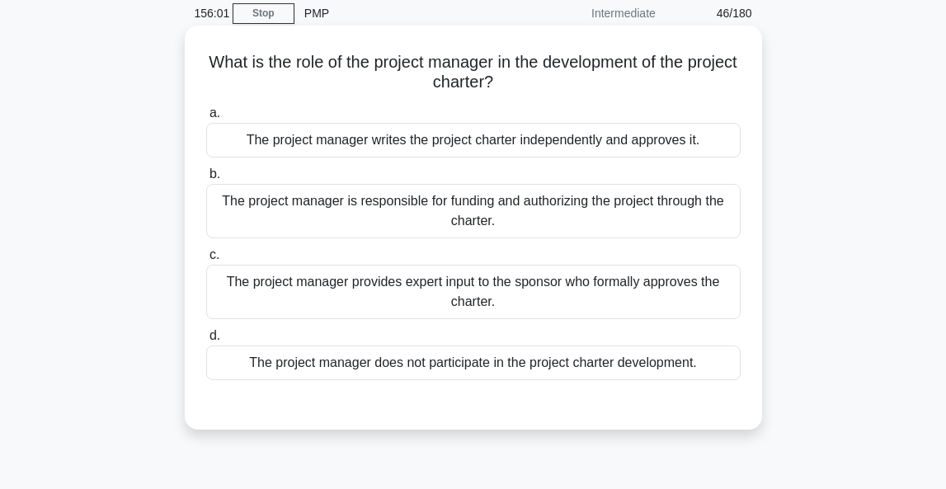
click at [618, 143] on div "The project manager writes the project charter independently and approves it." at bounding box center [473, 140] width 534 height 35
click at [206, 119] on input "a. The project manager writes the project charter independently and approves it." at bounding box center [206, 113] width 0 height 11
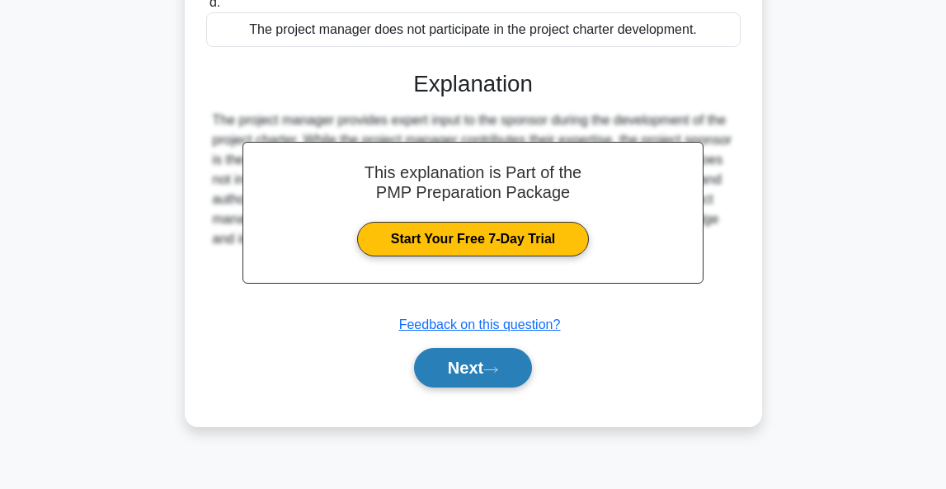
scroll to position [402, 0]
click at [474, 370] on button "Next" at bounding box center [473, 368] width 118 height 40
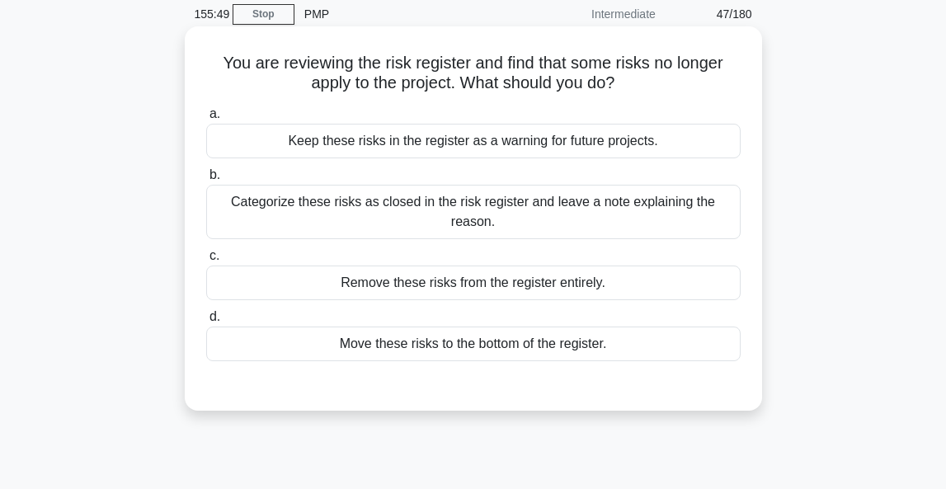
scroll to position [66, 0]
click at [550, 288] on div "Remove these risks from the register entirely." at bounding box center [473, 283] width 534 height 35
click at [206, 261] on input "c. Remove these risks from the register entirely." at bounding box center [206, 256] width 0 height 11
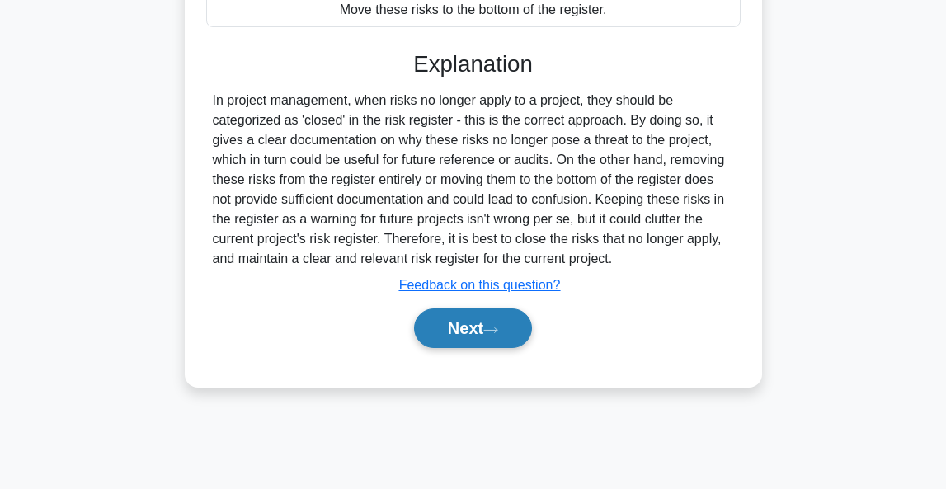
scroll to position [402, 0]
click at [477, 328] on button "Next" at bounding box center [473, 328] width 118 height 40
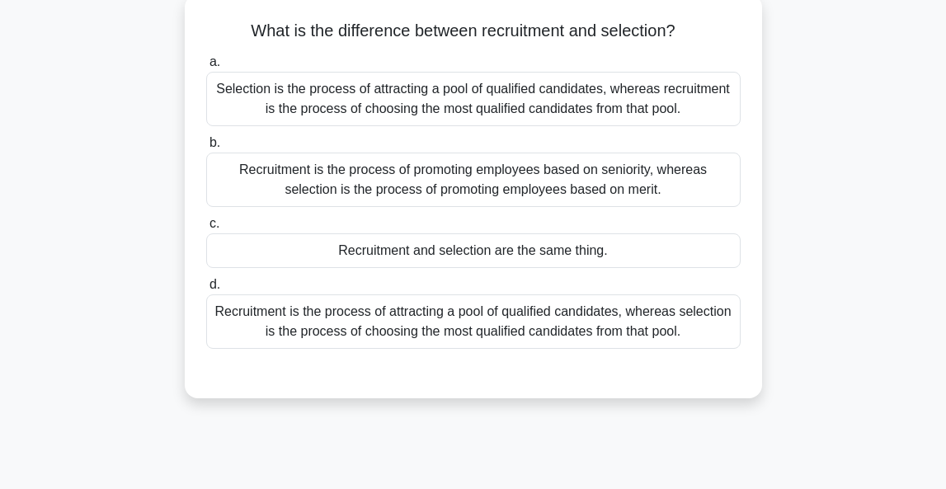
scroll to position [105, 0]
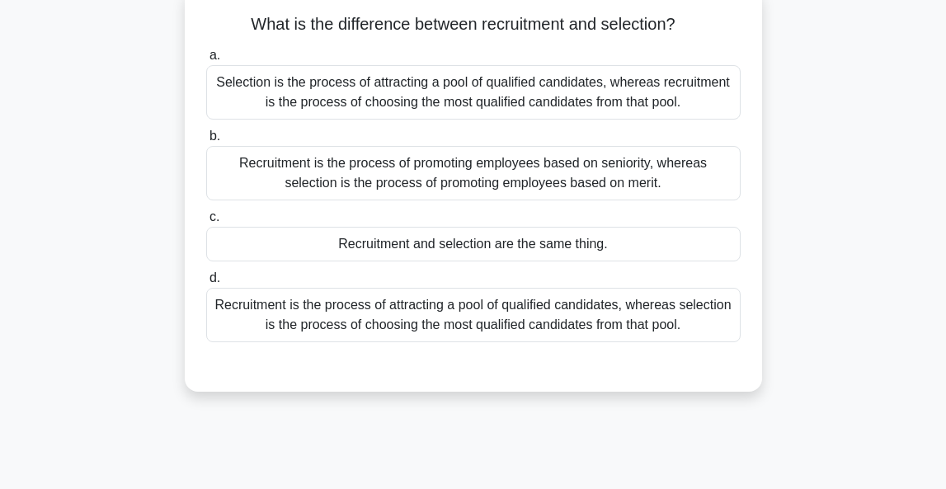
click at [659, 322] on div "Recruitment is the process of attracting a pool of qualified candidates, wherea…" at bounding box center [473, 315] width 534 height 54
click at [206, 284] on input "d. Recruitment is the process of attracting a pool of qualified candidates, whe…" at bounding box center [206, 278] width 0 height 11
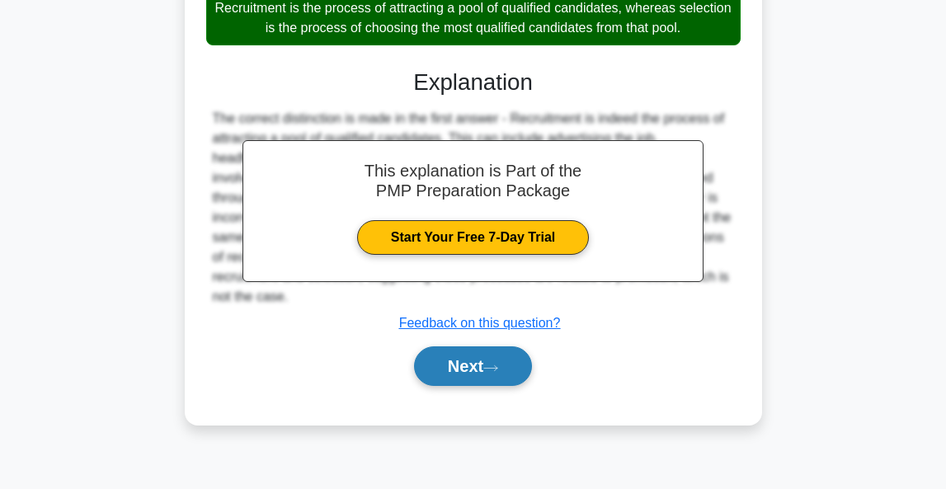
scroll to position [402, 0]
click at [456, 364] on button "Next" at bounding box center [473, 366] width 118 height 40
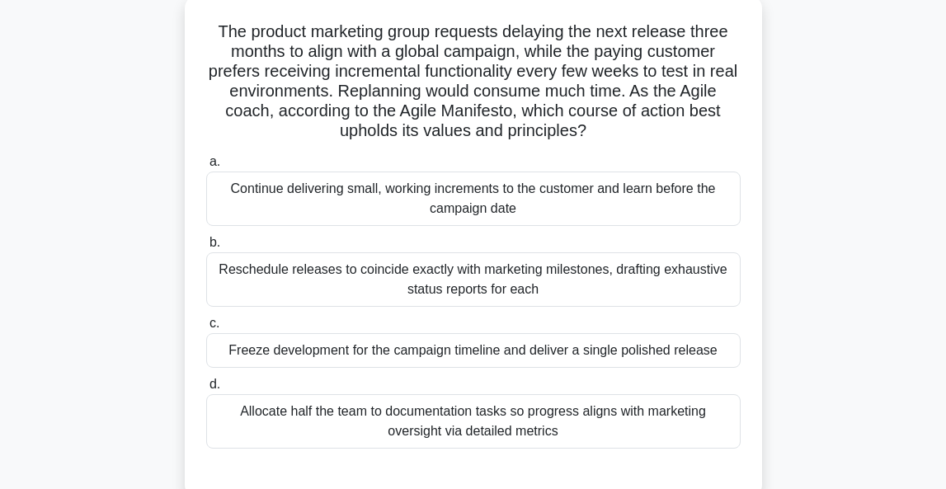
scroll to position [120, 0]
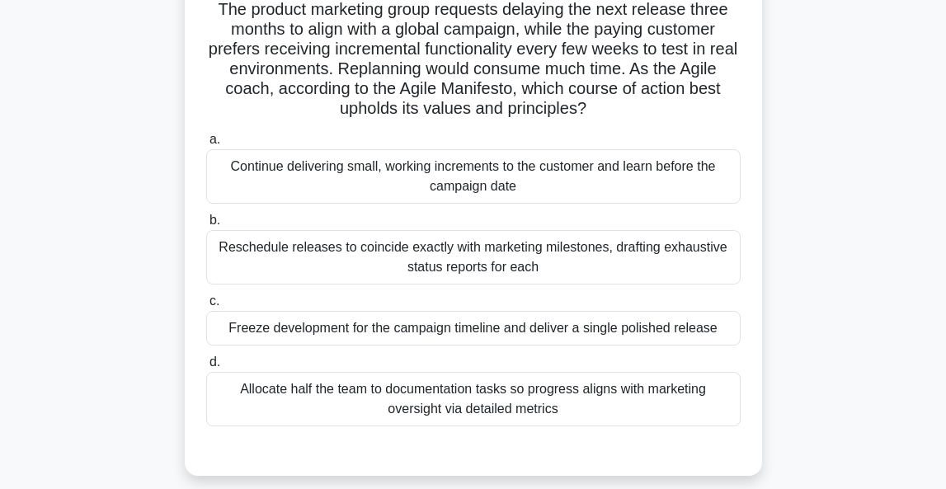
click at [598, 175] on div "Continue delivering small, working increments to the customer and learn before …" at bounding box center [473, 176] width 534 height 54
click at [206, 145] on input "a. Continue delivering small, working increments to the customer and learn befo…" at bounding box center [206, 139] width 0 height 11
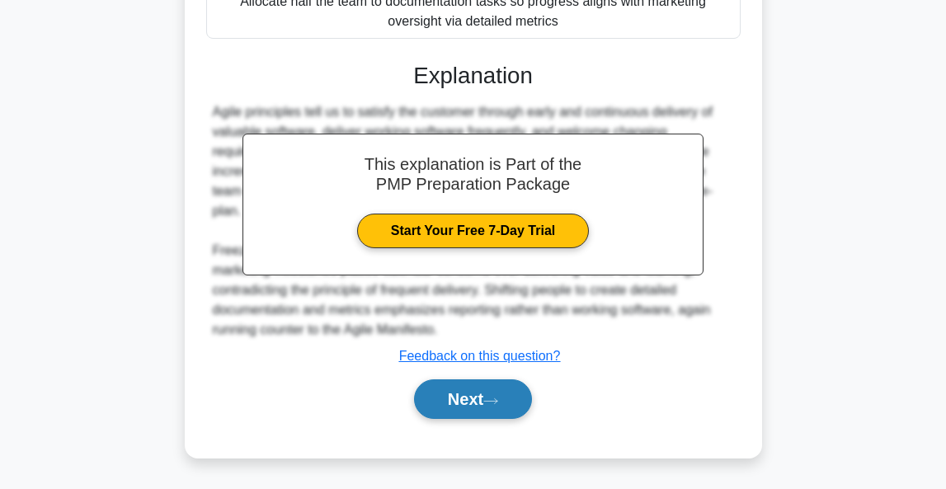
click at [456, 402] on button "Next" at bounding box center [473, 399] width 118 height 40
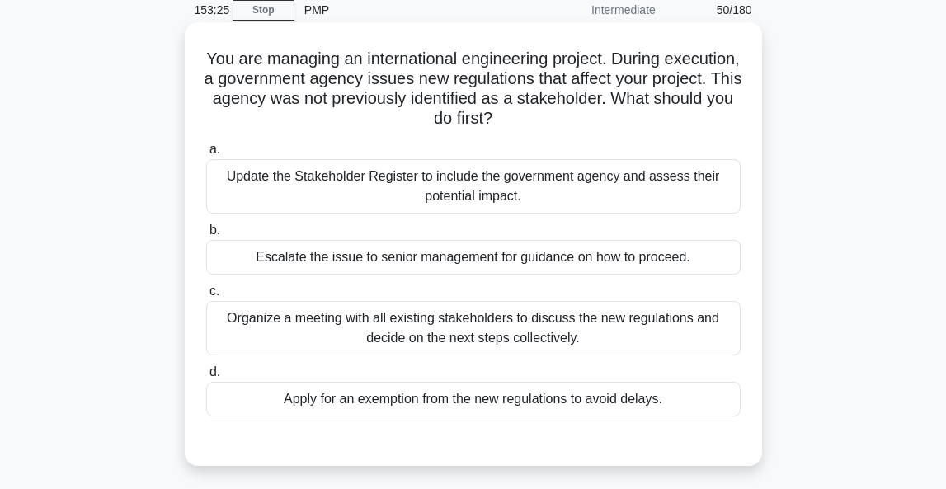
scroll to position [89, 0]
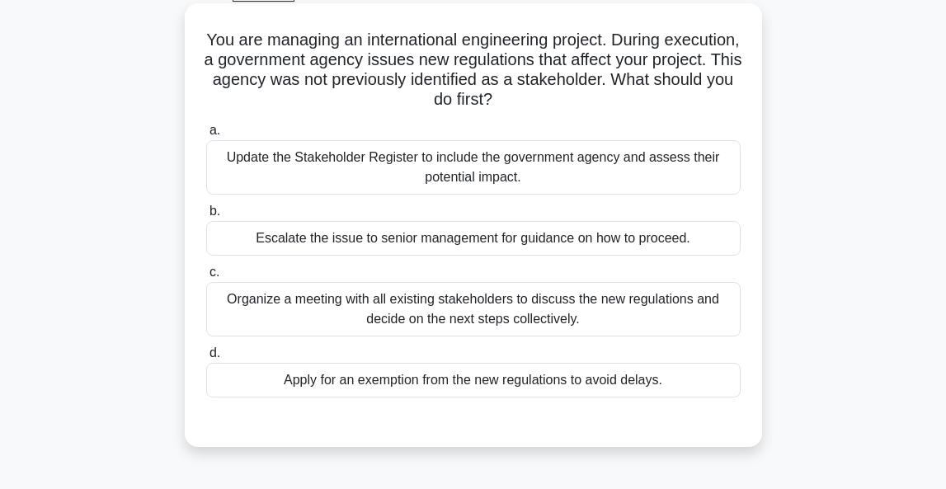
click at [528, 163] on div "Update the Stakeholder Register to include the government agency and assess the…" at bounding box center [473, 167] width 534 height 54
click at [206, 136] on input "a. Update the Stakeholder Register to include the government agency and assess …" at bounding box center [206, 130] width 0 height 11
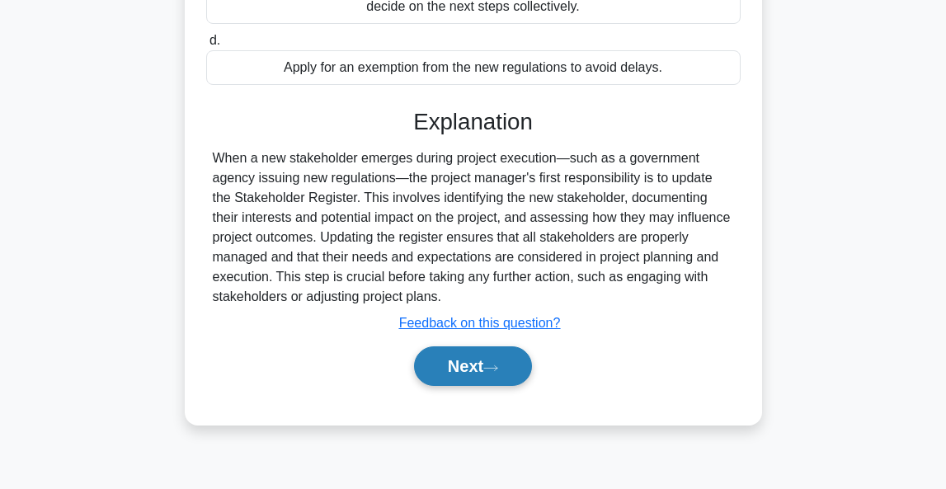
scroll to position [402, 0]
click at [469, 369] on button "Next" at bounding box center [473, 366] width 118 height 40
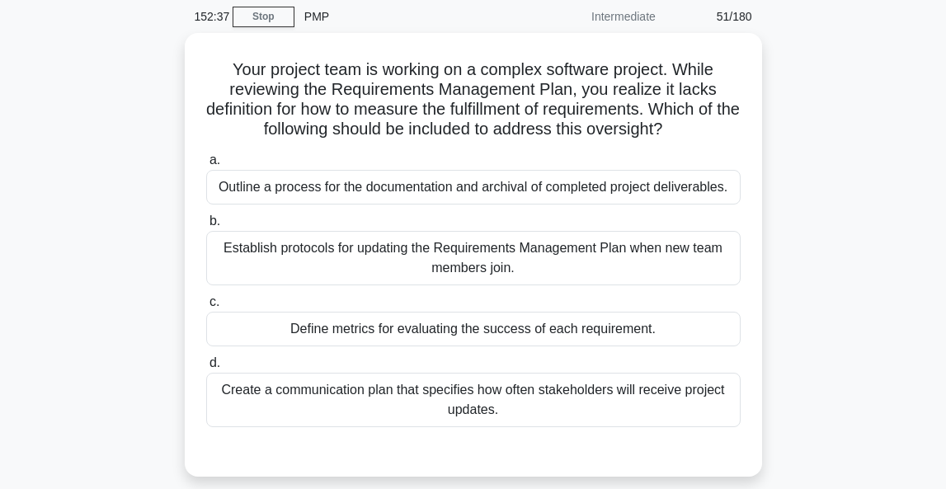
scroll to position [97, 0]
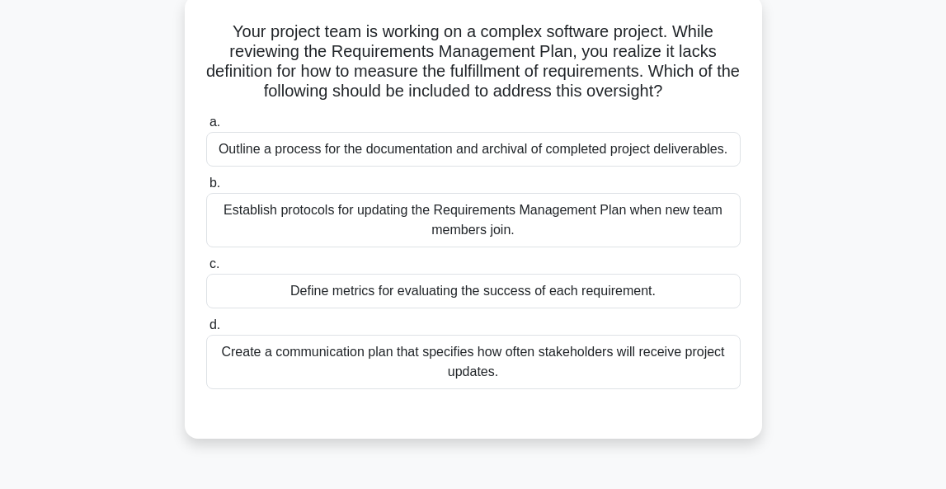
click at [607, 299] on div "Define metrics for evaluating the success of each requirement." at bounding box center [473, 291] width 534 height 35
click at [206, 270] on input "c. Define metrics for evaluating the success of each requirement." at bounding box center [206, 264] width 0 height 11
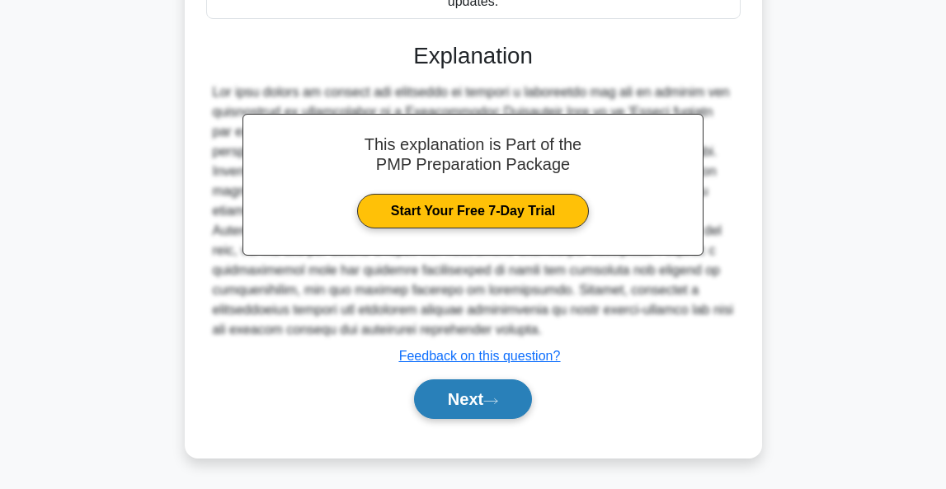
click at [470, 396] on button "Next" at bounding box center [473, 399] width 118 height 40
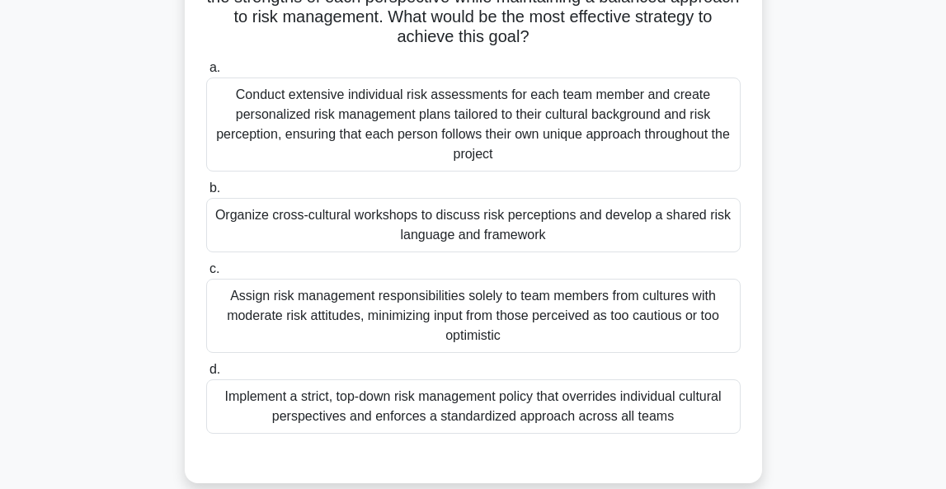
scroll to position [280, 0]
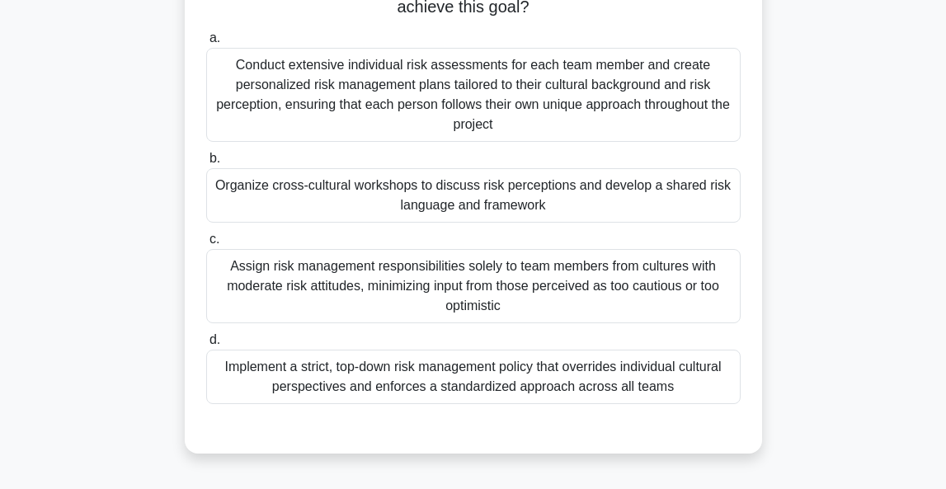
click at [571, 202] on div "Organize cross-cultural workshops to discuss risk perceptions and develop a sha…" at bounding box center [473, 195] width 534 height 54
click at [206, 164] on input "b. Organize cross-cultural workshops to discuss risk perceptions and develop a …" at bounding box center [206, 158] width 0 height 11
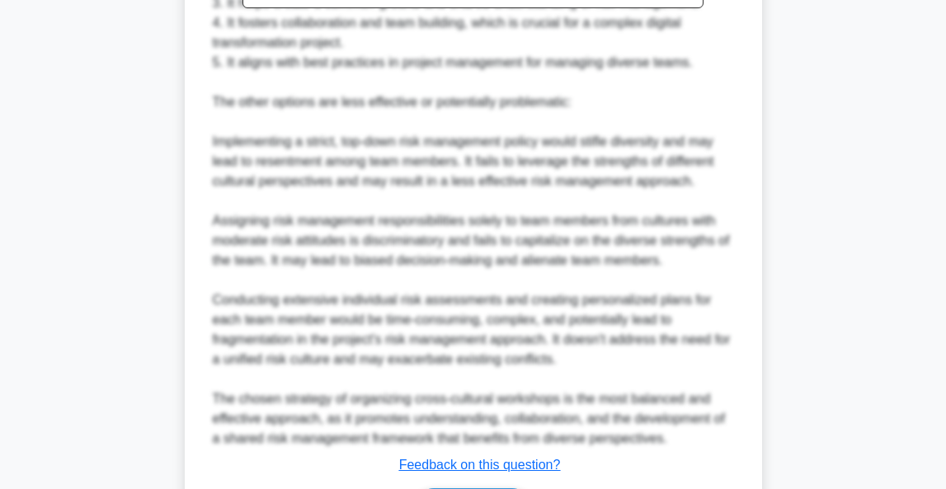
scroll to position [977, 0]
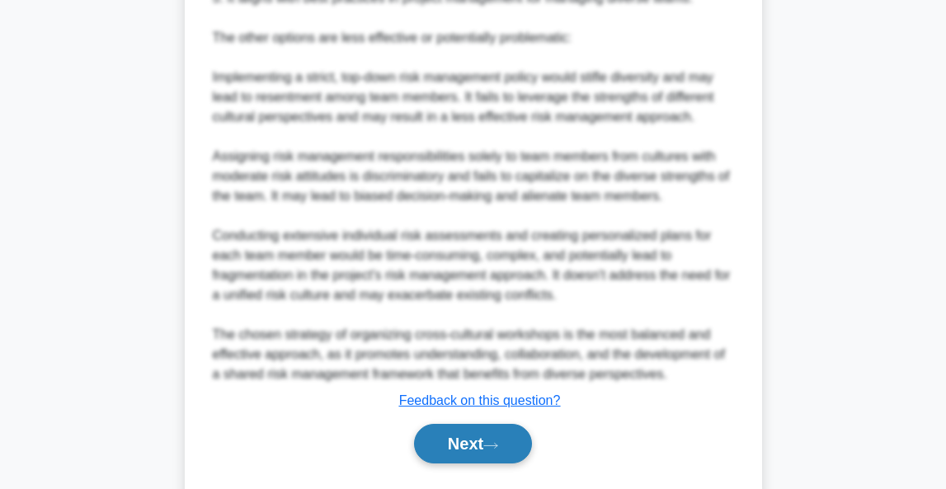
click at [472, 453] on button "Next" at bounding box center [473, 444] width 118 height 40
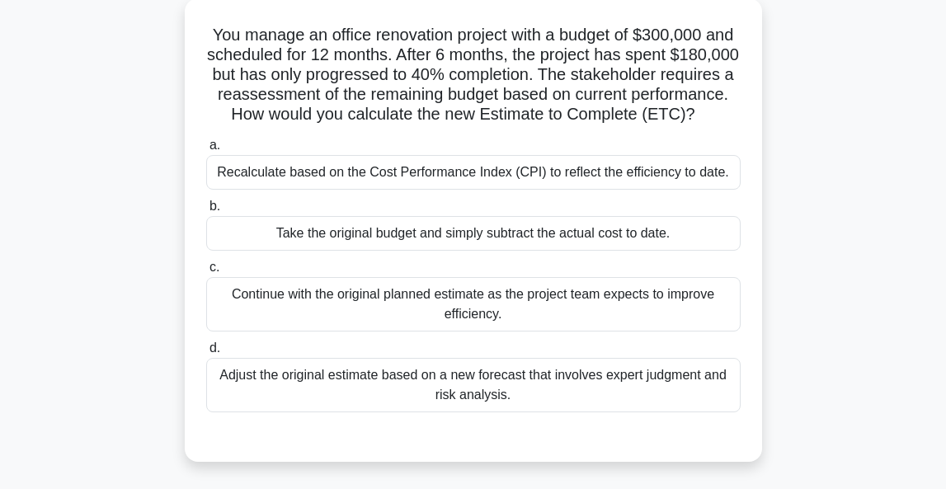
scroll to position [96, 0]
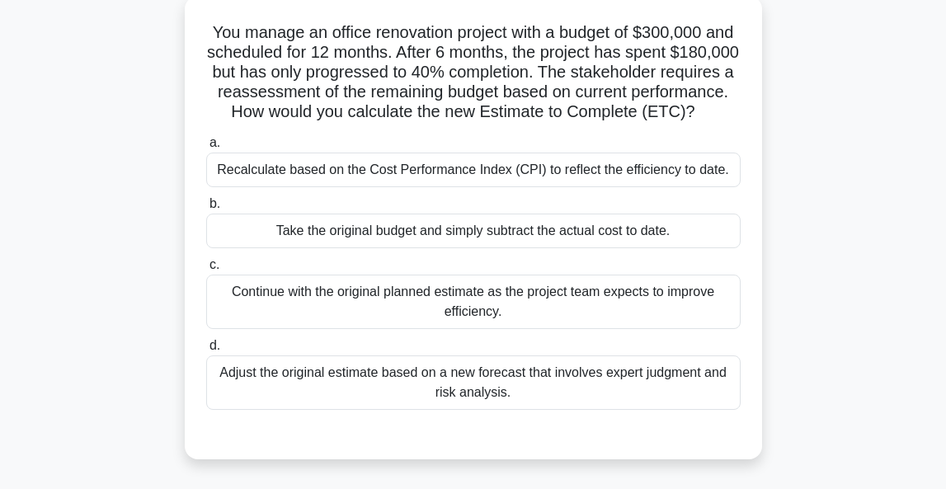
click at [504, 167] on div "Recalculate based on the Cost Performance Index (CPI) to reflect the efficiency…" at bounding box center [473, 170] width 534 height 35
click at [206, 148] on input "a. Recalculate based on the Cost Performance Index (CPI) to reflect the efficie…" at bounding box center [206, 143] width 0 height 11
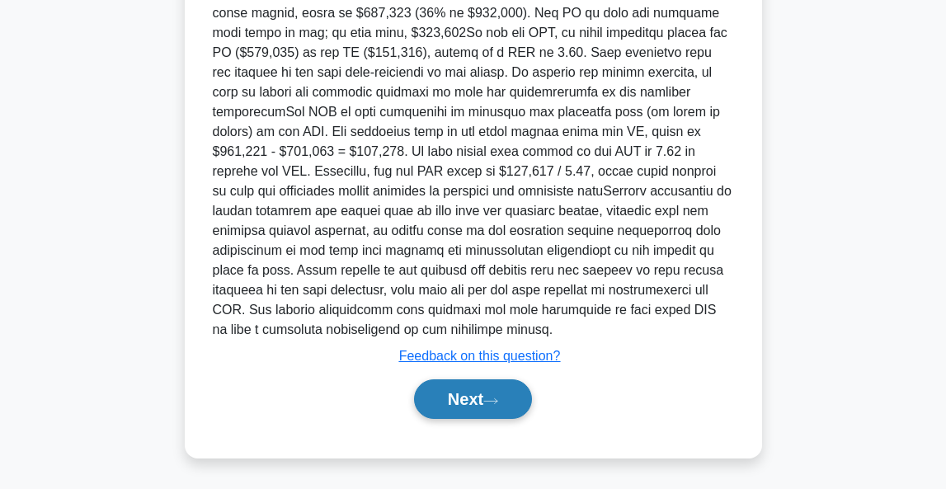
scroll to position [666, 0]
click at [456, 402] on button "Next" at bounding box center [473, 399] width 118 height 40
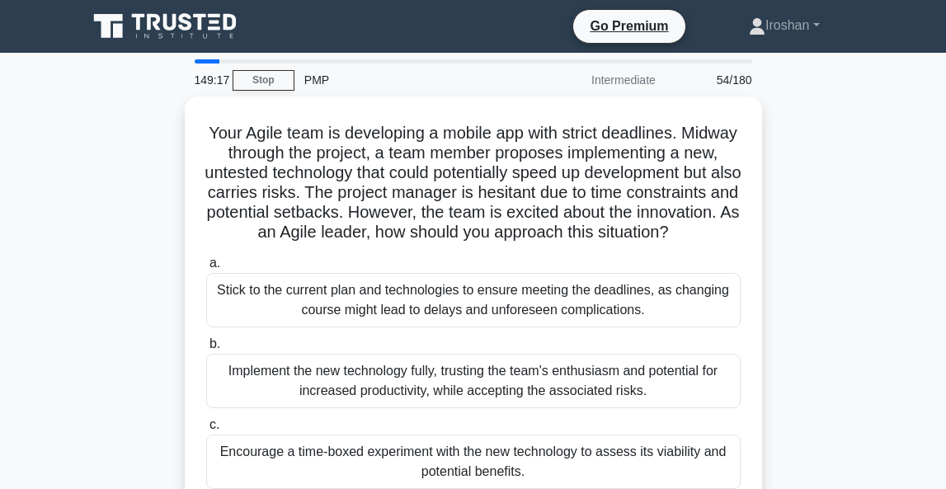
scroll to position [0, 0]
click at [267, 82] on link "Stop" at bounding box center [264, 80] width 62 height 21
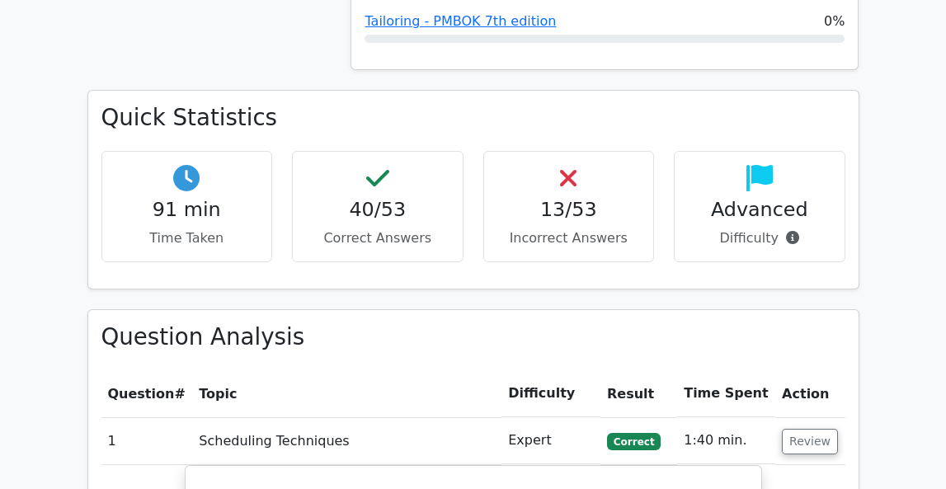
scroll to position [1845, 0]
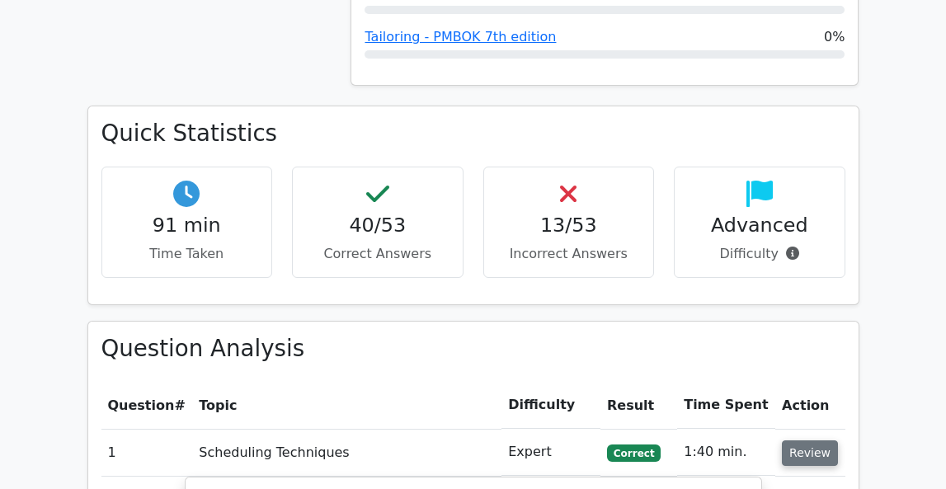
click at [793, 440] on button "Review" at bounding box center [810, 453] width 56 height 26
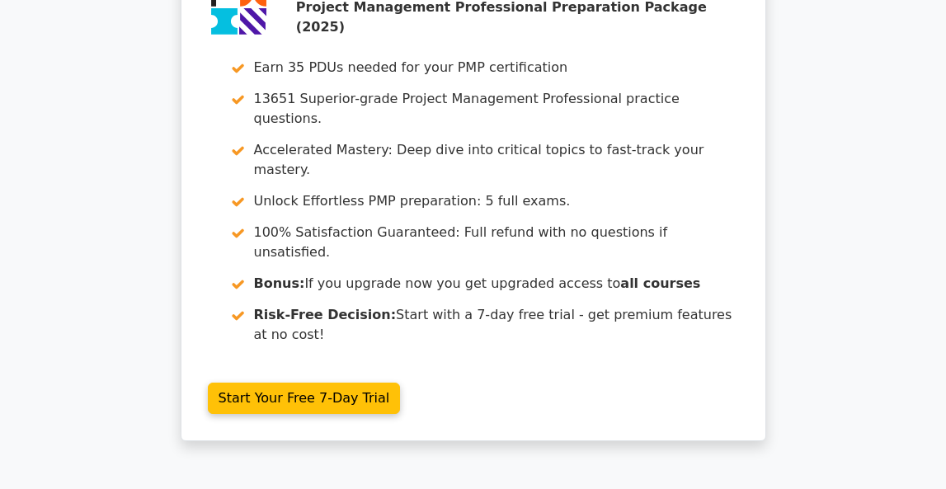
scroll to position [4973, 0]
